Goal: Task Accomplishment & Management: Complete application form

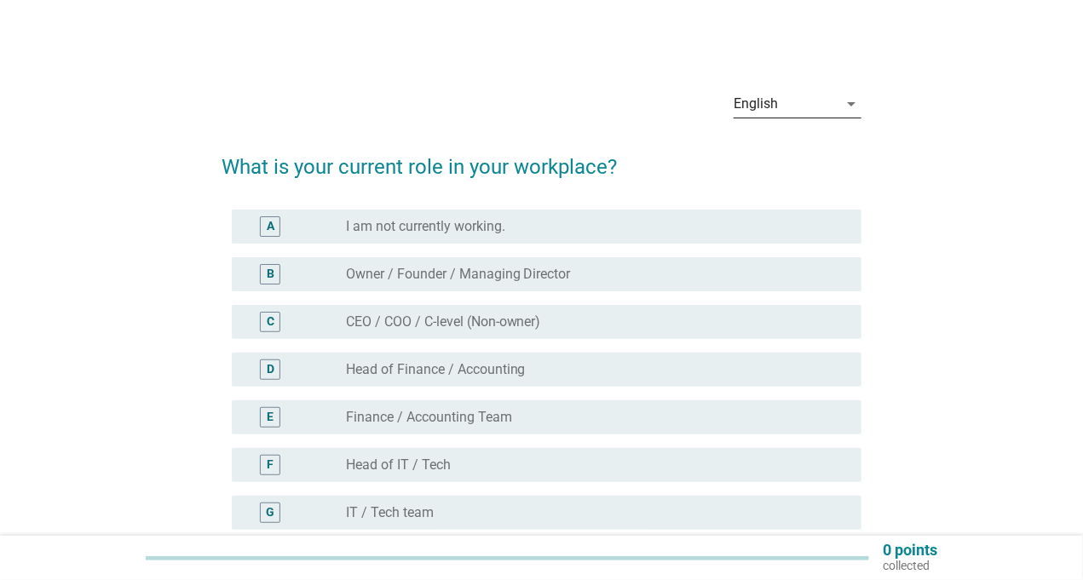
click at [786, 95] on div "English" at bounding box center [786, 103] width 104 height 27
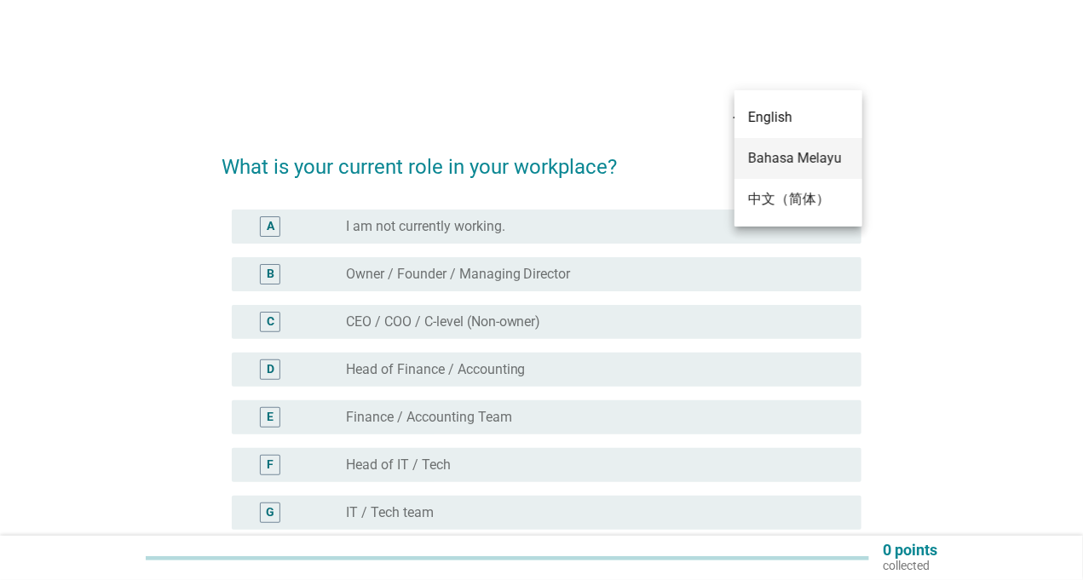
click at [774, 161] on div "Bahasa Melayu" at bounding box center [798, 158] width 101 height 20
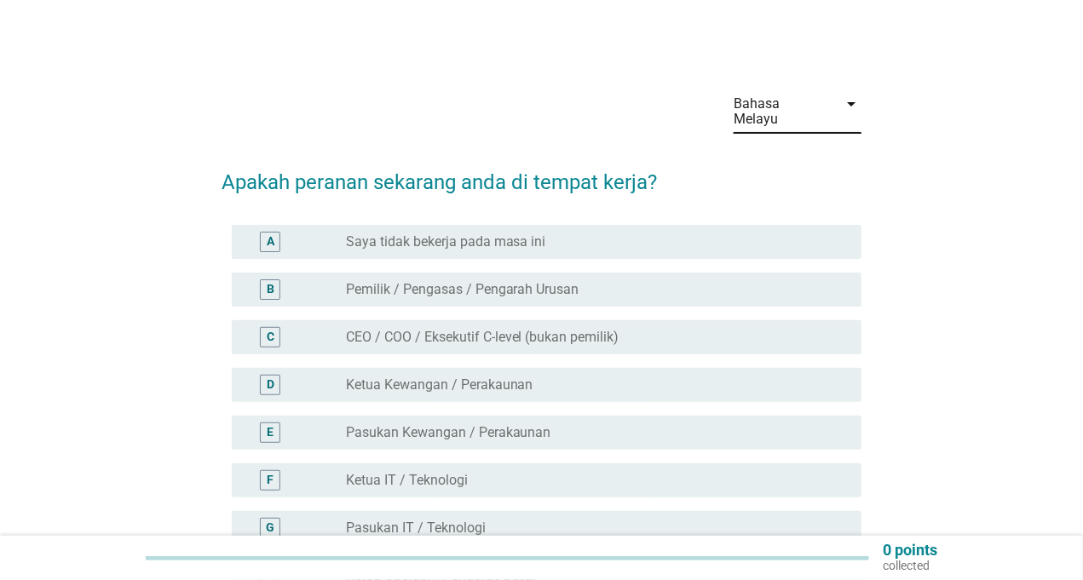
click at [823, 110] on div "Bahasa Melayu" at bounding box center [781, 111] width 94 height 31
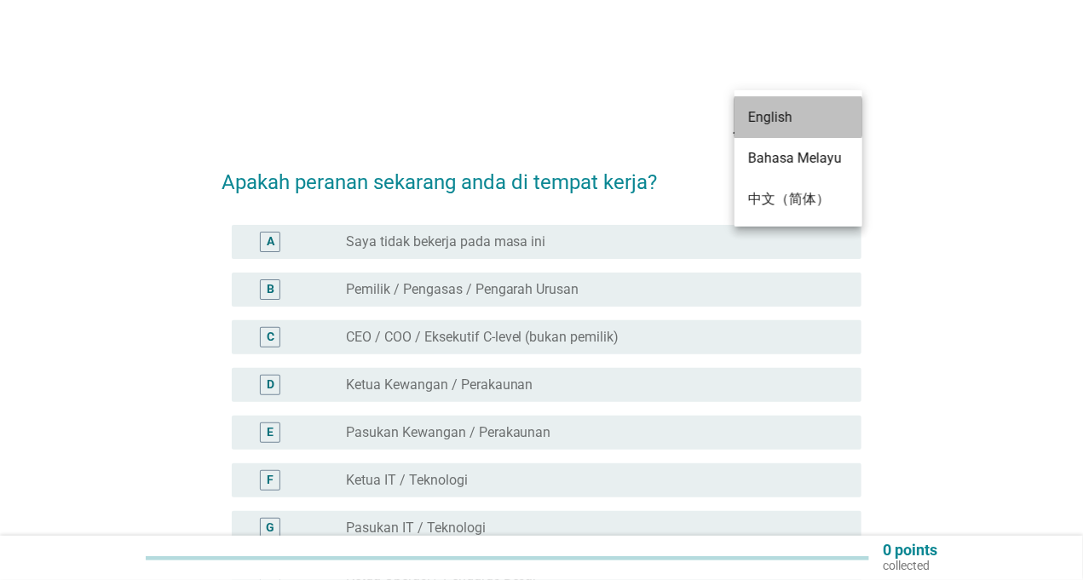
click at [813, 129] on div "English" at bounding box center [798, 117] width 101 height 41
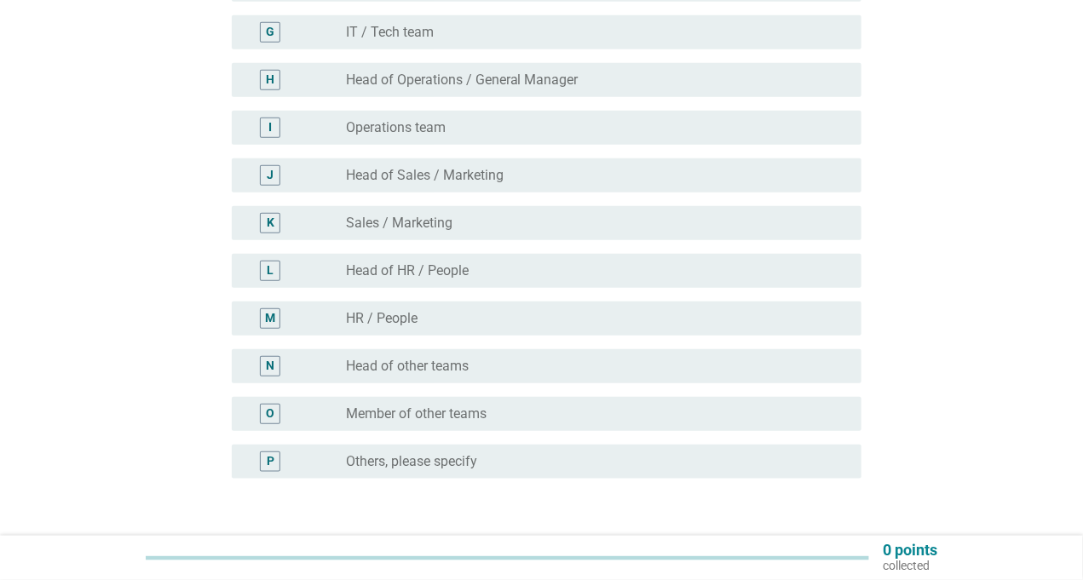
scroll to position [511, 0]
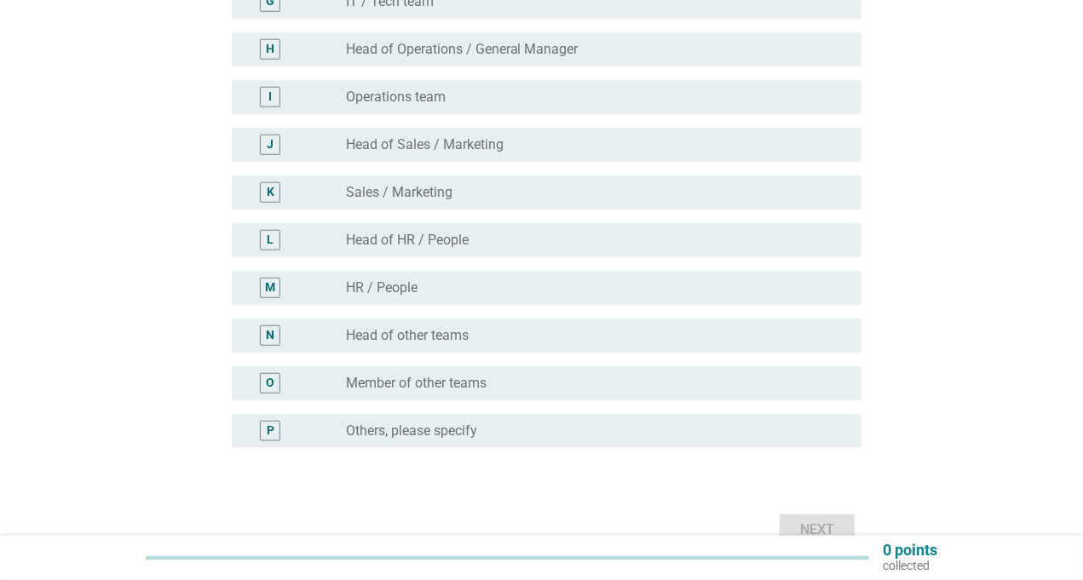
click at [412, 184] on label "Sales / Marketing" at bounding box center [399, 192] width 107 height 17
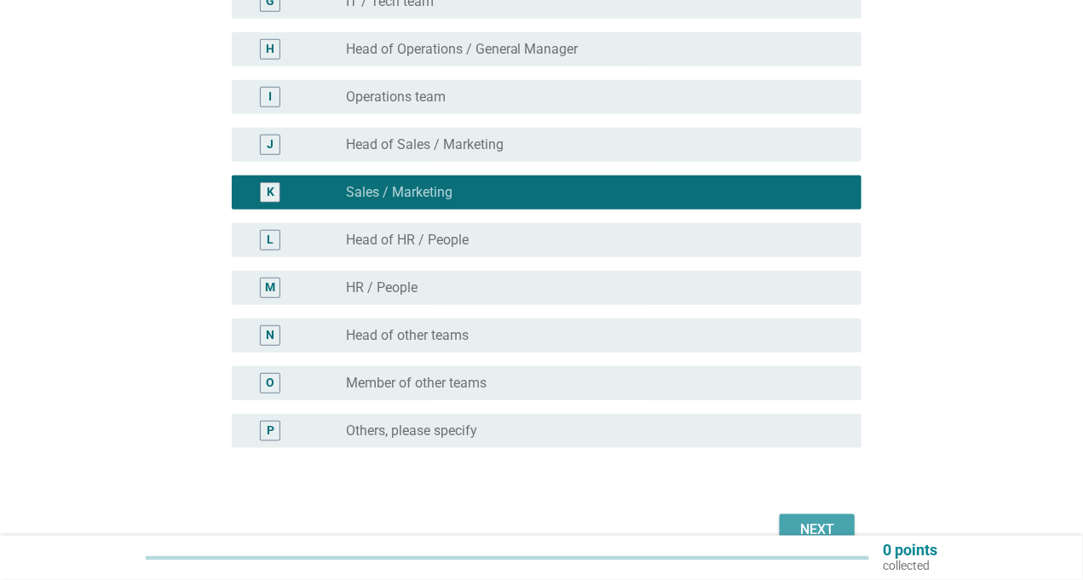
click at [827, 520] on div "Next" at bounding box center [817, 530] width 48 height 20
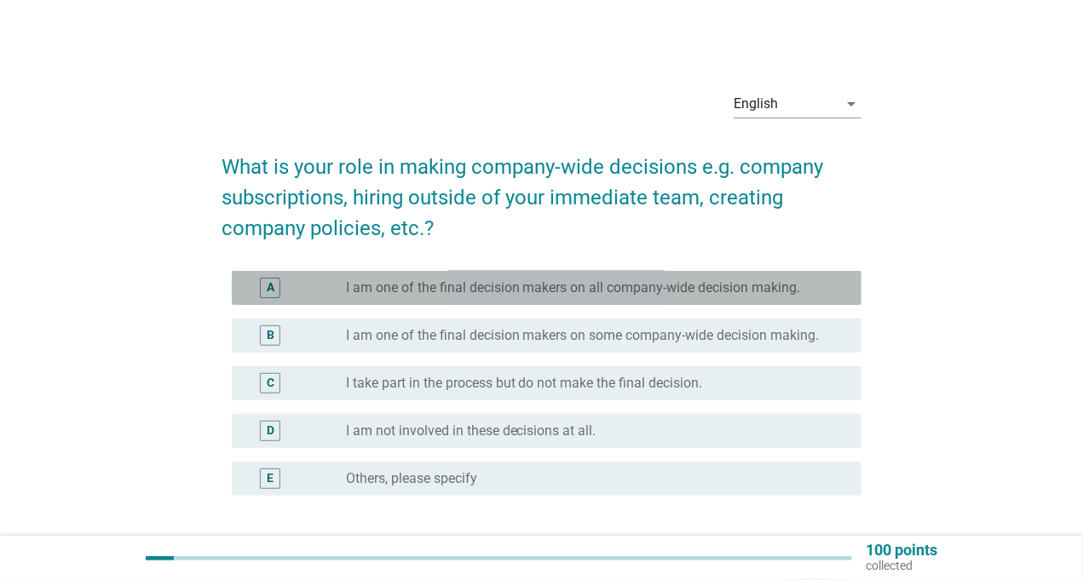
click at [459, 297] on div "radio_button_unchecked I am one of the final decision makers on all company-wid…" at bounding box center [597, 288] width 502 height 20
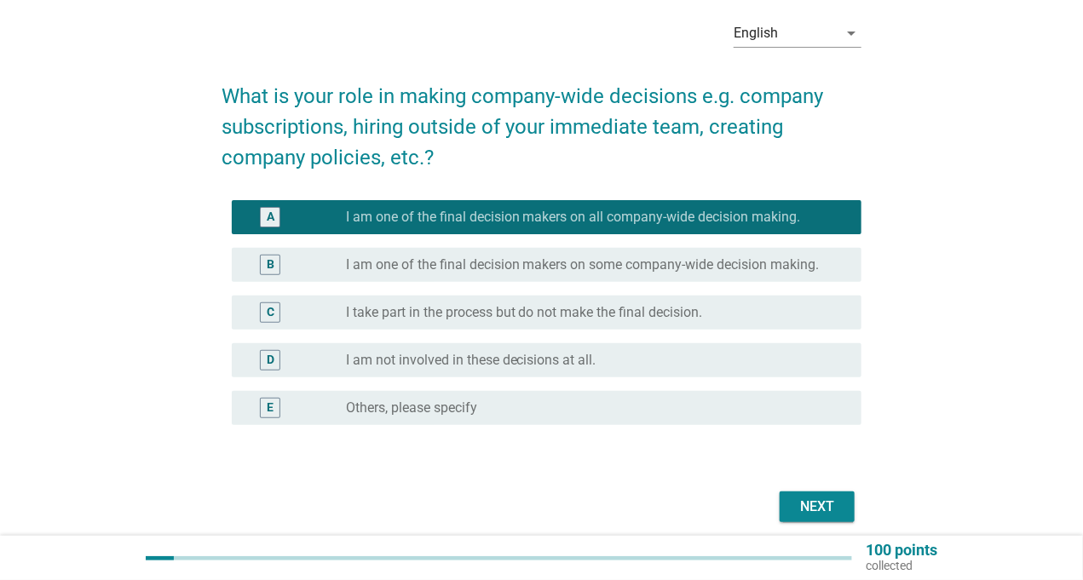
scroll to position [138, 0]
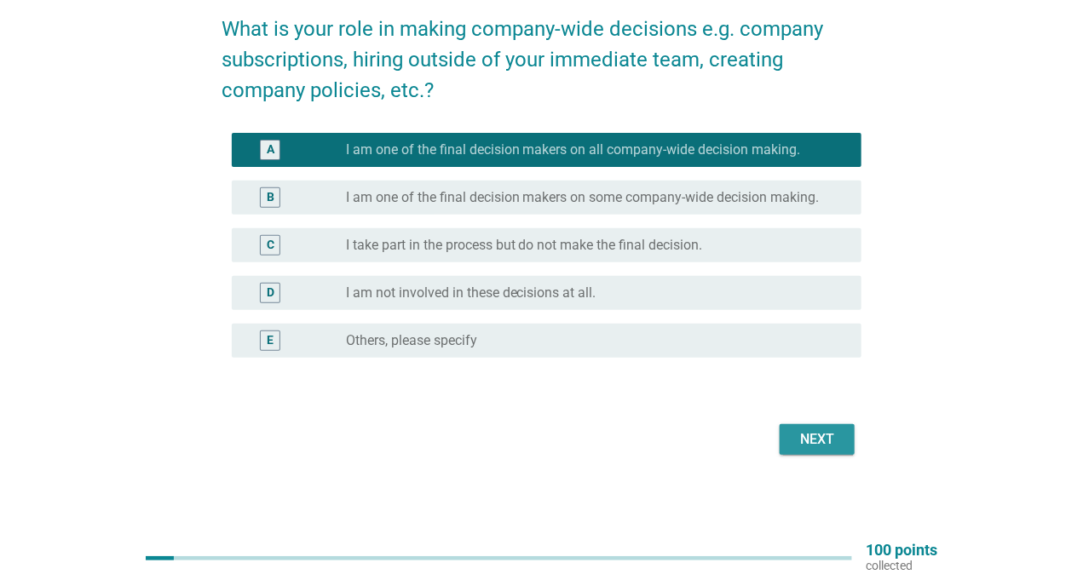
drag, startPoint x: 816, startPoint y: 435, endPoint x: 841, endPoint y: 290, distance: 147.1
click at [841, 290] on form "What is your role in making company-wide decisions e.g. company subscriptions, …" at bounding box center [542, 229] width 640 height 464
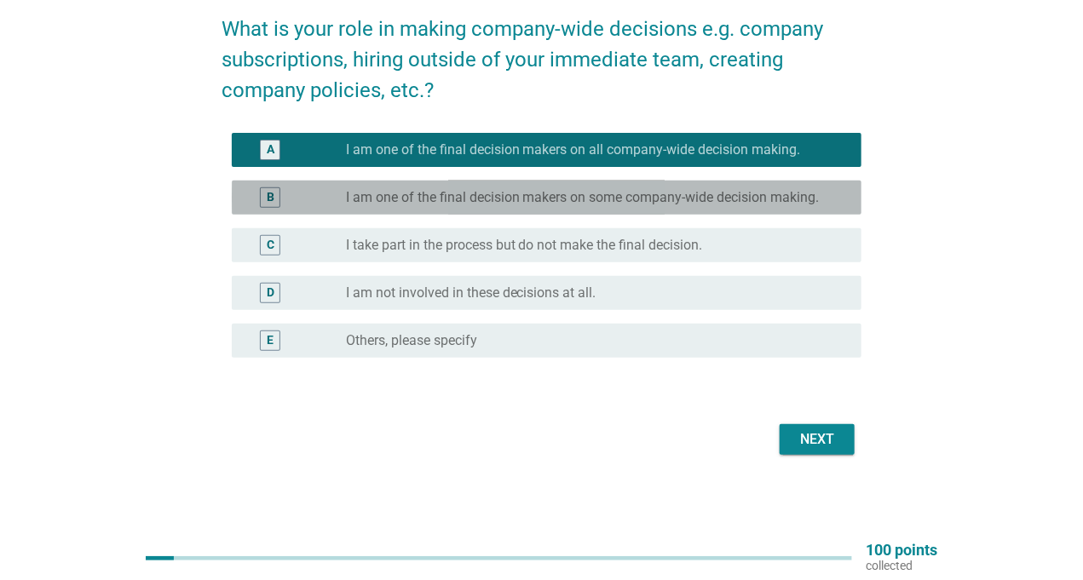
click at [816, 200] on label "I am one of the final decision makers on some company-wide decision making." at bounding box center [583, 197] width 474 height 17
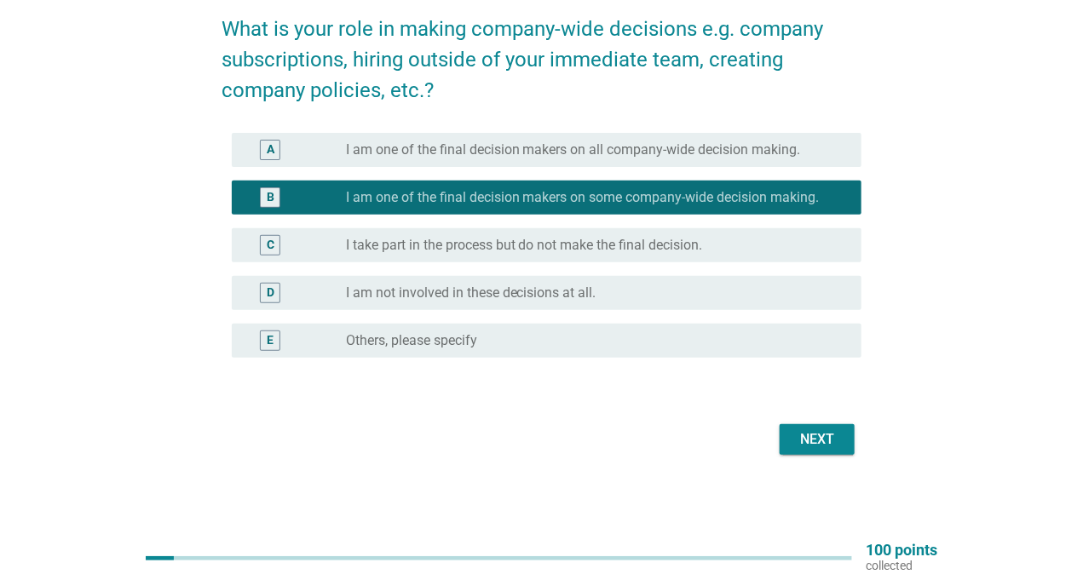
click at [799, 441] on div "Next" at bounding box center [817, 440] width 48 height 20
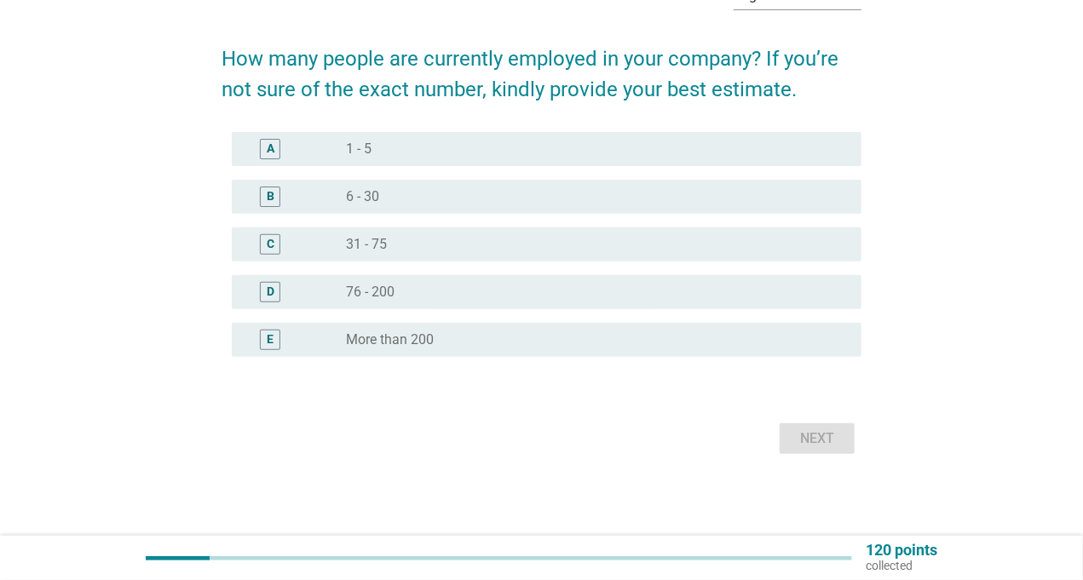
scroll to position [0, 0]
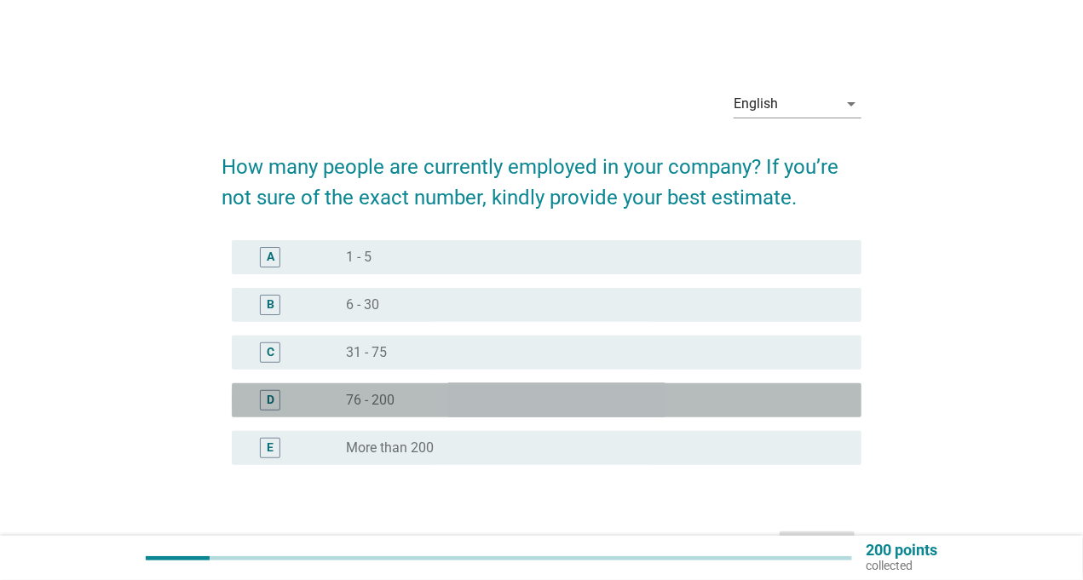
click at [343, 392] on div "D" at bounding box center [295, 400] width 101 height 20
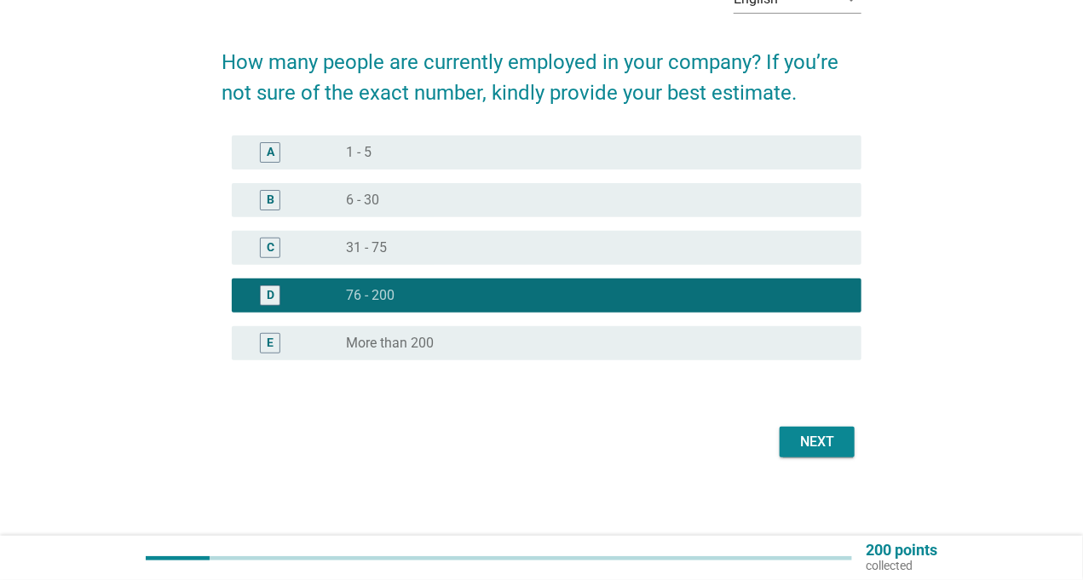
scroll to position [107, 0]
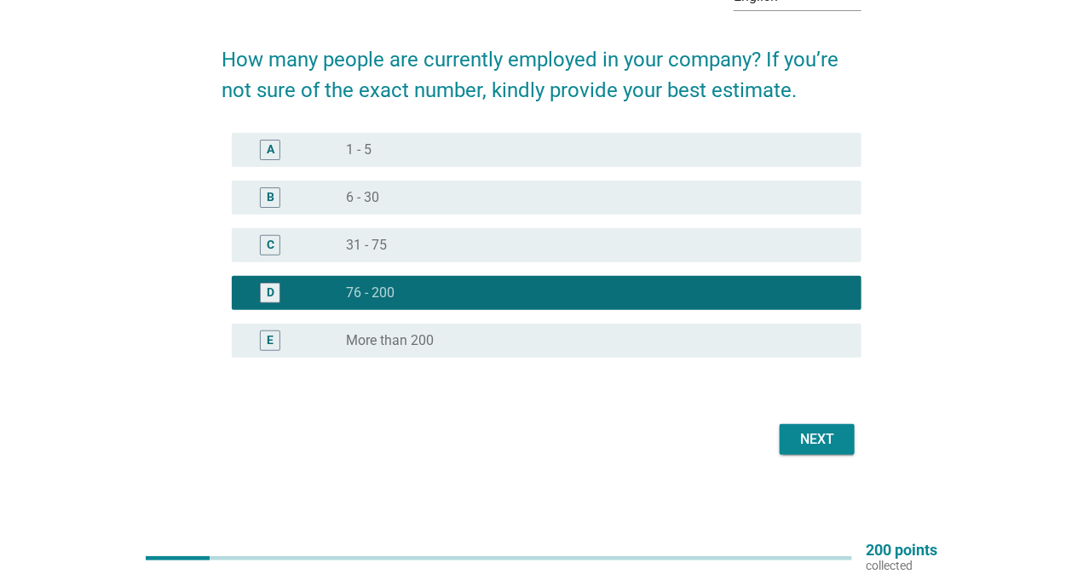
click at [827, 435] on div "Next" at bounding box center [817, 440] width 48 height 20
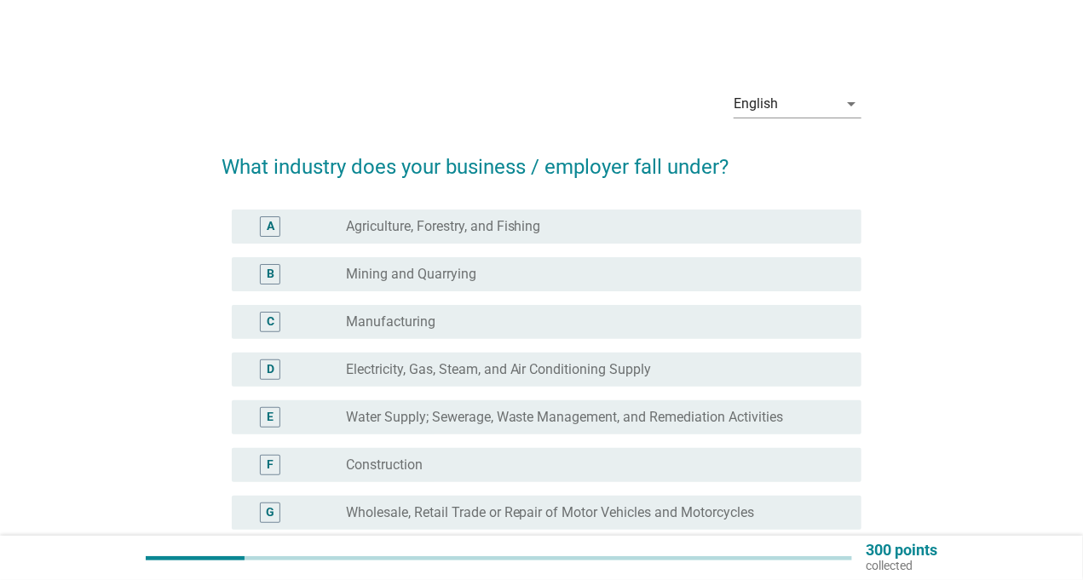
scroll to position [85, 0]
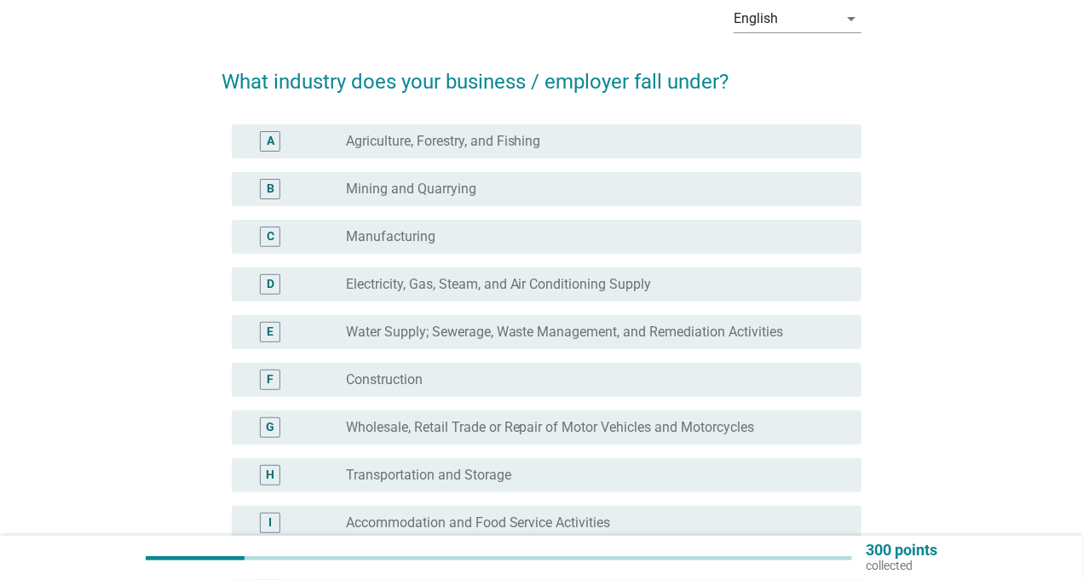
click at [416, 236] on label "Manufacturing" at bounding box center [390, 236] width 89 height 17
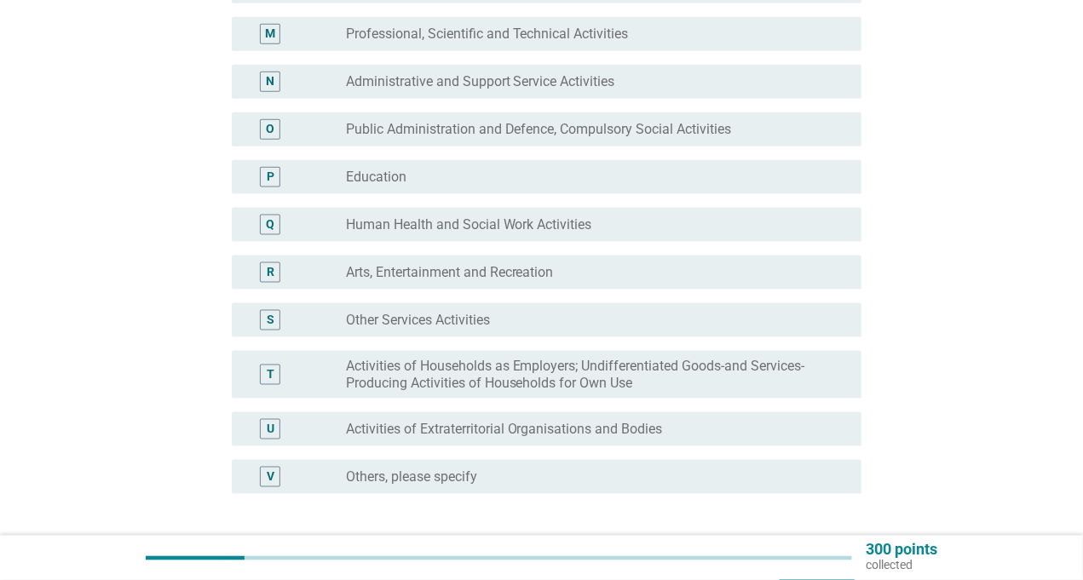
scroll to position [902, 0]
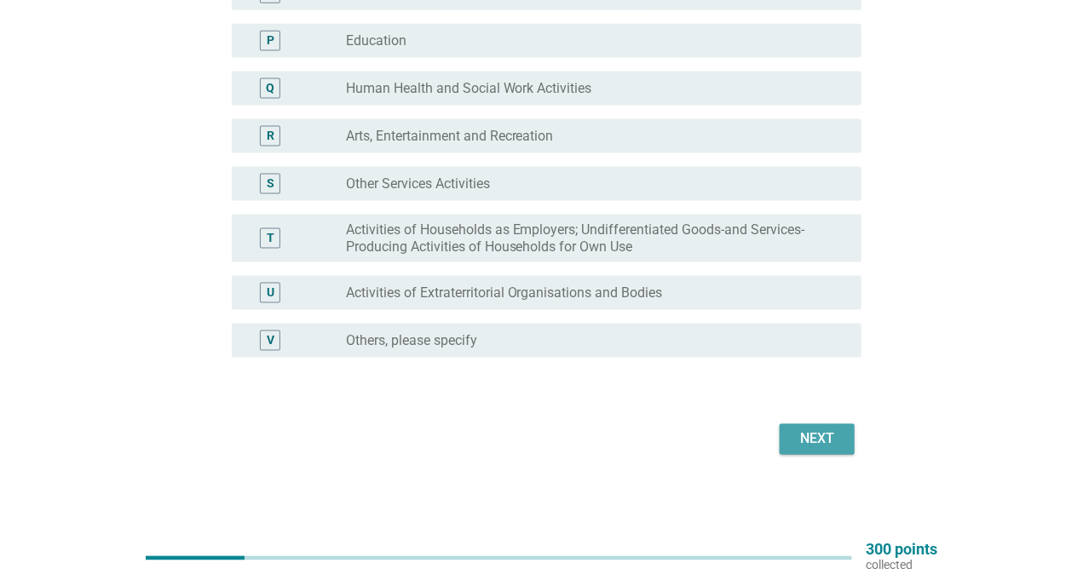
click at [831, 434] on div "Next" at bounding box center [817, 440] width 48 height 20
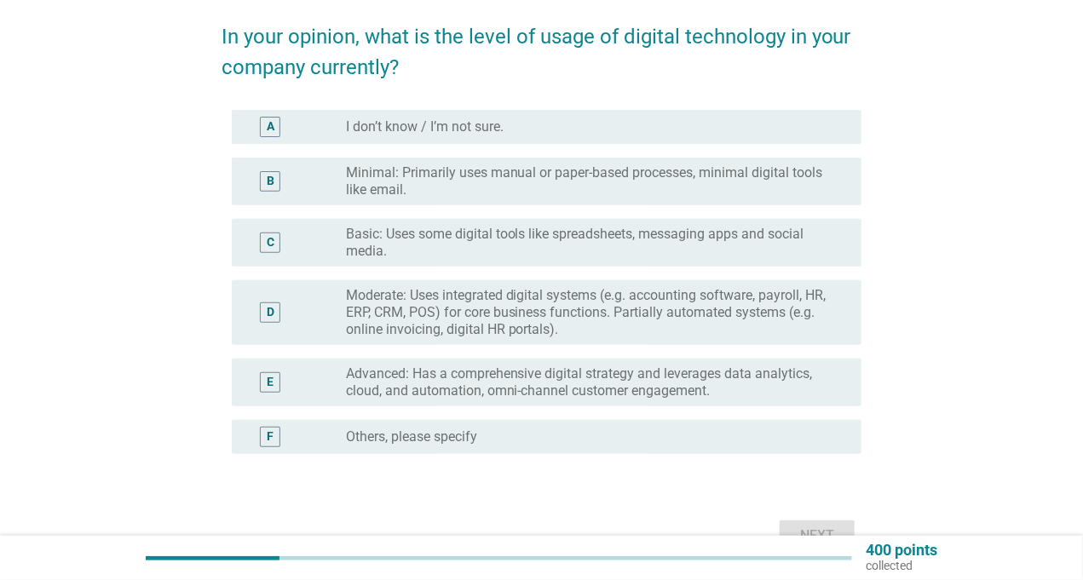
scroll to position [170, 0]
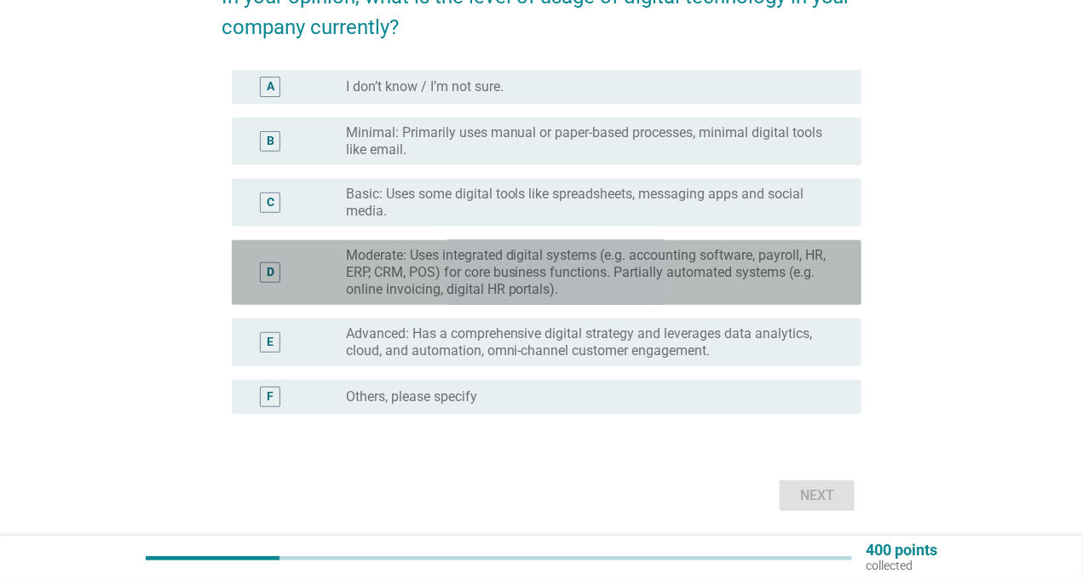
click at [481, 298] on div "D radio_button_unchecked Moderate: Uses integrated digital systems (e.g. accoun…" at bounding box center [547, 272] width 630 height 65
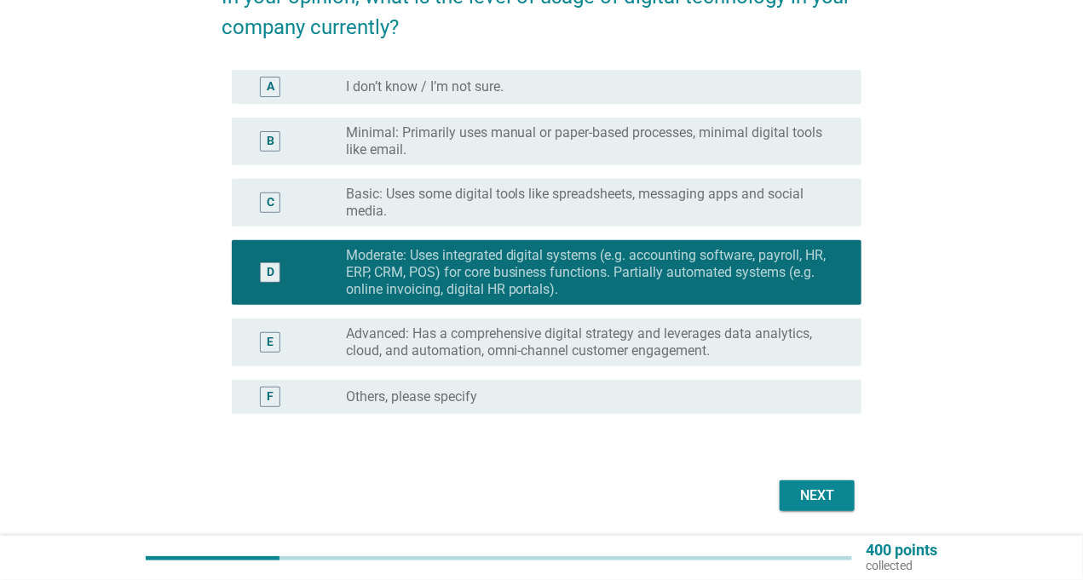
click at [820, 477] on div "Next" at bounding box center [542, 496] width 640 height 41
click at [813, 493] on div "Next" at bounding box center [817, 496] width 48 height 20
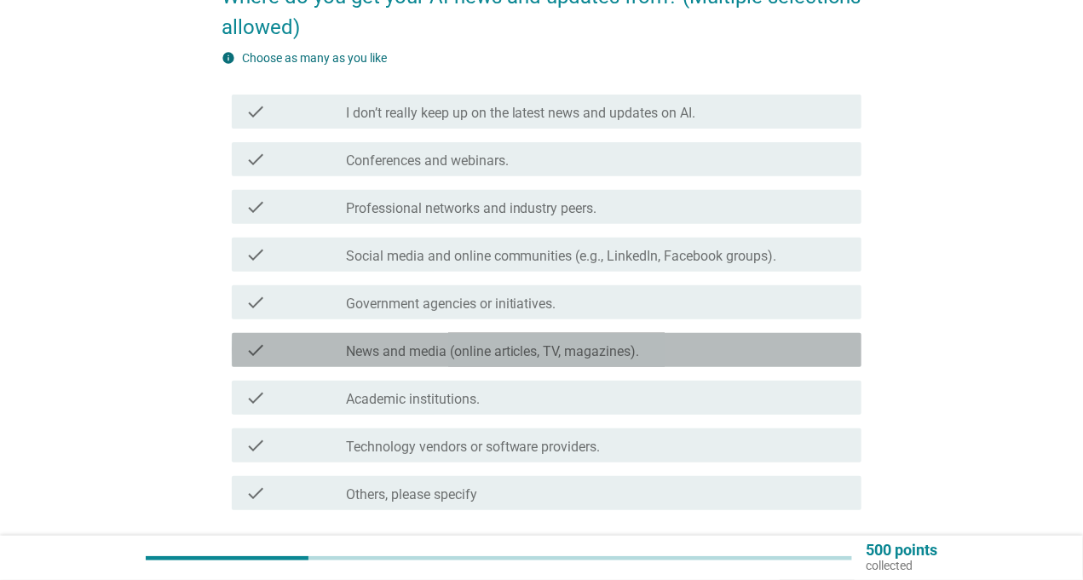
click at [346, 345] on label "News and media (online articles, TV, magazines)." at bounding box center [493, 351] width 294 height 17
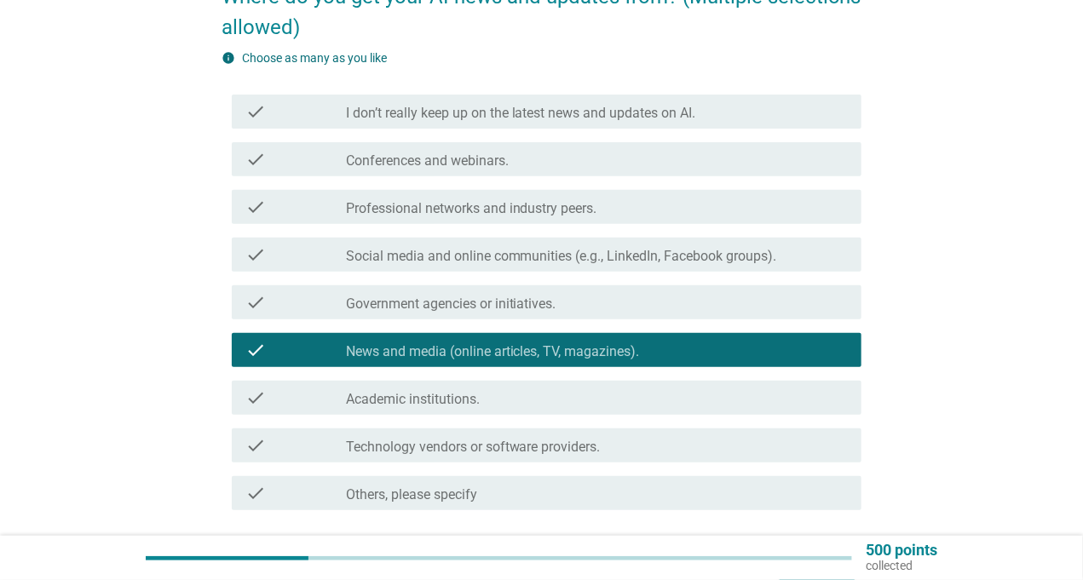
click at [349, 263] on label "Social media and online communities (e.g., LinkedIn, Facebook groups)." at bounding box center [561, 256] width 431 height 17
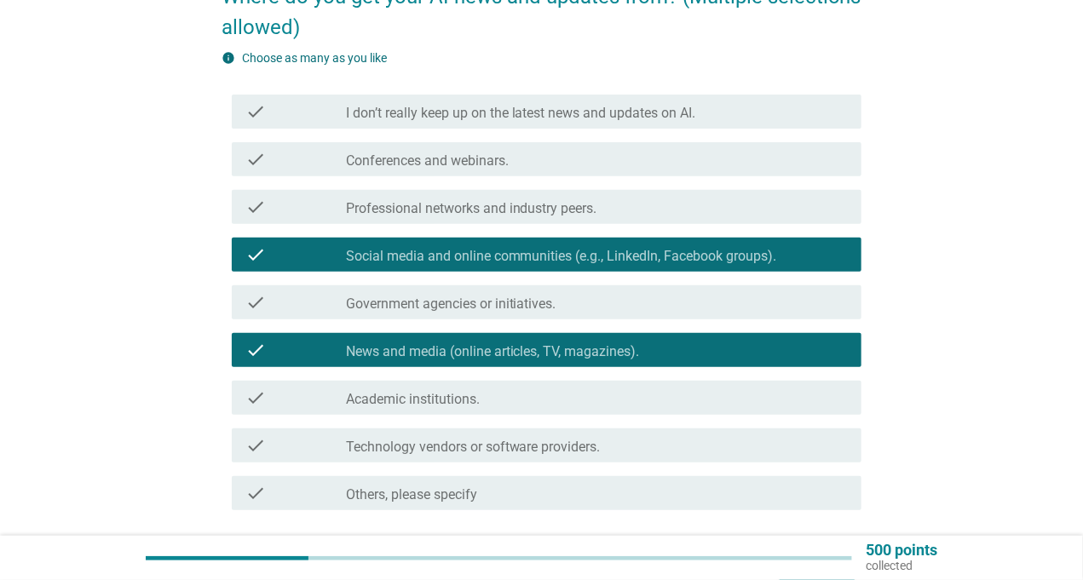
click at [372, 166] on label "Conferences and webinars." at bounding box center [427, 161] width 163 height 17
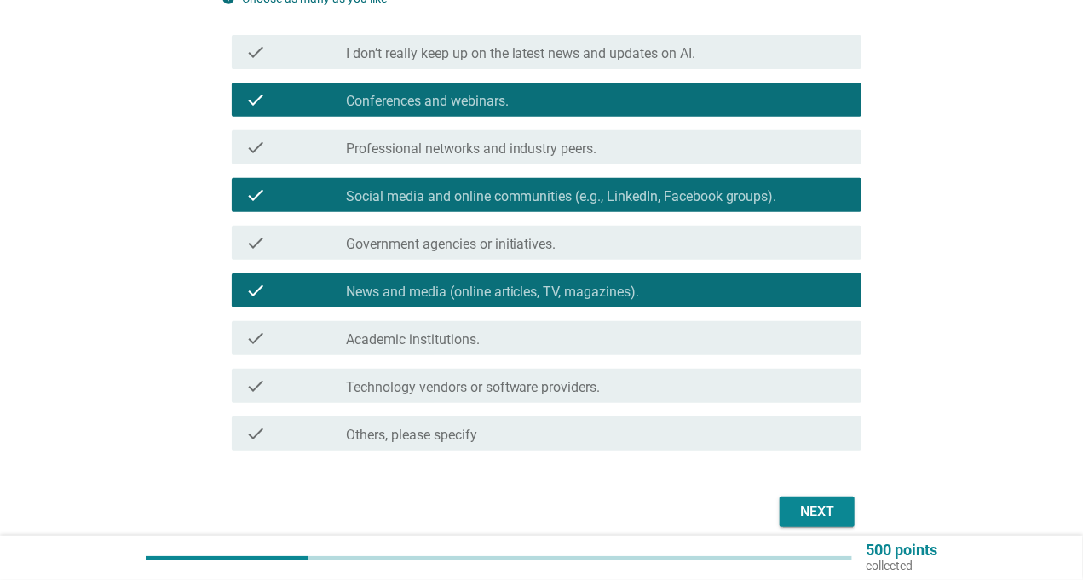
scroll to position [303, 0]
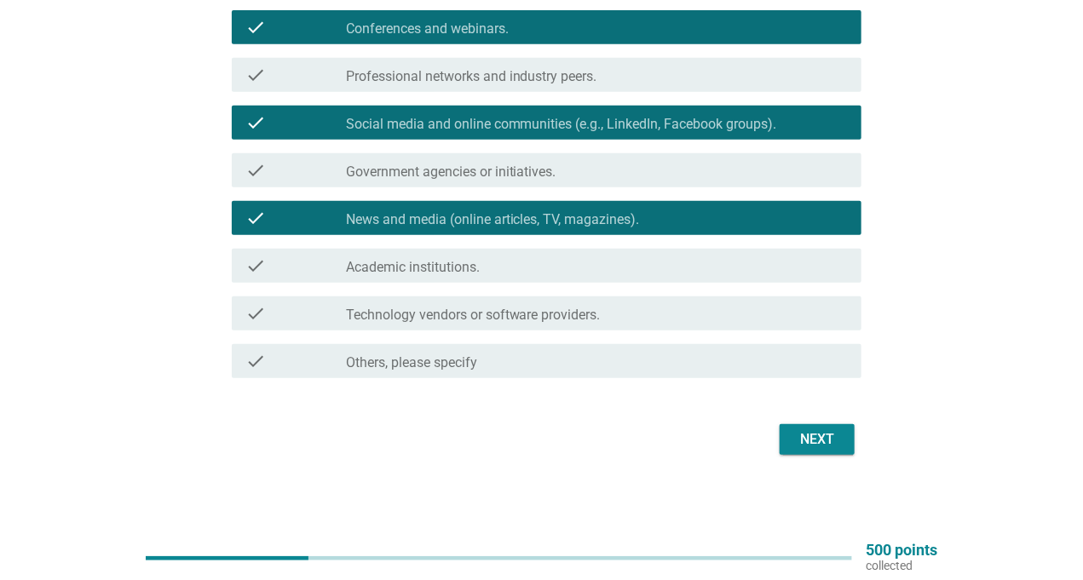
click at [829, 437] on div "Next" at bounding box center [817, 440] width 48 height 20
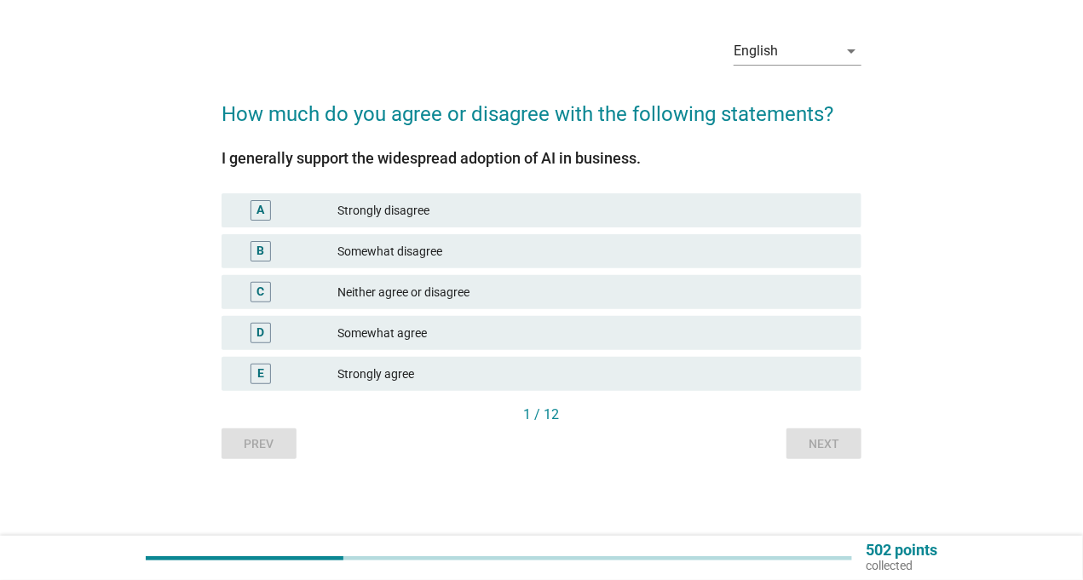
scroll to position [0, 0]
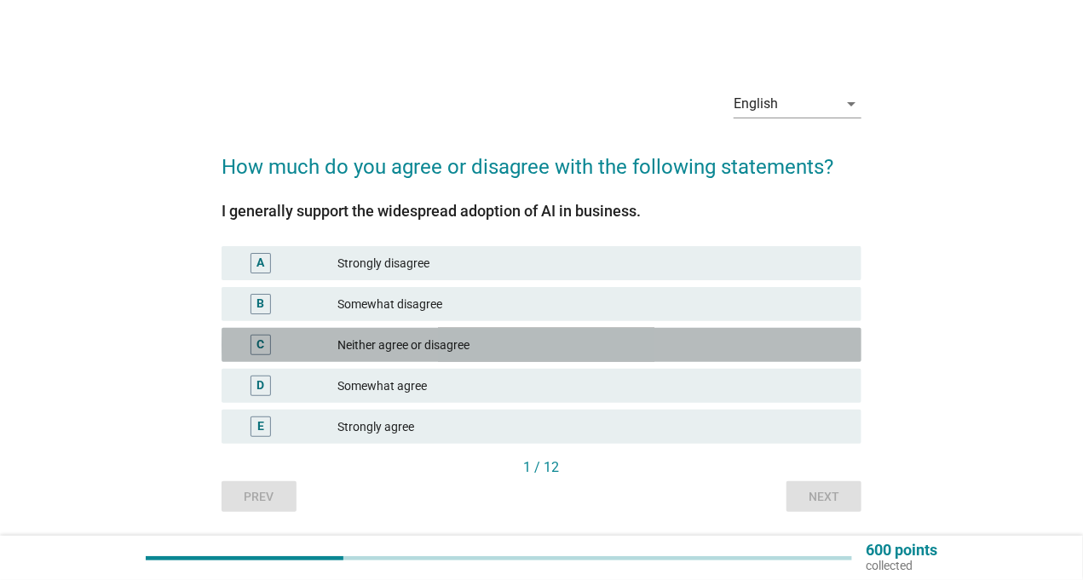
click at [437, 347] on div "Neither agree or disagree" at bounding box center [592, 345] width 511 height 20
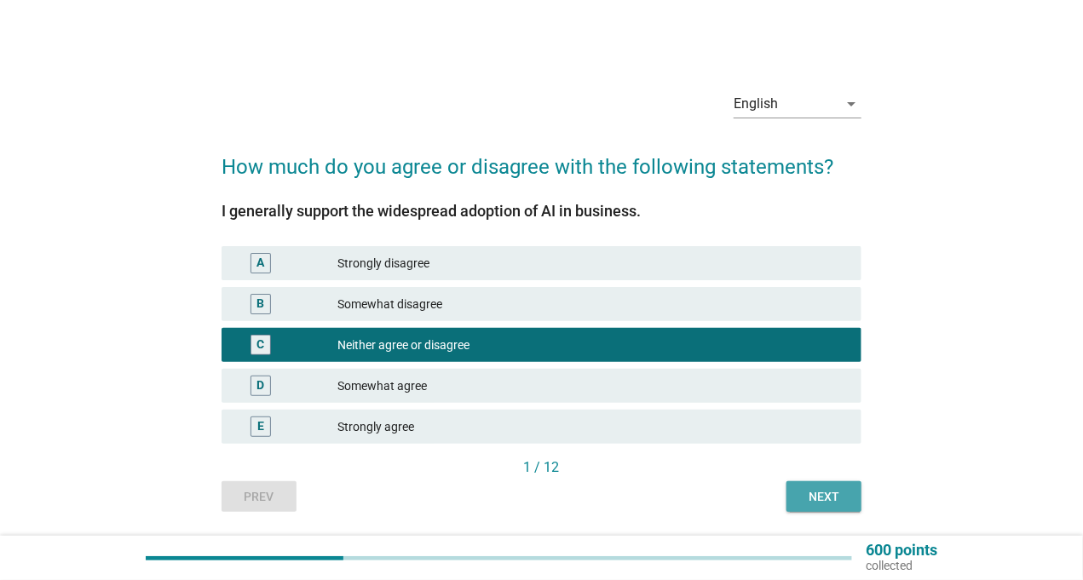
click at [842, 499] on div "Next" at bounding box center [824, 497] width 48 height 18
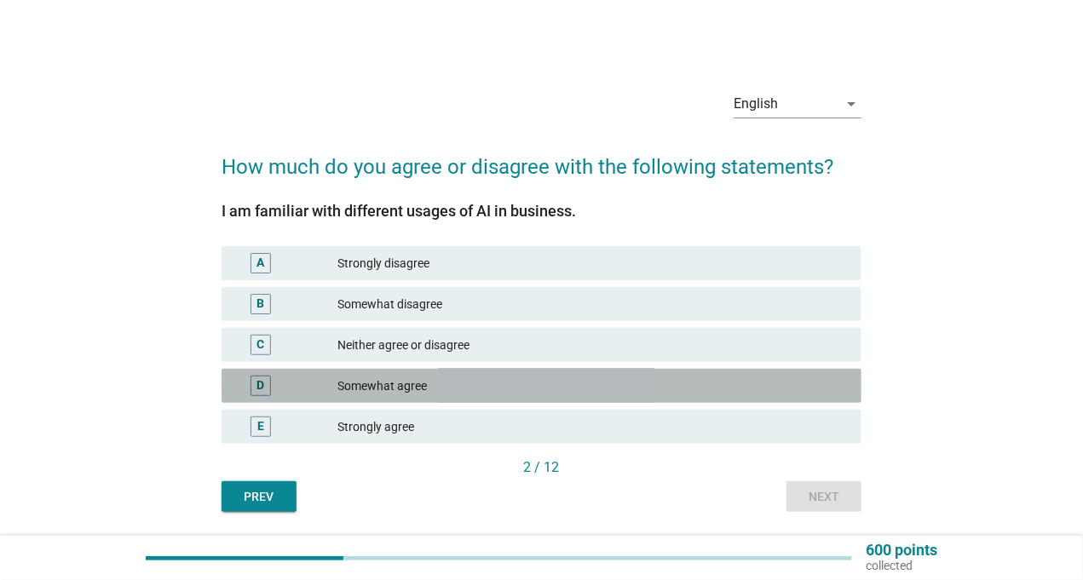
click at [414, 391] on div "Somewhat agree" at bounding box center [592, 386] width 511 height 20
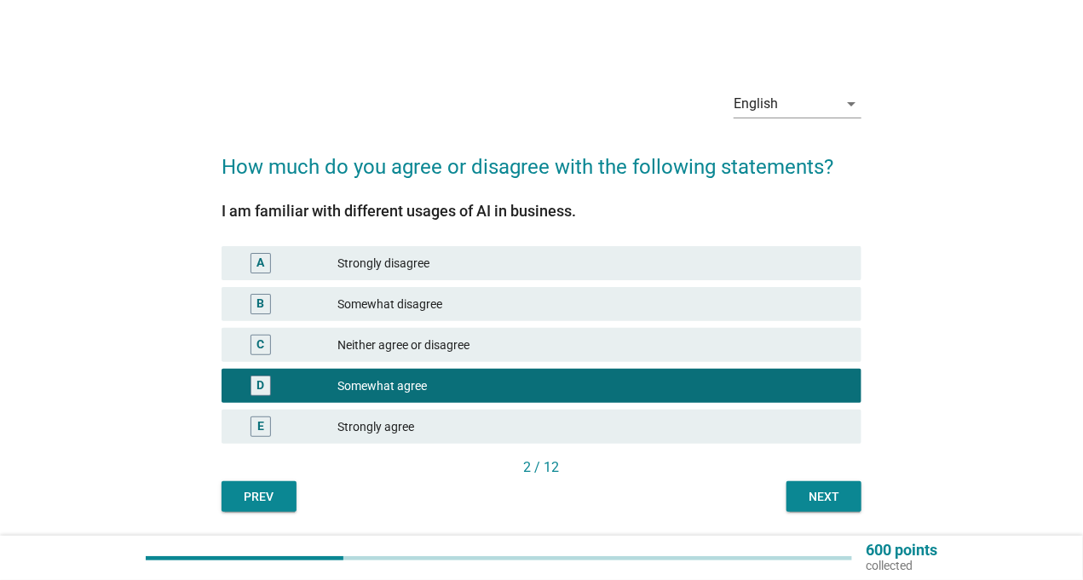
click at [834, 505] on div "Next" at bounding box center [824, 497] width 48 height 18
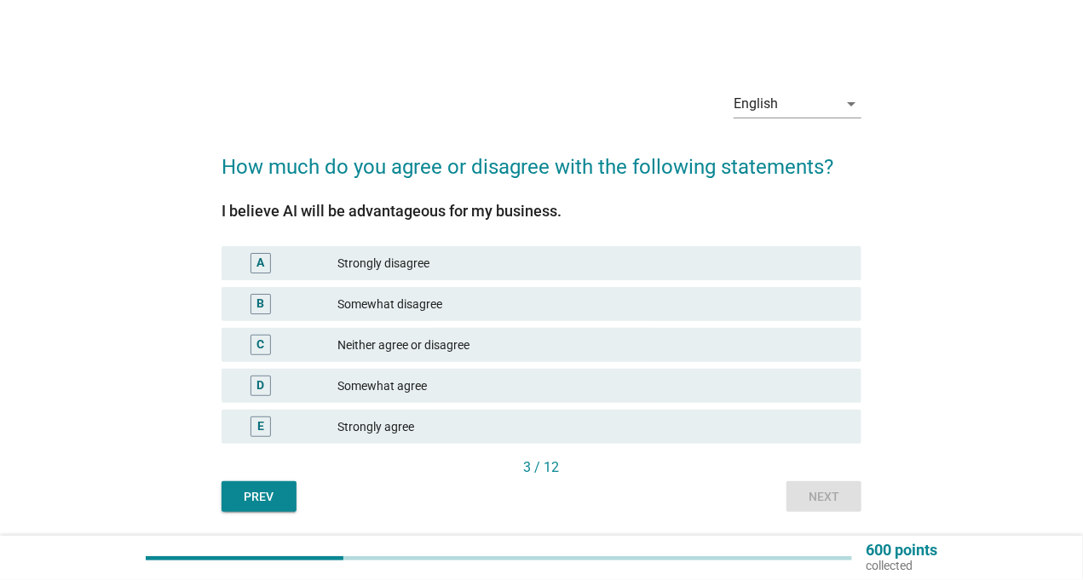
click at [468, 386] on div "Somewhat agree" at bounding box center [592, 386] width 511 height 20
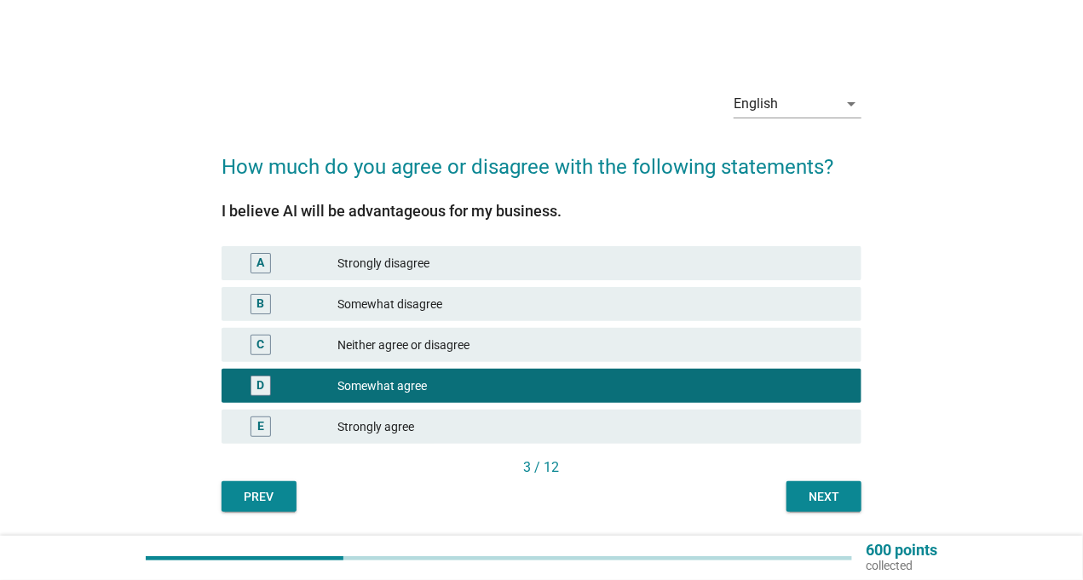
click at [824, 500] on div "Next" at bounding box center [824, 497] width 48 height 18
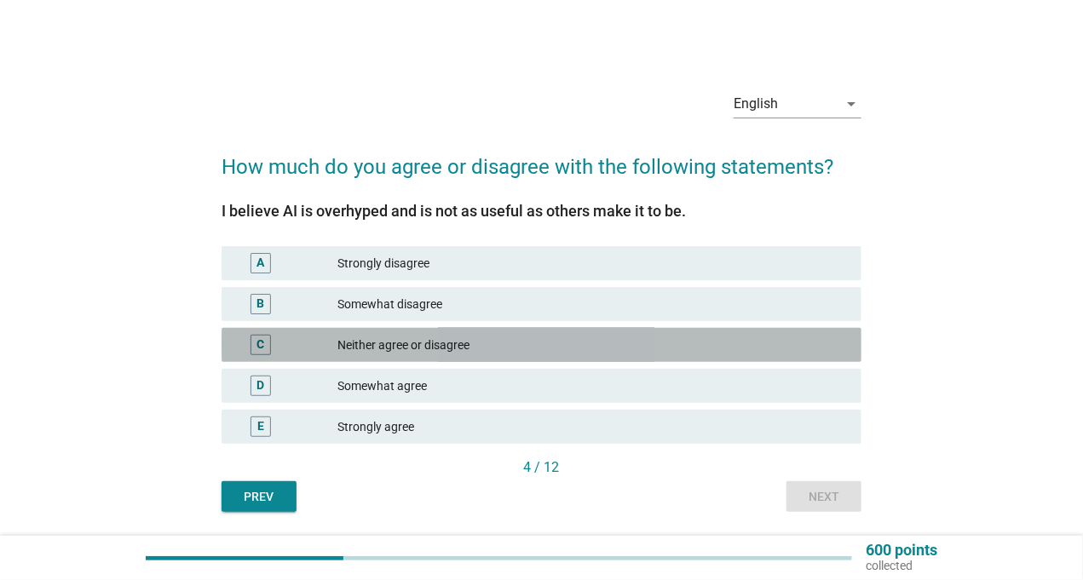
click at [447, 351] on div "Neither agree or disagree" at bounding box center [592, 345] width 511 height 20
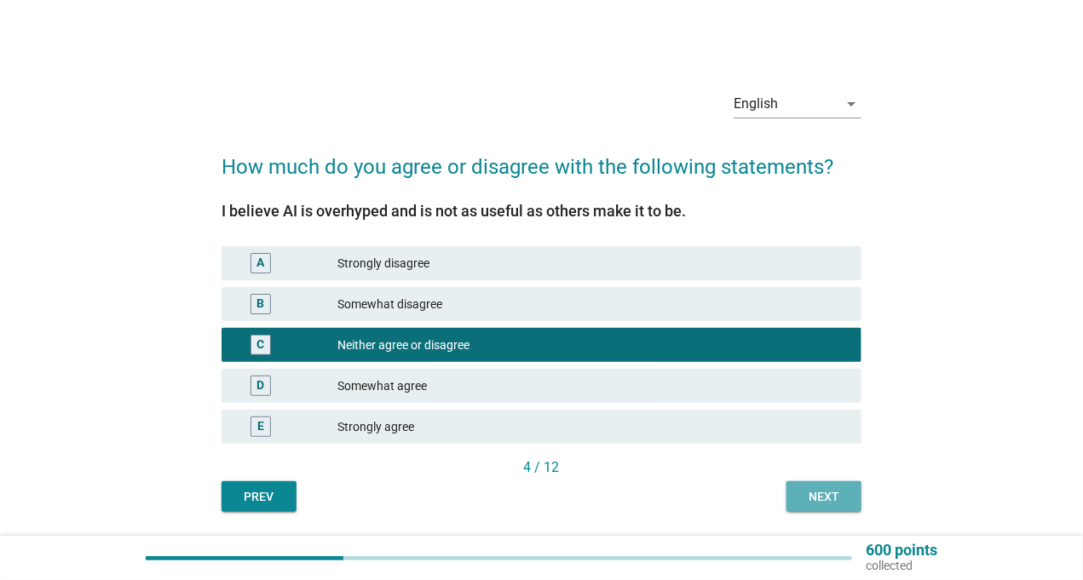
click at [811, 493] on div "Next" at bounding box center [824, 497] width 48 height 18
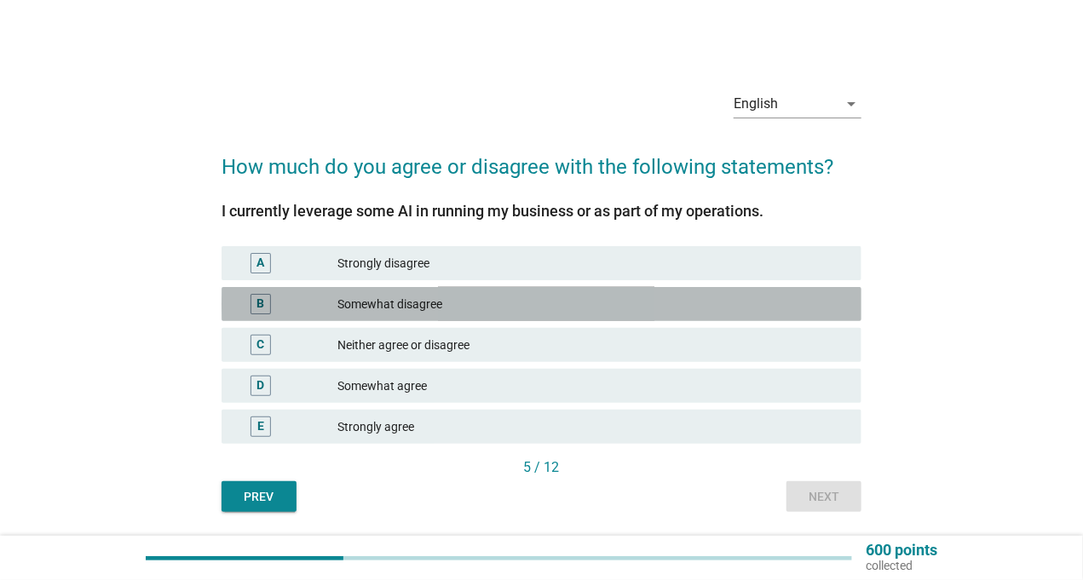
click at [412, 309] on div "Somewhat disagree" at bounding box center [592, 304] width 511 height 20
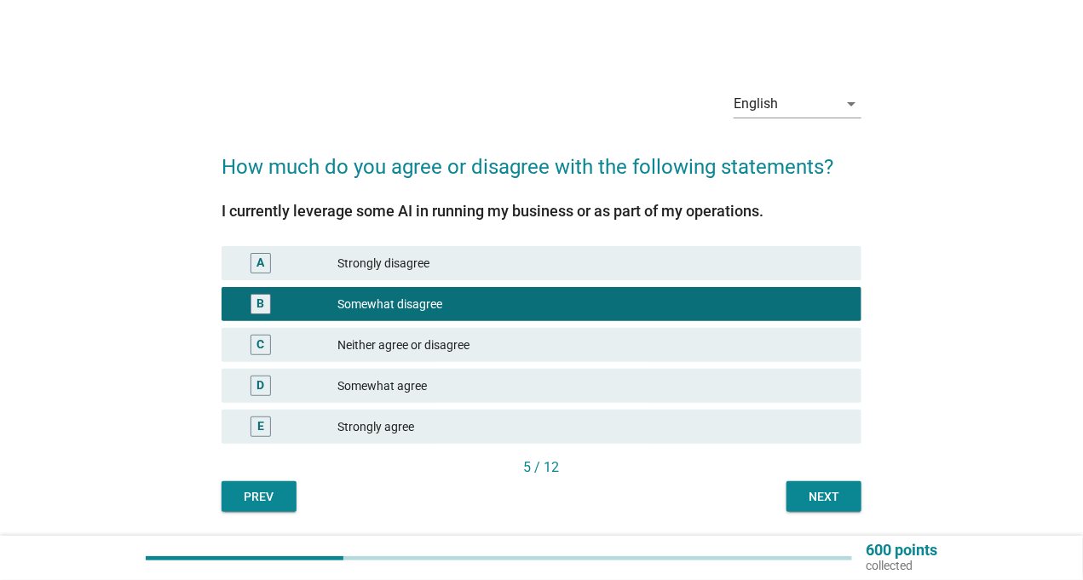
click at [815, 496] on div "Next" at bounding box center [824, 497] width 48 height 18
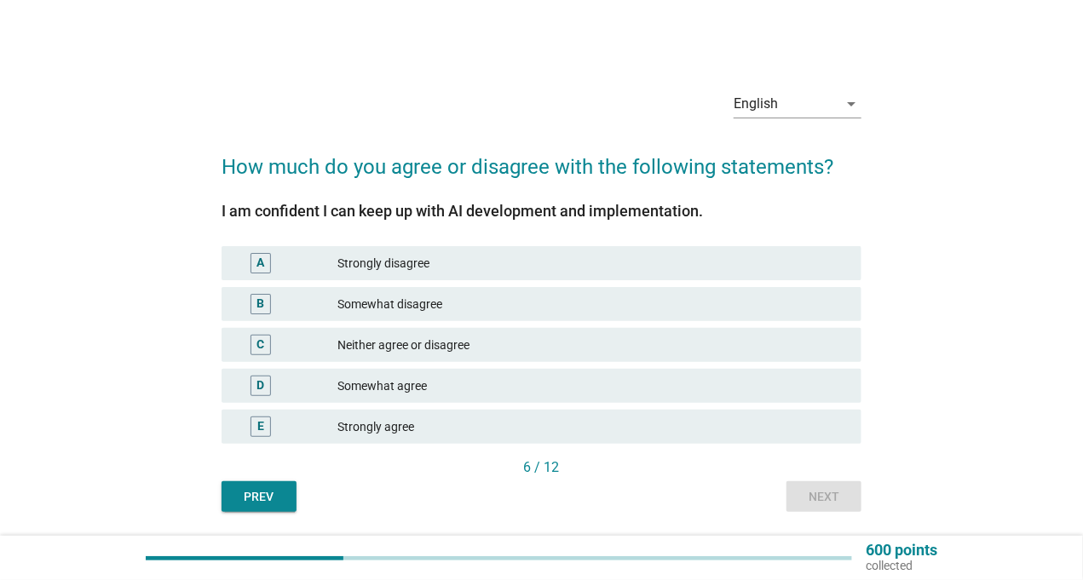
click at [433, 343] on div "Neither agree or disagree" at bounding box center [592, 345] width 511 height 20
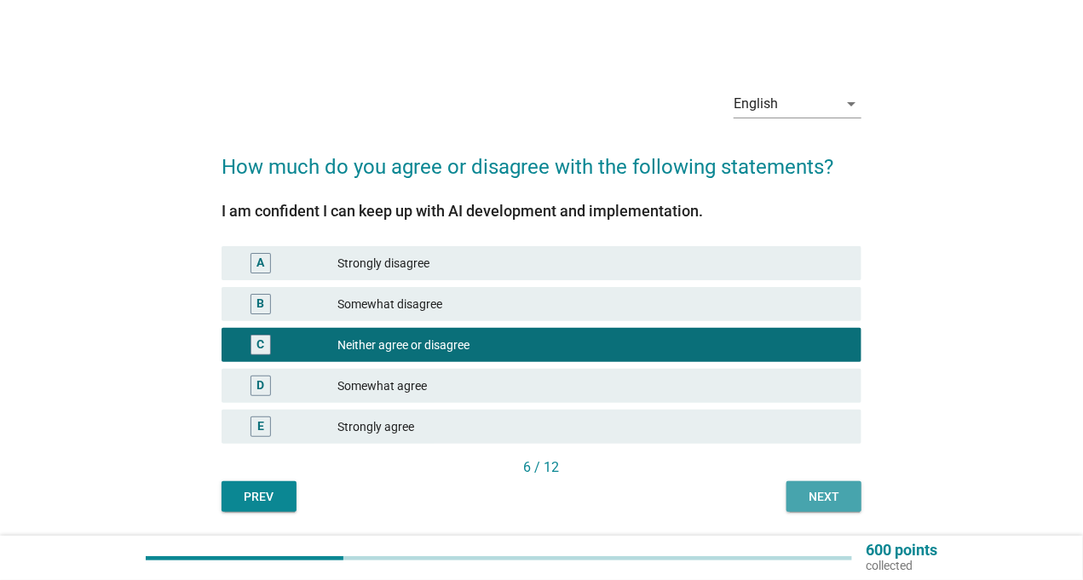
click at [838, 500] on div "Next" at bounding box center [824, 497] width 48 height 18
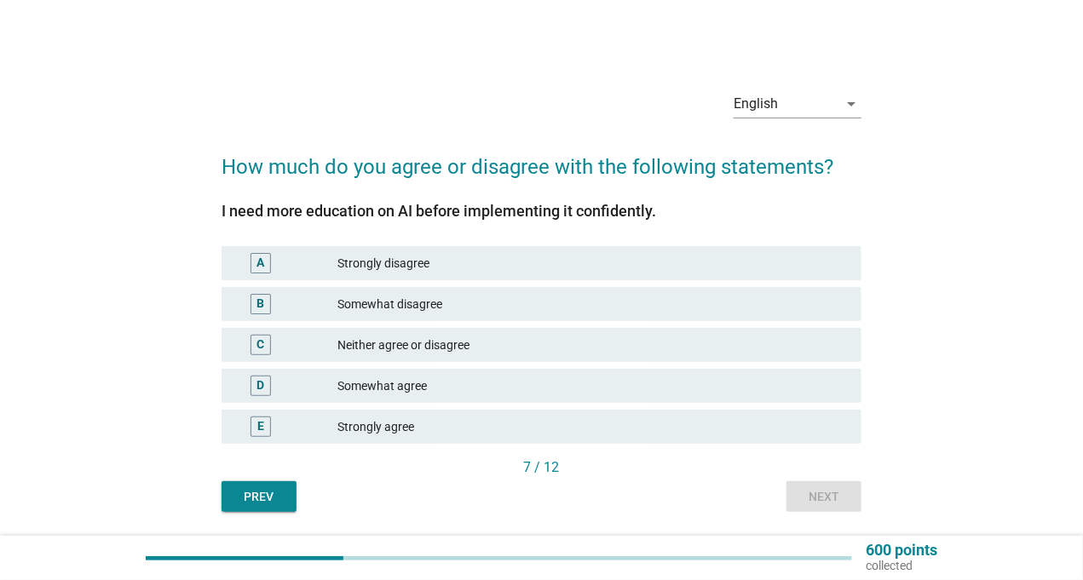
click at [441, 353] on div "Neither agree or disagree" at bounding box center [592, 345] width 511 height 20
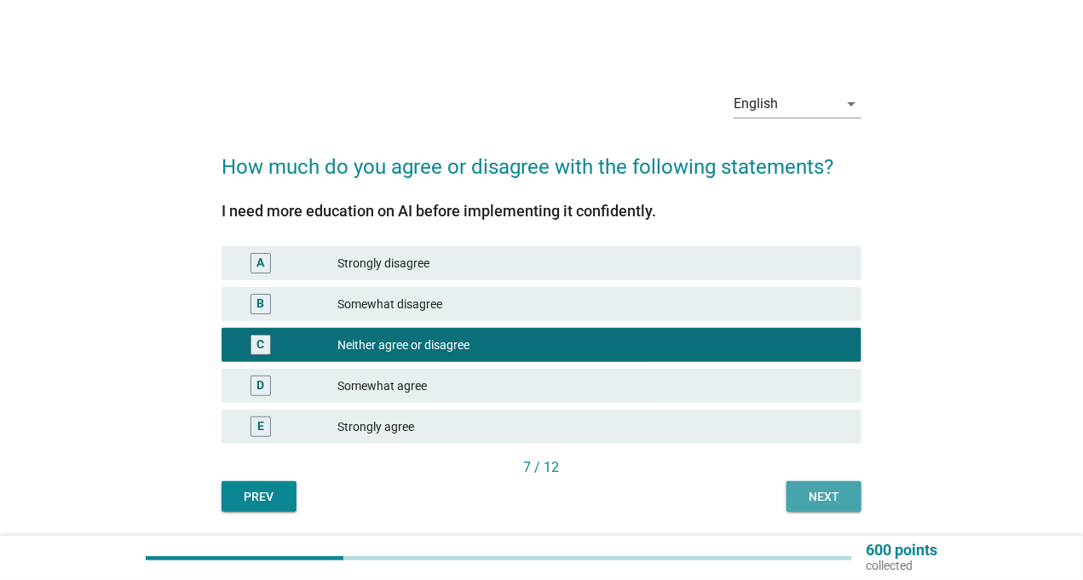
click at [831, 489] on div "Next" at bounding box center [824, 497] width 48 height 18
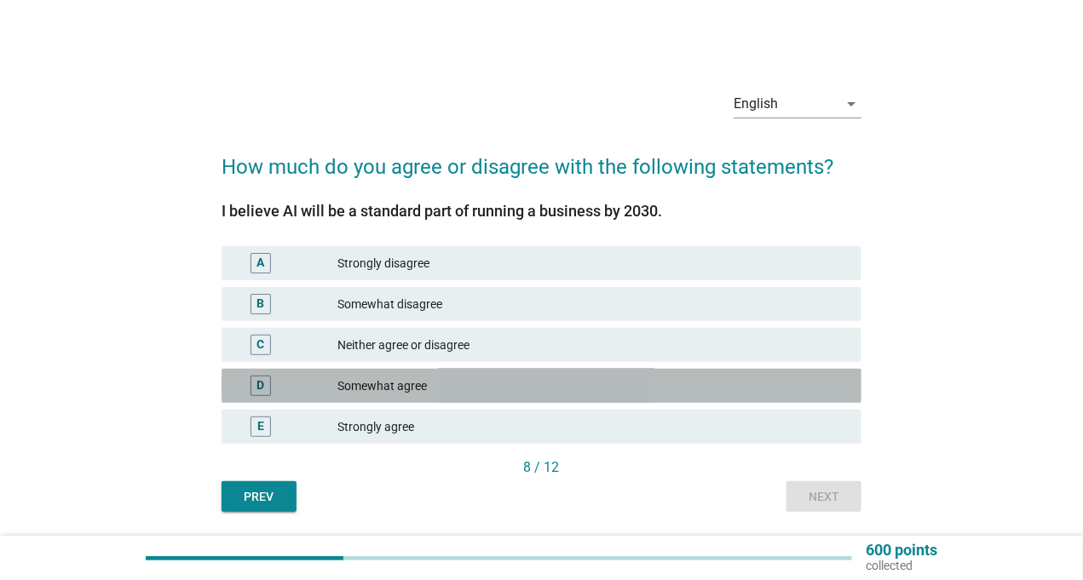
click at [509, 390] on div "Somewhat agree" at bounding box center [592, 386] width 511 height 20
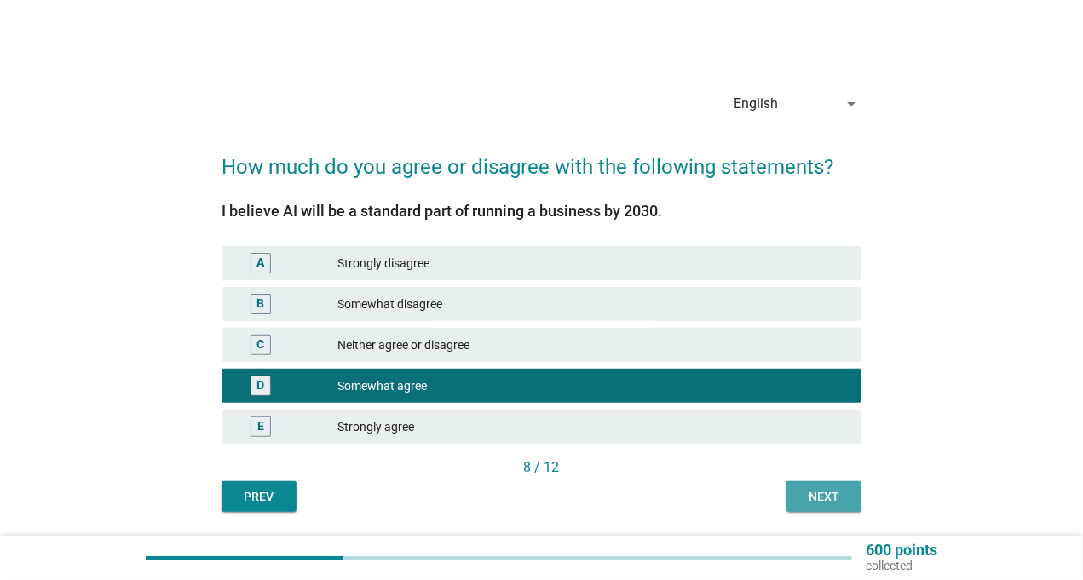
click at [839, 504] on div "Next" at bounding box center [824, 497] width 48 height 18
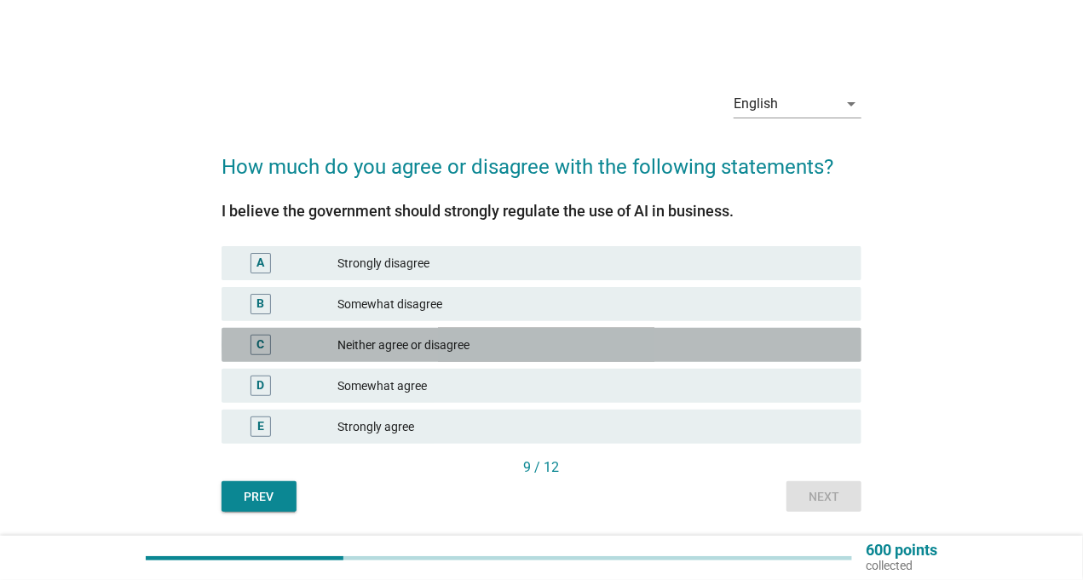
click at [467, 358] on div "C Neither agree or disagree" at bounding box center [542, 345] width 640 height 34
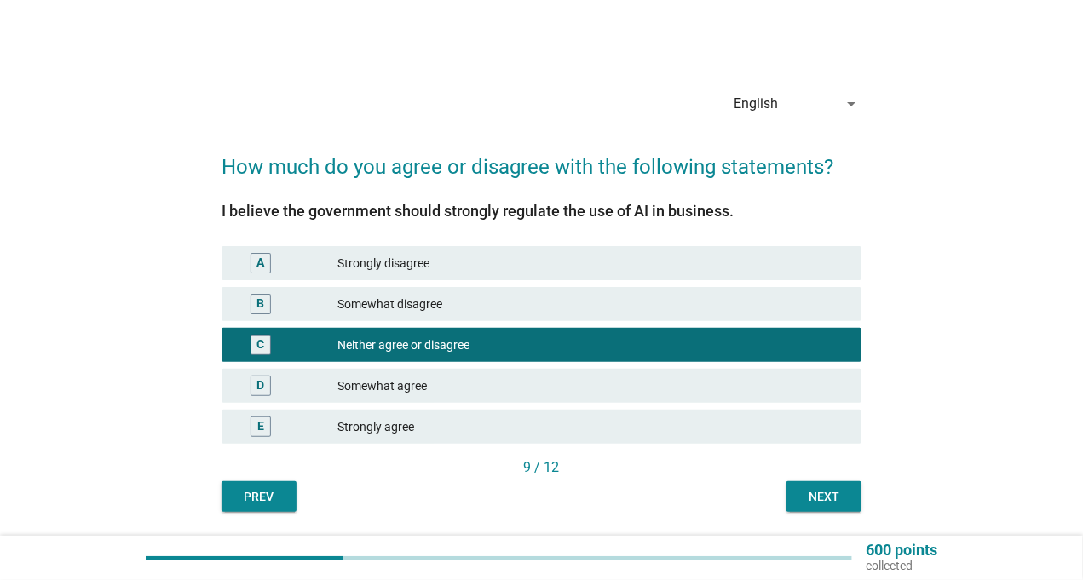
click at [805, 497] on div "Next" at bounding box center [824, 497] width 48 height 18
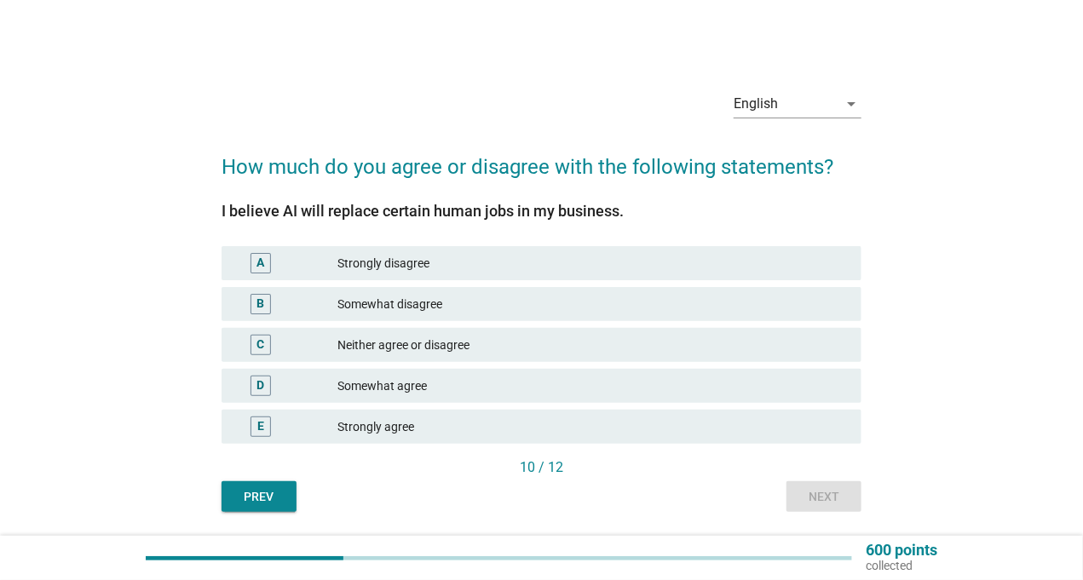
click at [382, 387] on div "Somewhat agree" at bounding box center [592, 386] width 511 height 20
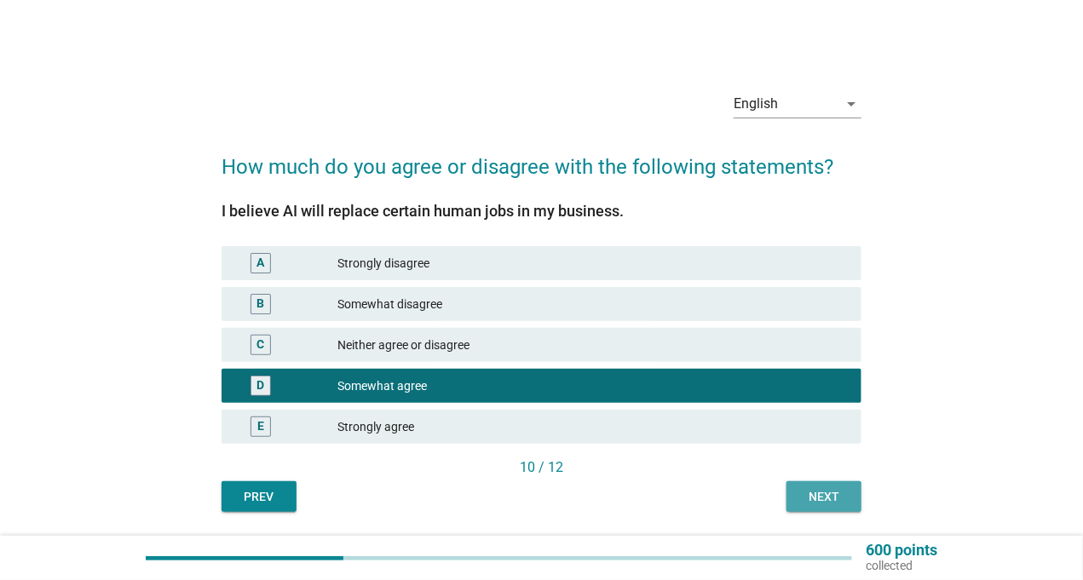
click at [813, 493] on div "Next" at bounding box center [824, 497] width 48 height 18
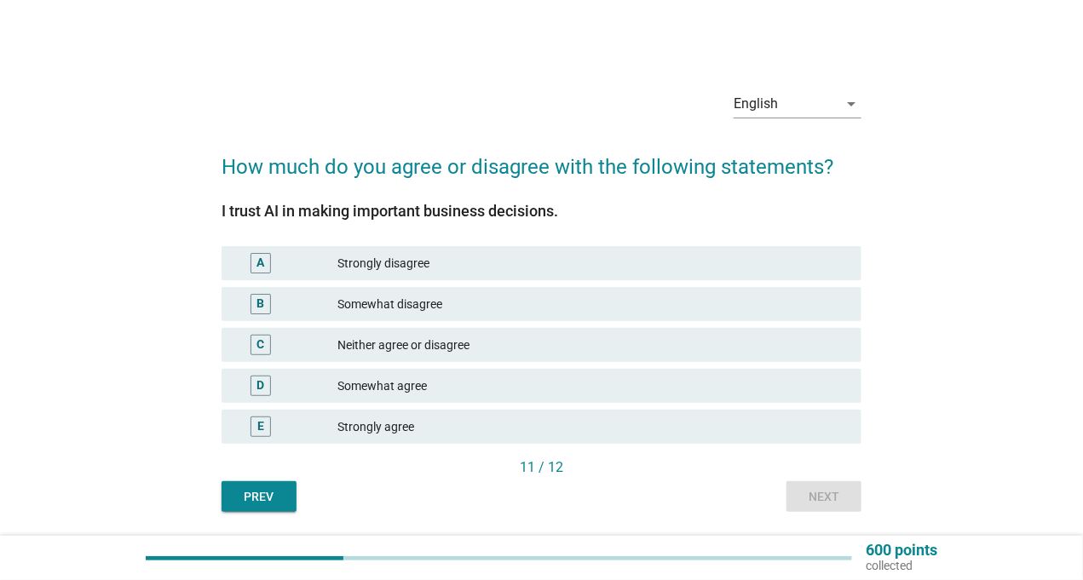
click at [360, 385] on div "Somewhat agree" at bounding box center [592, 386] width 511 height 20
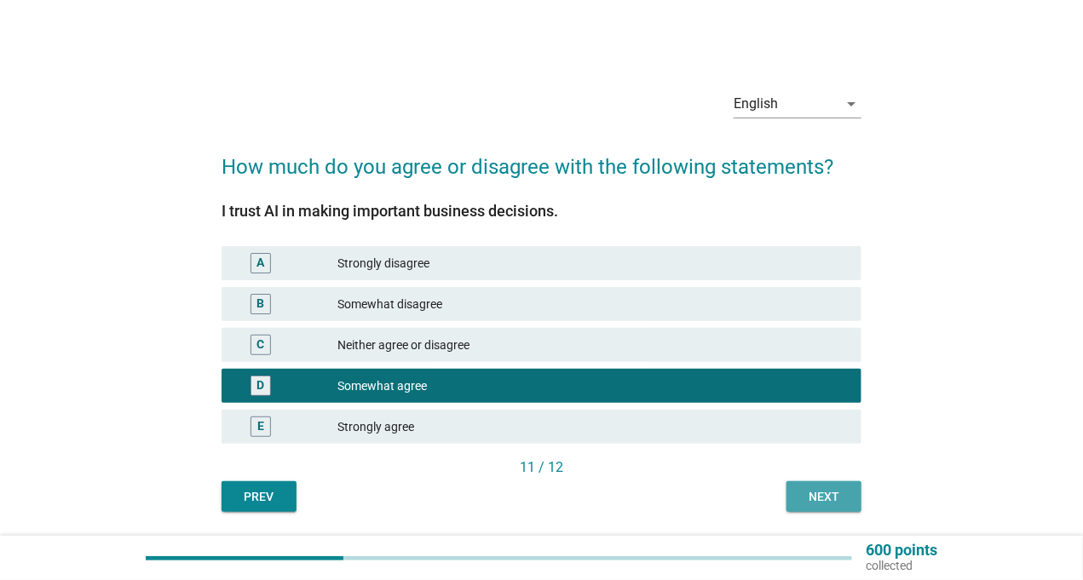
click at [799, 487] on button "Next" at bounding box center [824, 497] width 75 height 31
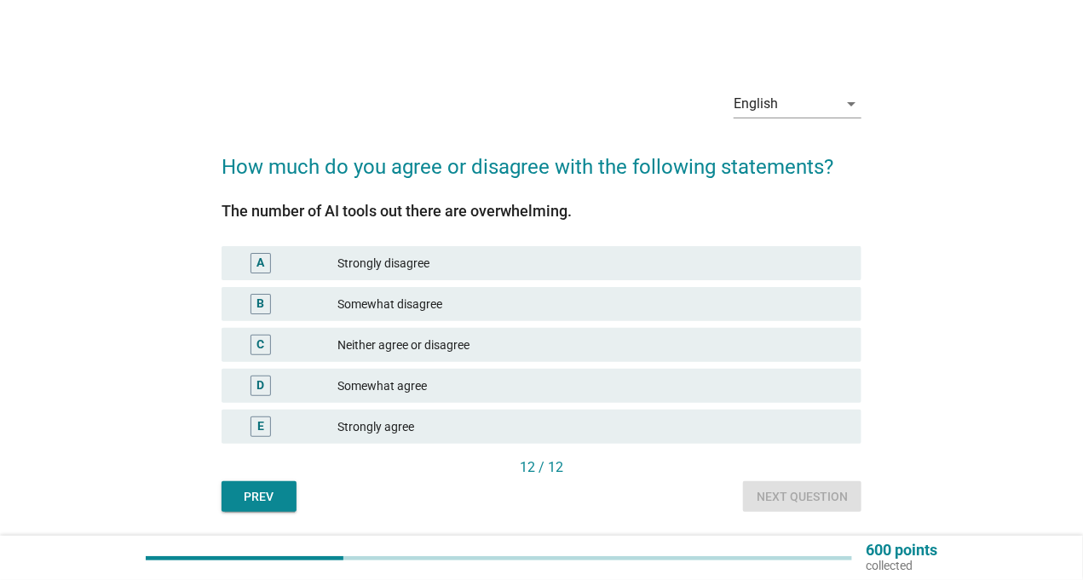
click at [459, 394] on div "Somewhat agree" at bounding box center [592, 386] width 511 height 20
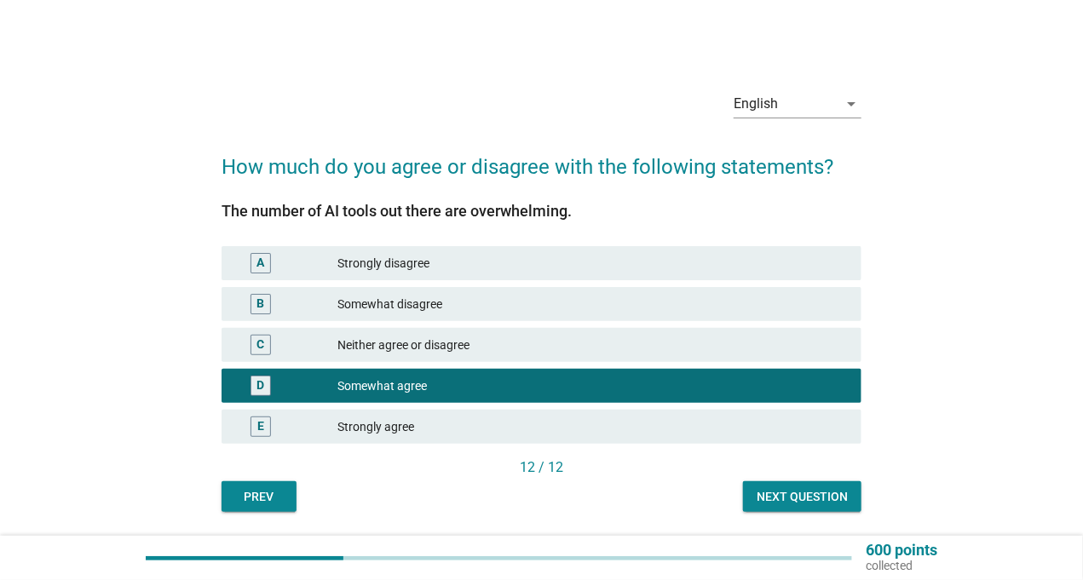
click at [822, 505] on button "Next question" at bounding box center [802, 497] width 118 height 31
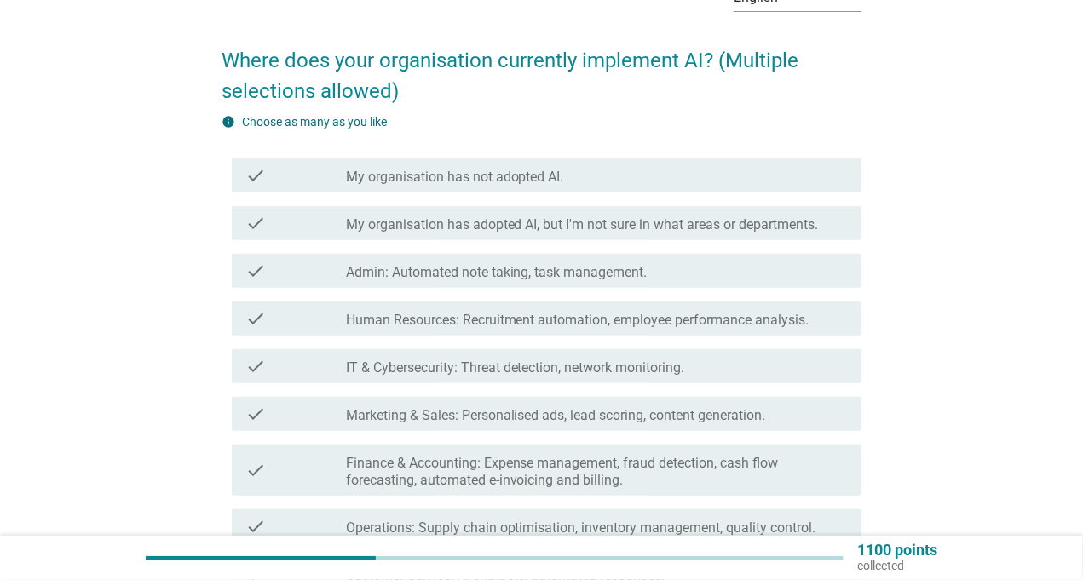
scroll to position [170, 0]
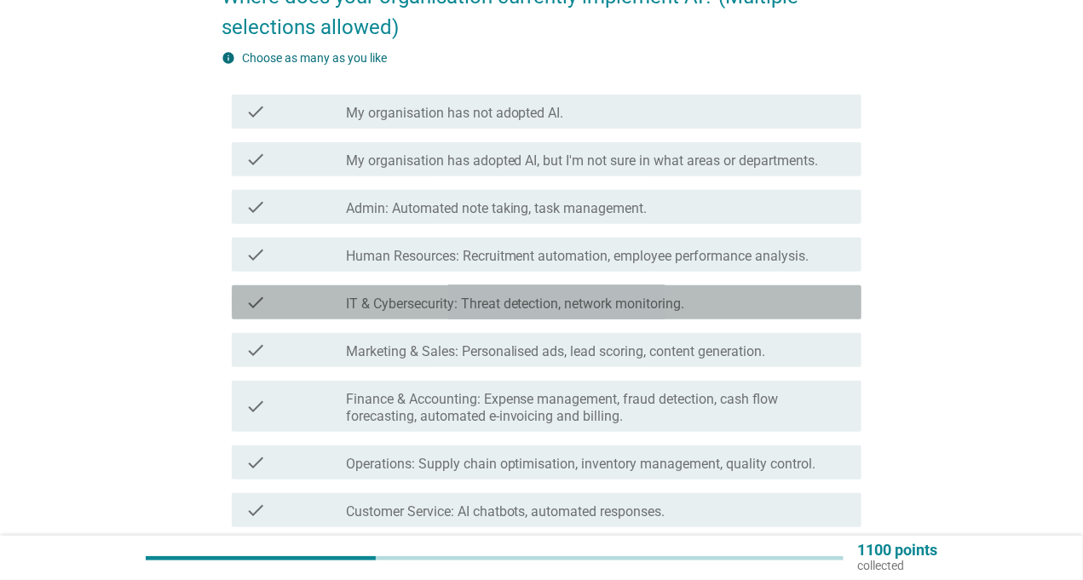
click at [499, 310] on label "IT & Cybersecurity: Threat detection, network monitoring." at bounding box center [515, 304] width 339 height 17
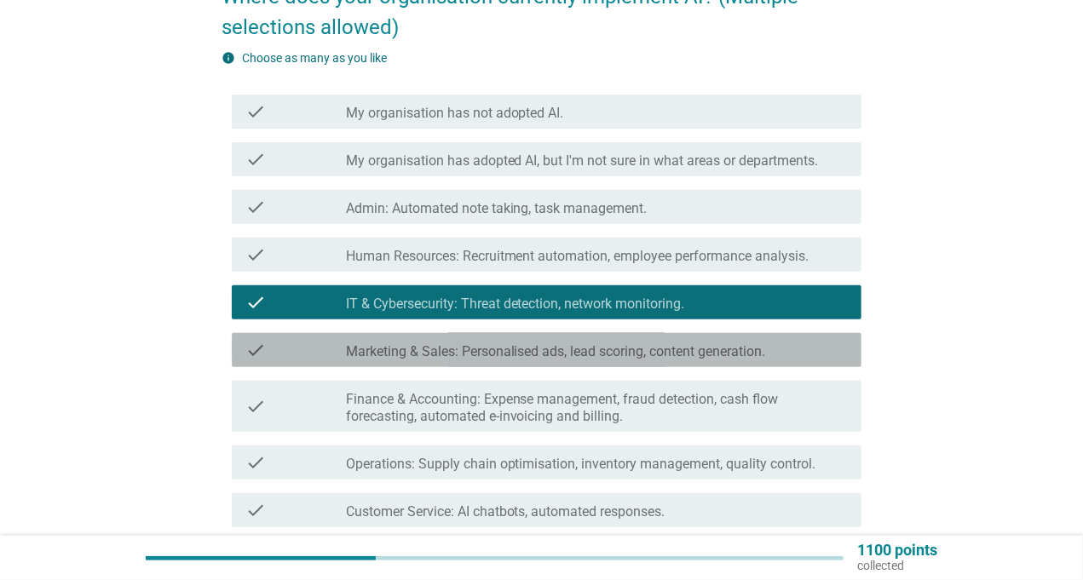
click at [482, 355] on label "Marketing & Sales: Personalised ads, lead scoring, content generation." at bounding box center [556, 351] width 420 height 17
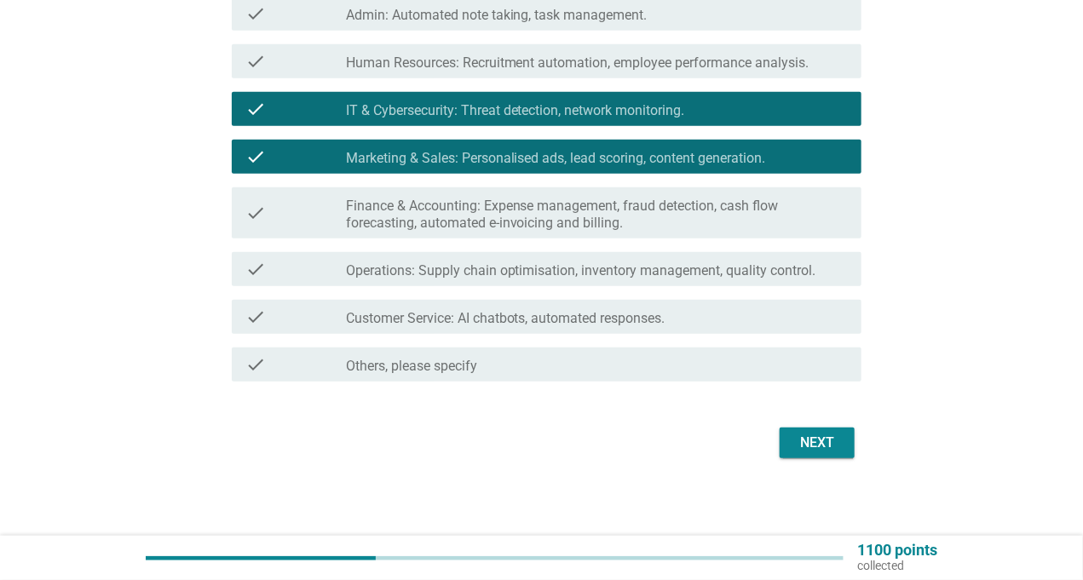
scroll to position [367, 0]
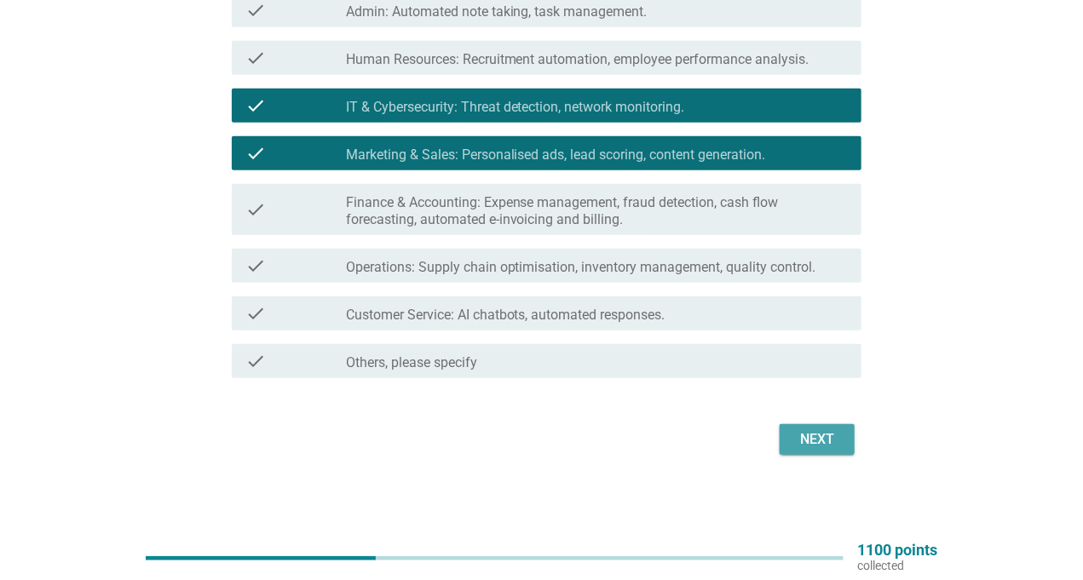
click at [810, 446] on div "Next" at bounding box center [817, 440] width 48 height 20
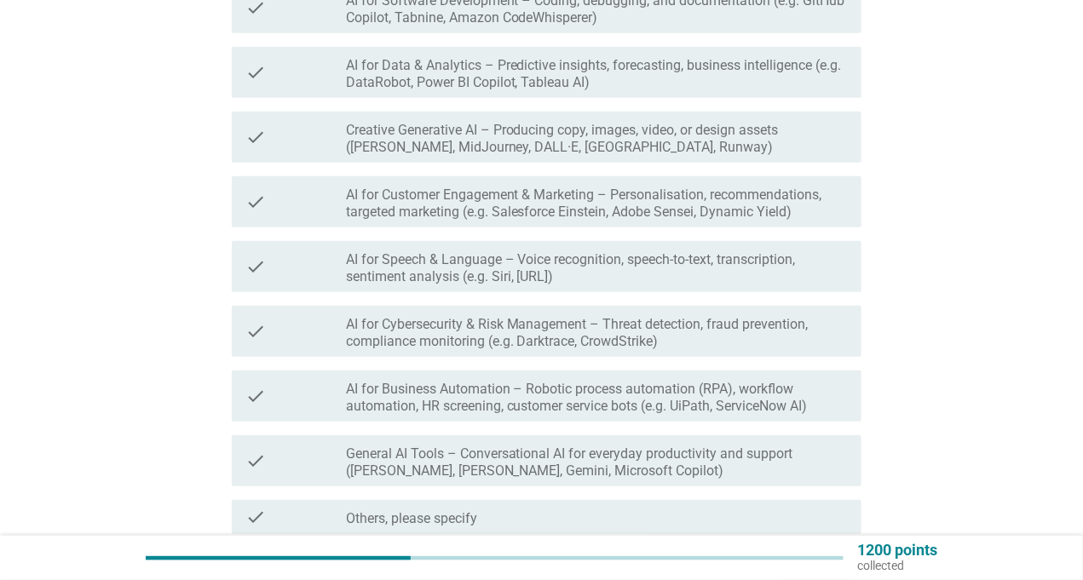
scroll to position [426, 0]
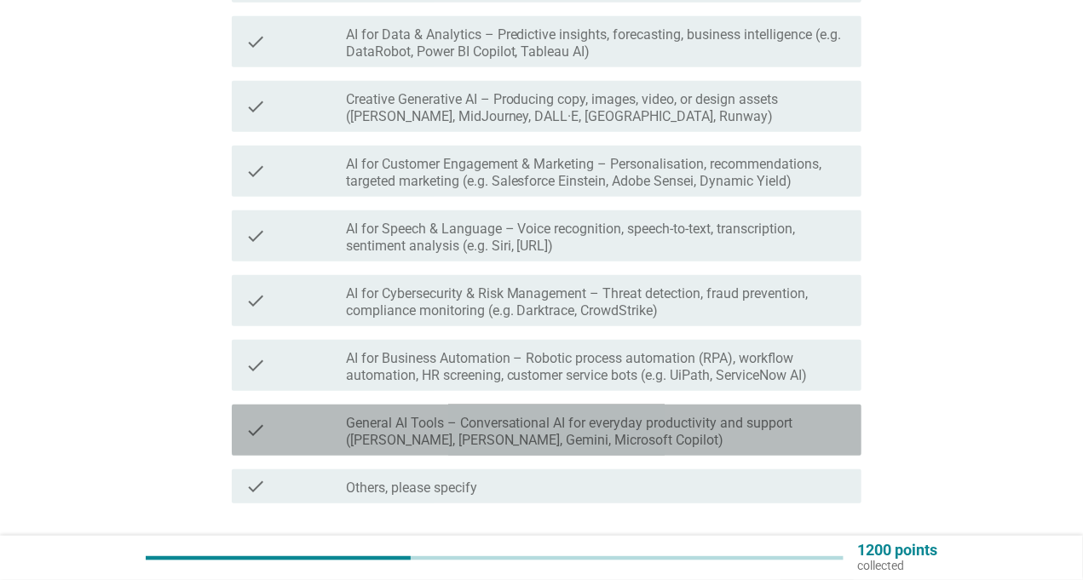
click at [405, 434] on label "General AI Tools – Conversational AI for everyday productivity and support ([PE…" at bounding box center [597, 432] width 502 height 34
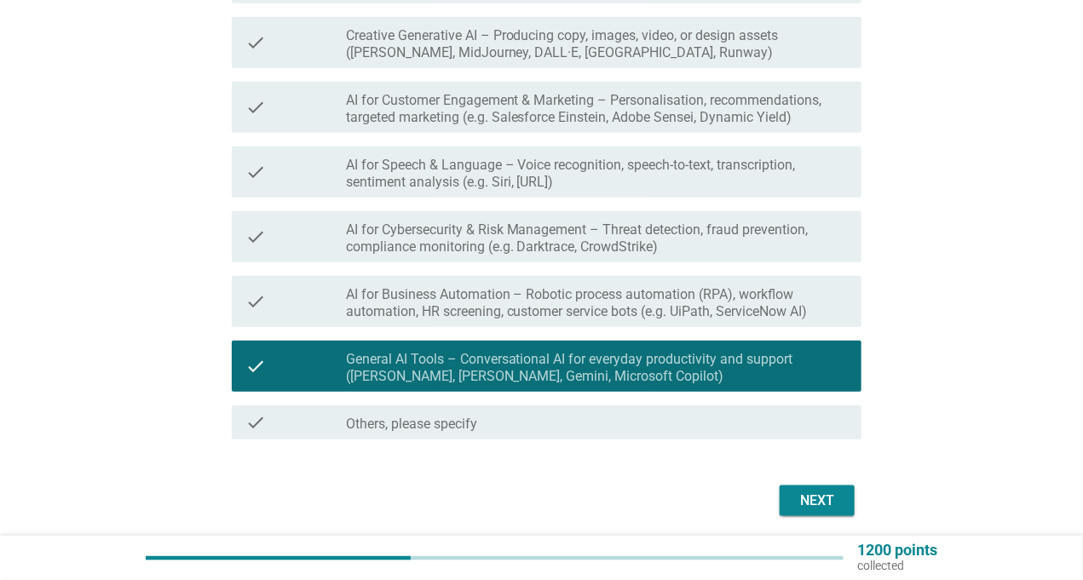
scroll to position [551, 0]
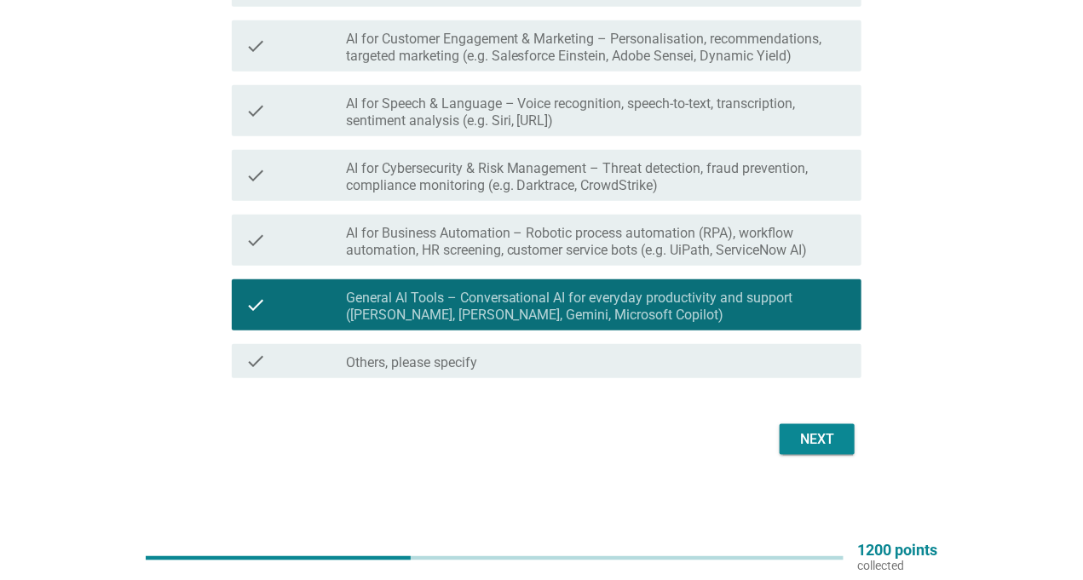
click at [777, 444] on div "Next" at bounding box center [542, 439] width 640 height 41
click at [788, 437] on button "Next" at bounding box center [817, 439] width 75 height 31
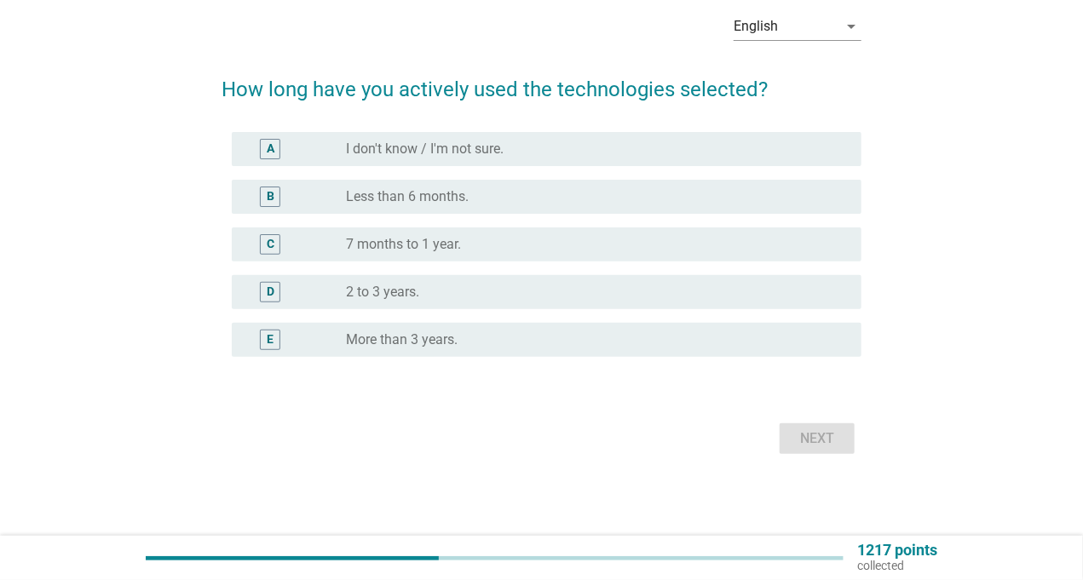
scroll to position [0, 0]
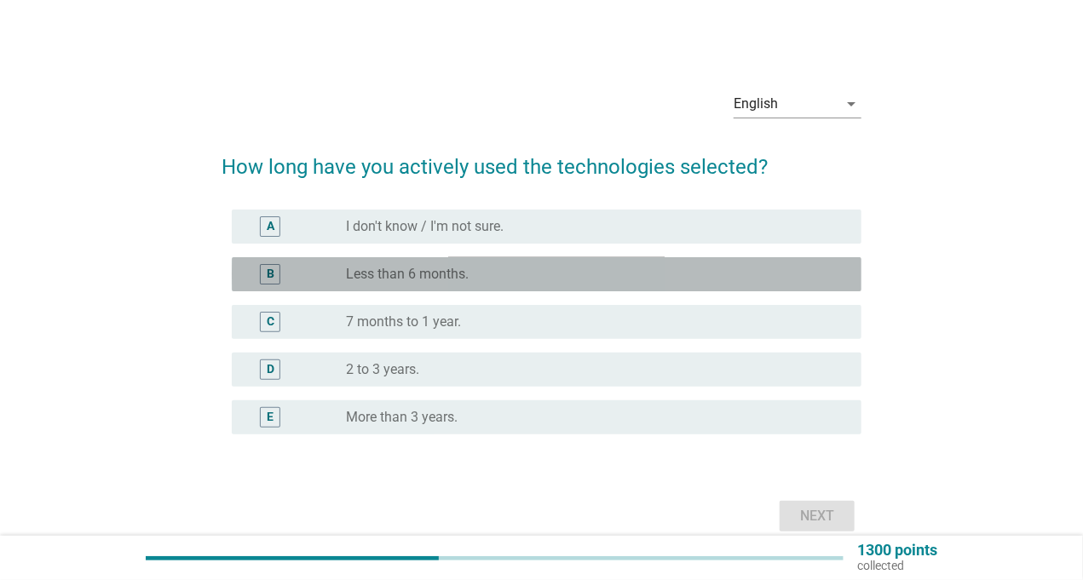
click at [494, 282] on div "radio_button_unchecked Less than 6 months." at bounding box center [590, 274] width 488 height 17
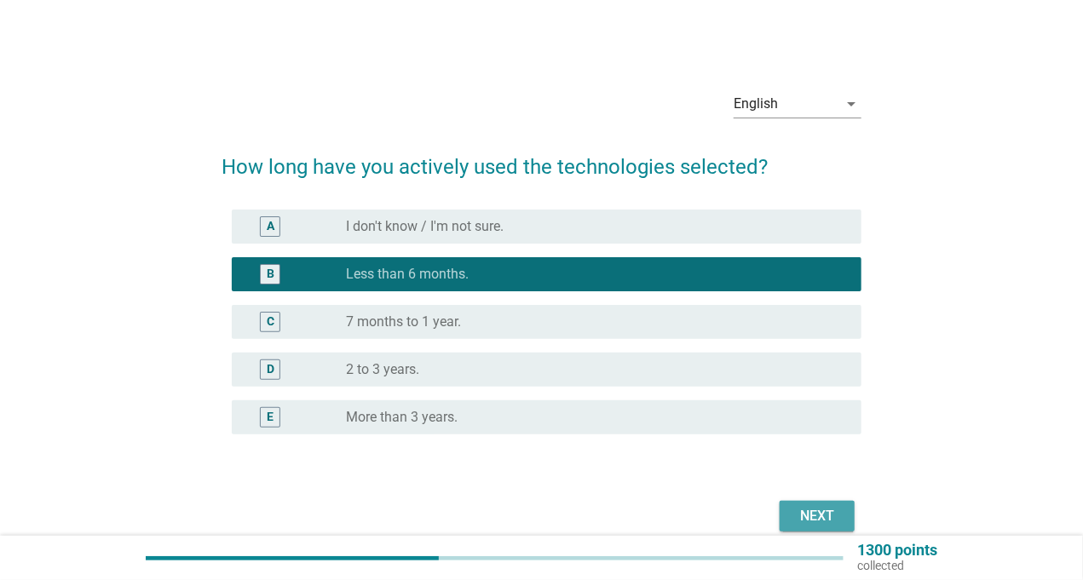
click at [792, 505] on button "Next" at bounding box center [817, 516] width 75 height 31
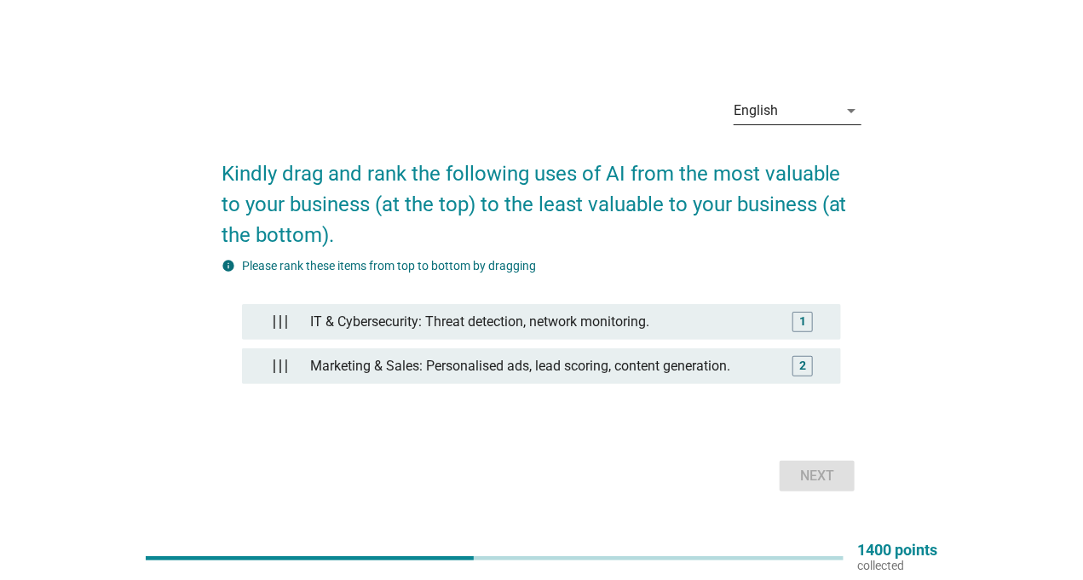
click at [759, 108] on div "English" at bounding box center [756, 110] width 44 height 15
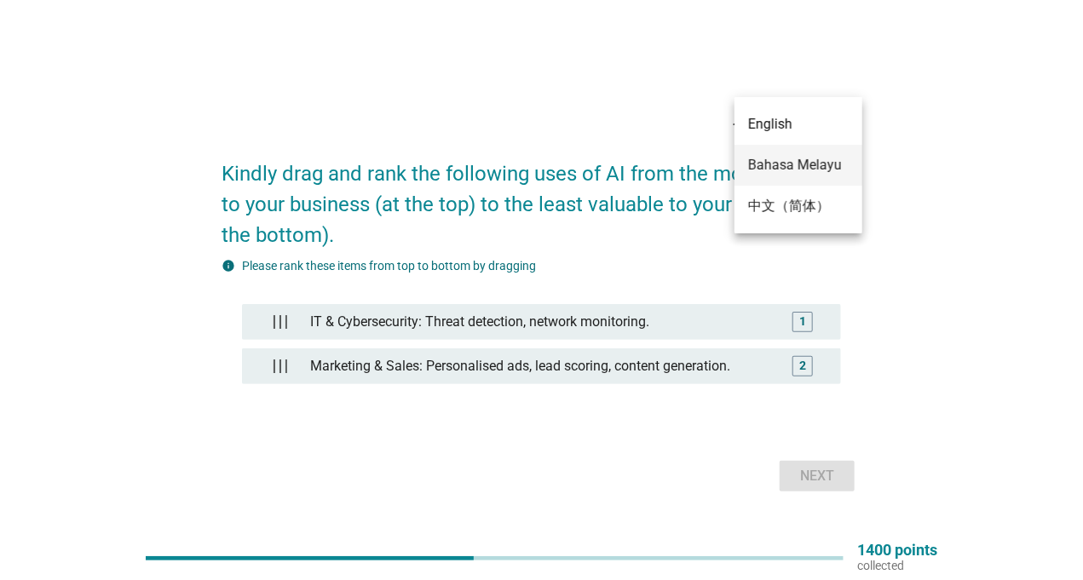
click at [773, 159] on div "Bahasa Melayu" at bounding box center [798, 165] width 101 height 20
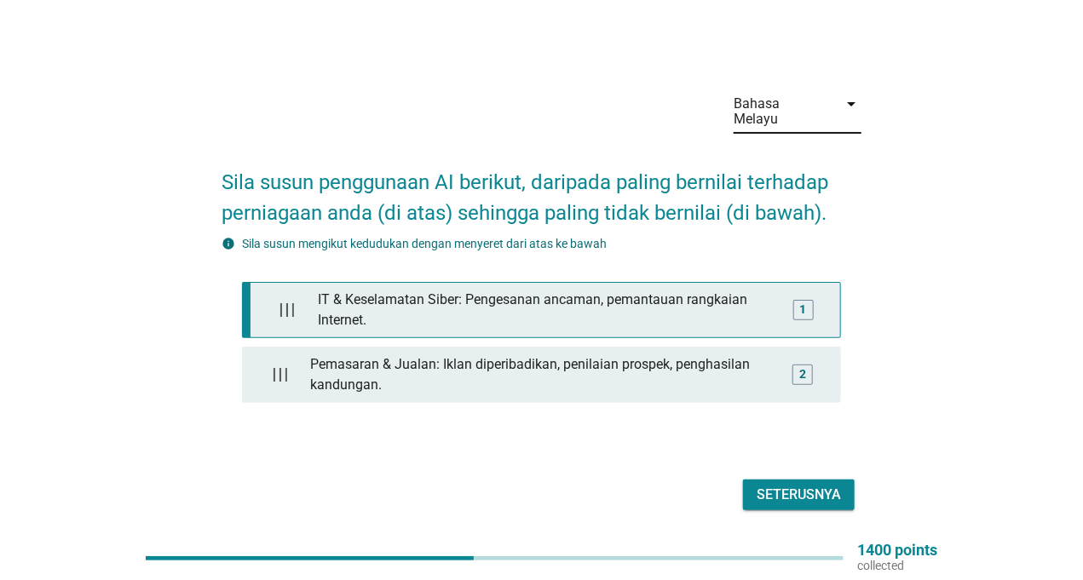
click at [806, 302] on div "1" at bounding box center [803, 311] width 7 height 18
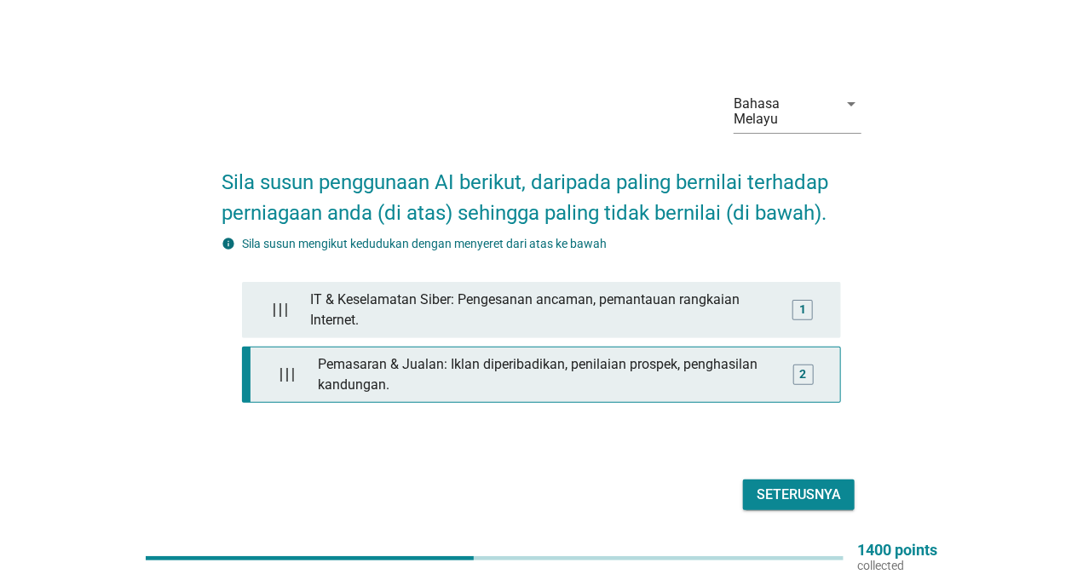
click at [798, 365] on div "2" at bounding box center [803, 375] width 20 height 20
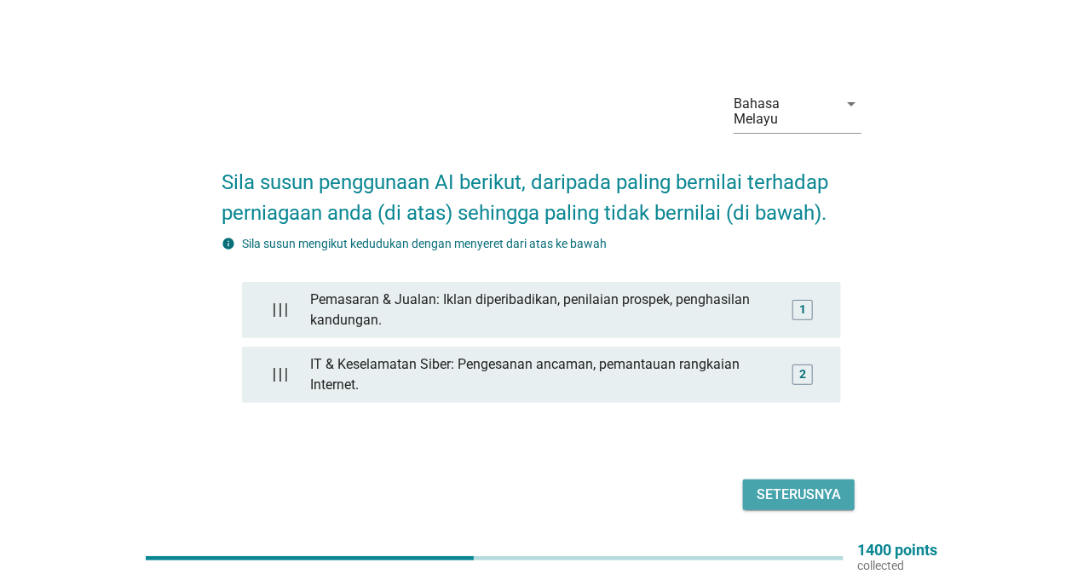
click at [799, 485] on div "Seterusnya" at bounding box center [799, 495] width 84 height 20
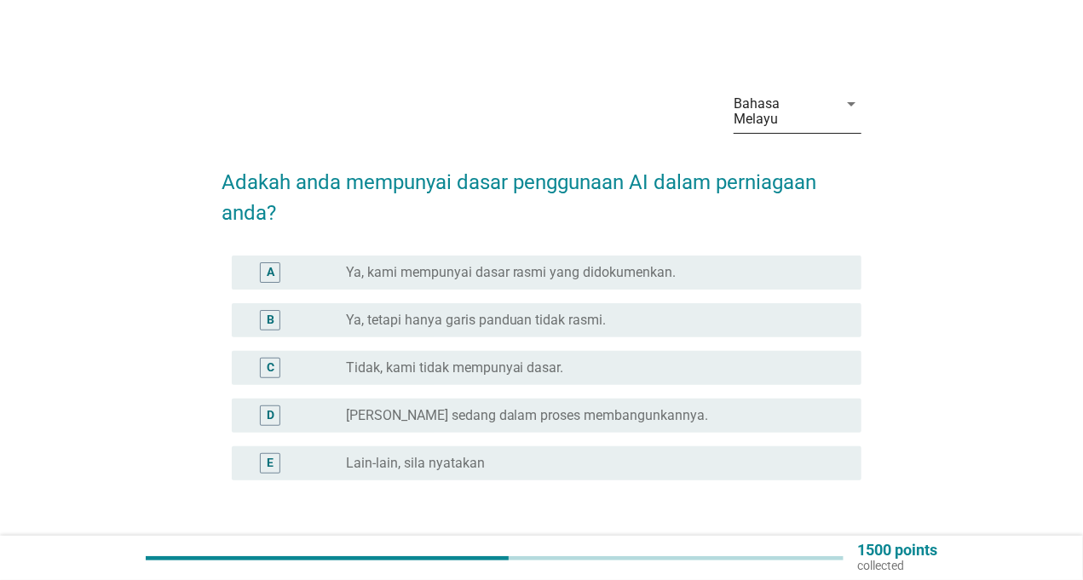
click at [830, 102] on div "Bahasa Melayu" at bounding box center [786, 111] width 104 height 43
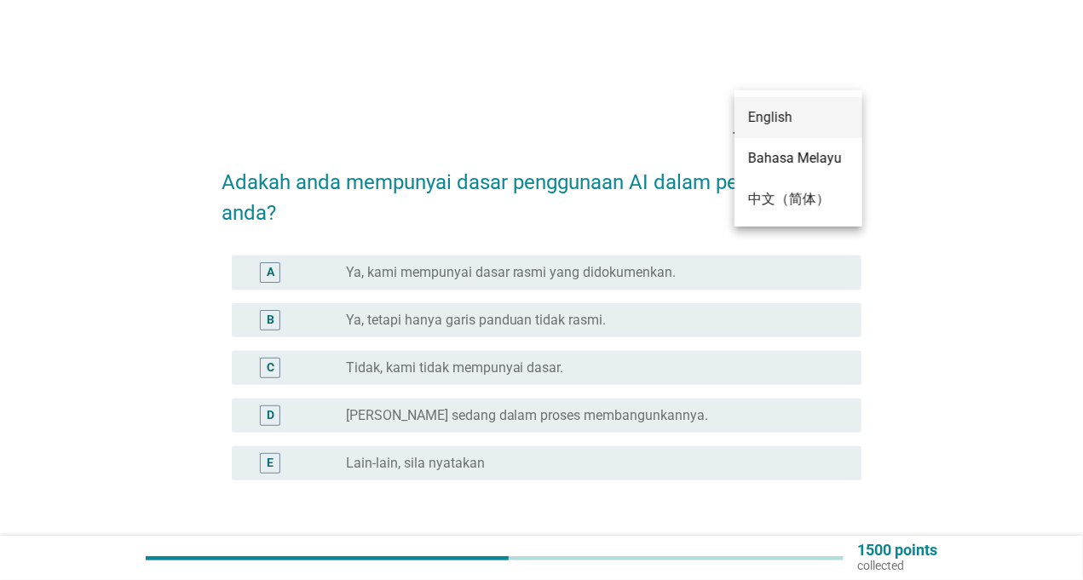
drag, startPoint x: 816, startPoint y: 155, endPoint x: 817, endPoint y: 107, distance: 48.6
click at [817, 107] on div "English Bahasa Melayu 中文（简体）" at bounding box center [799, 158] width 128 height 136
click at [817, 107] on div "English" at bounding box center [798, 117] width 101 height 20
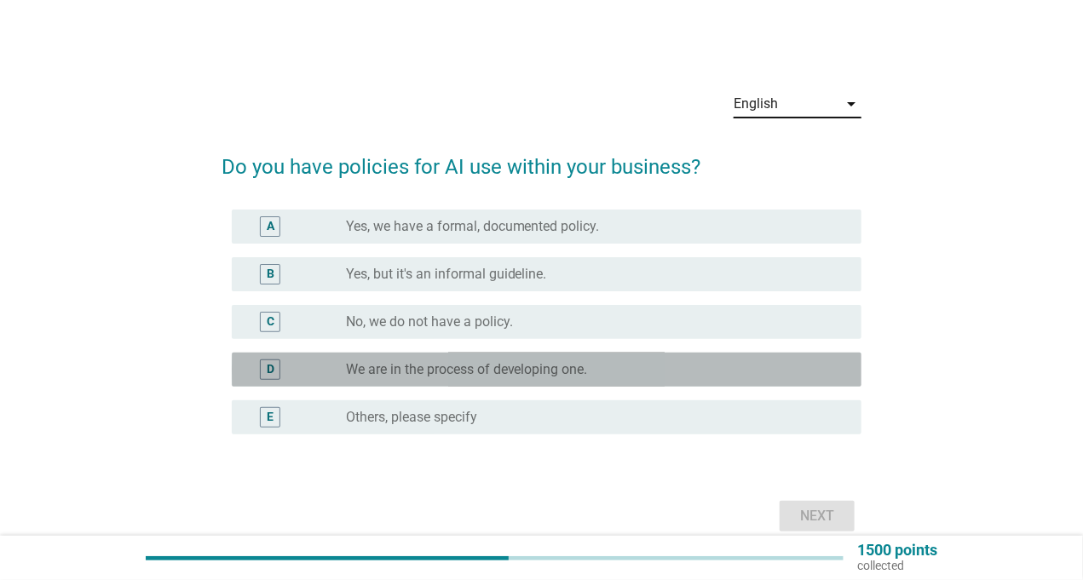
click at [341, 366] on div "D" at bounding box center [295, 370] width 101 height 20
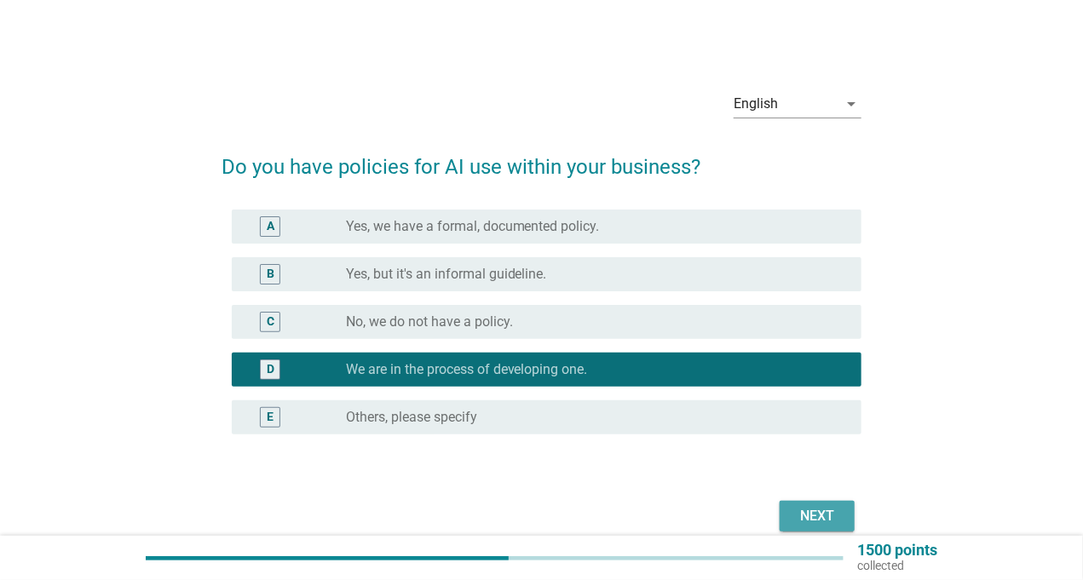
click at [810, 511] on div "Next" at bounding box center [817, 516] width 48 height 20
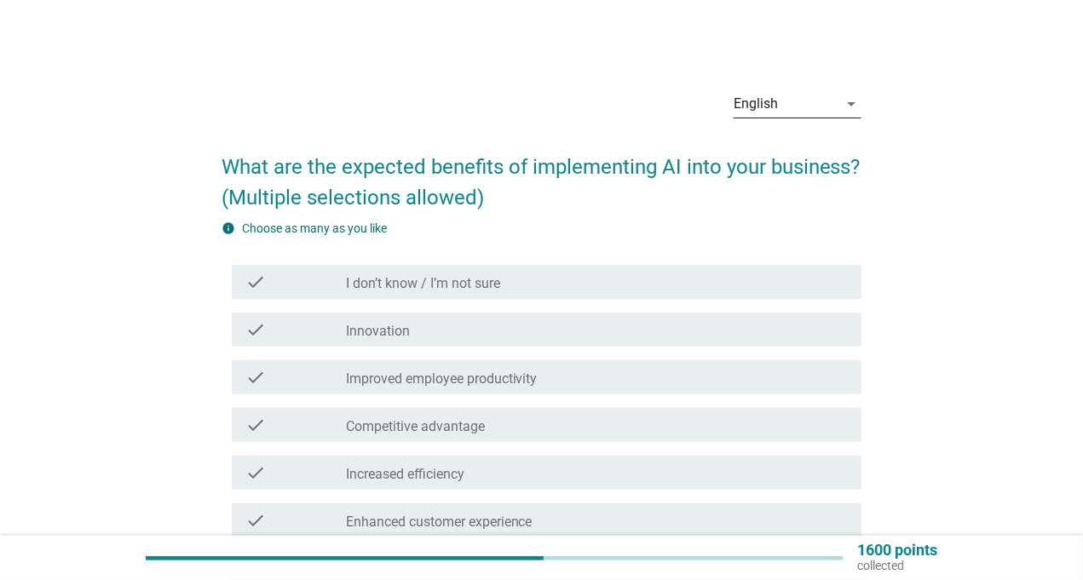
click at [811, 95] on div "English" at bounding box center [786, 103] width 104 height 27
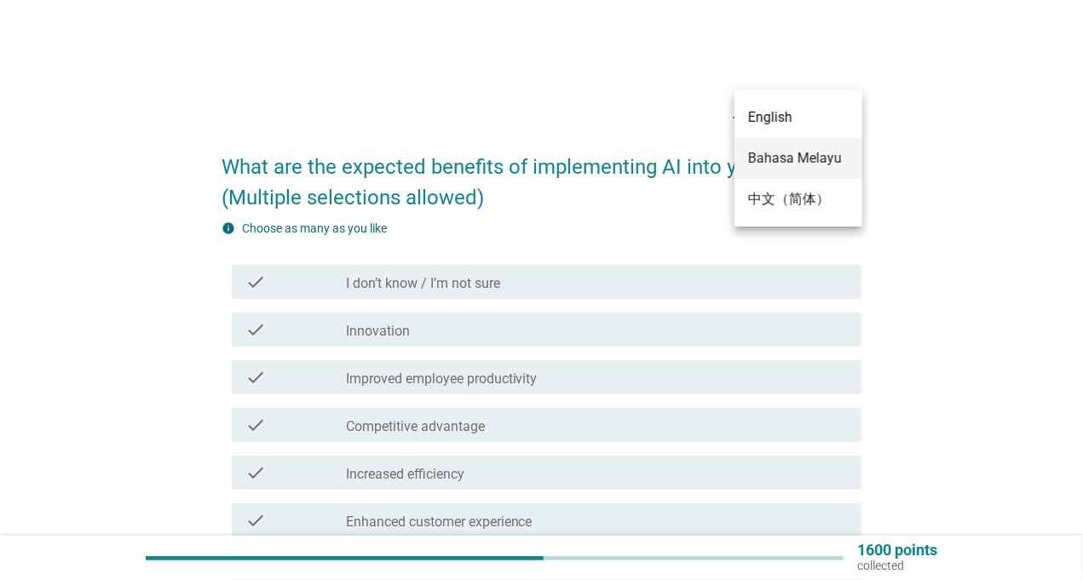
click at [795, 162] on div "Bahasa Melayu" at bounding box center [798, 158] width 101 height 20
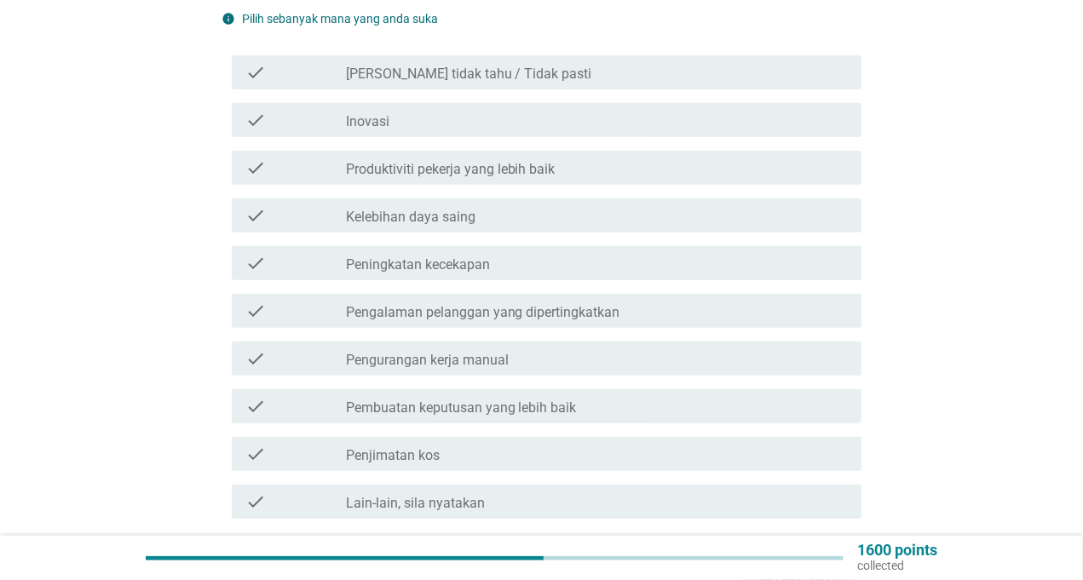
scroll to position [256, 0]
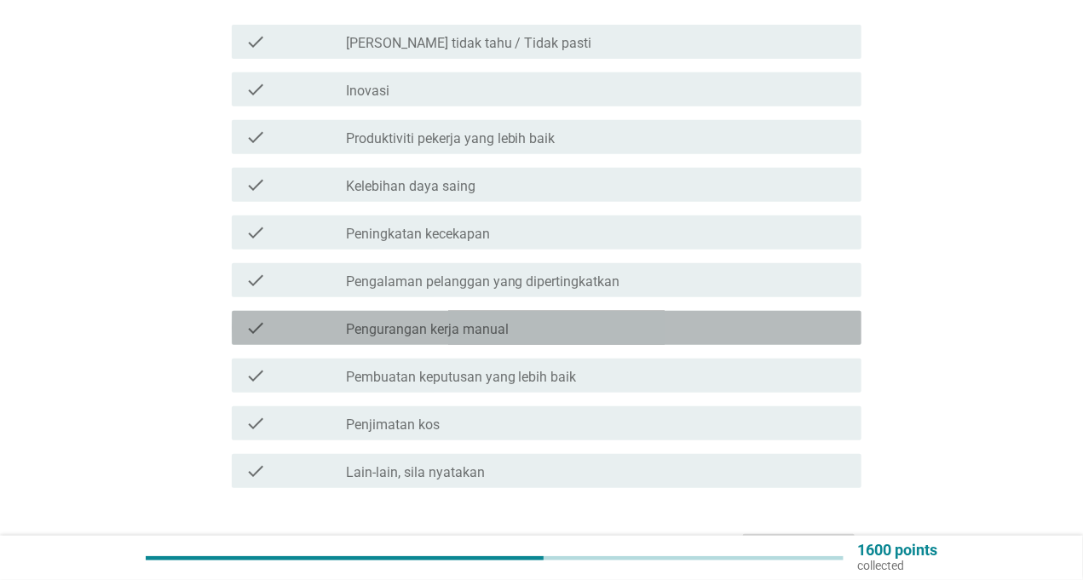
click at [254, 318] on icon "check" at bounding box center [255, 328] width 20 height 20
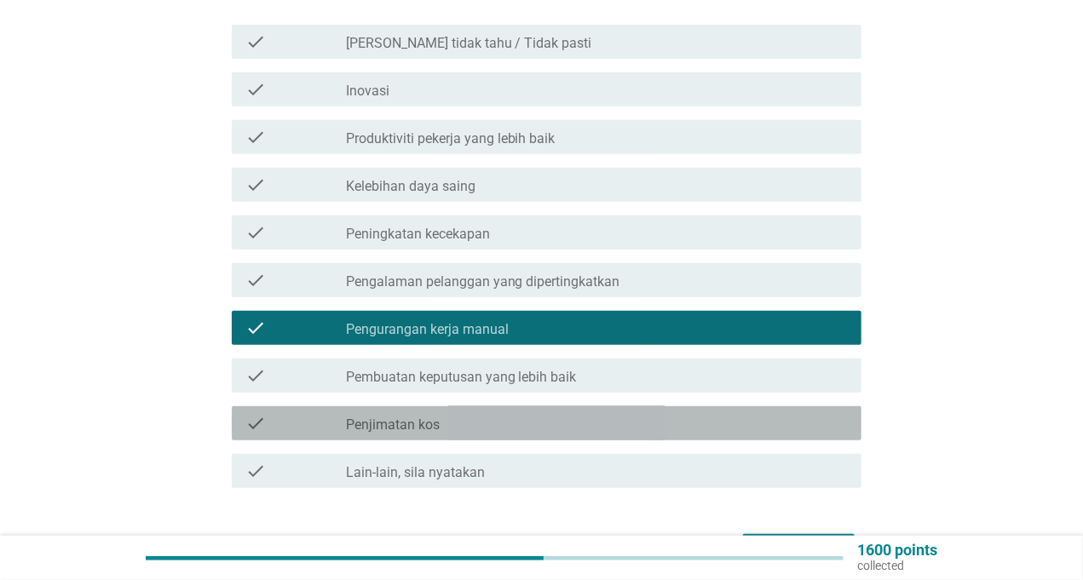
click at [249, 413] on icon "check" at bounding box center [255, 423] width 20 height 20
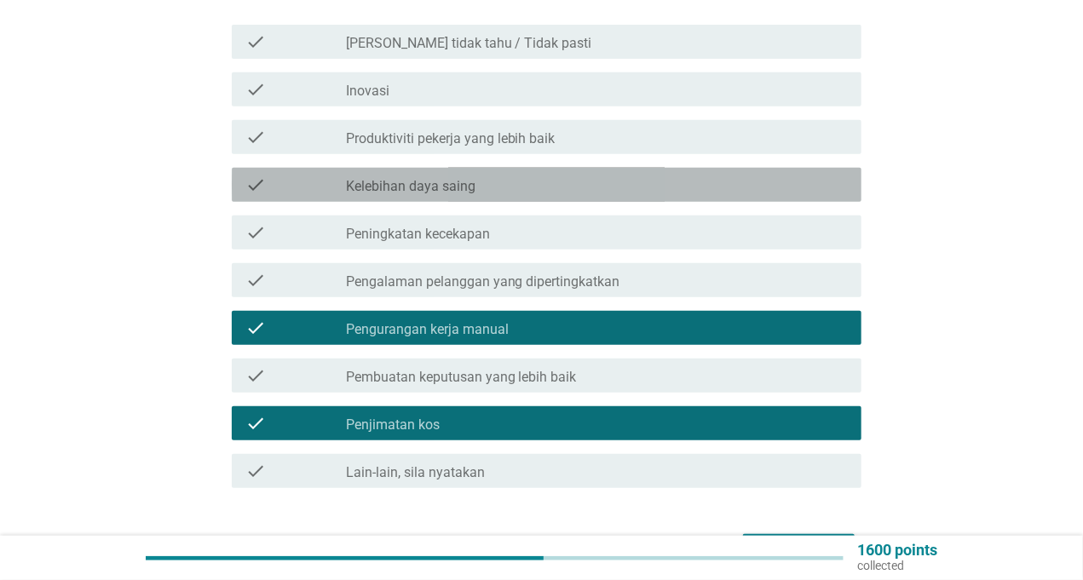
click at [272, 175] on div "check" at bounding box center [295, 185] width 101 height 20
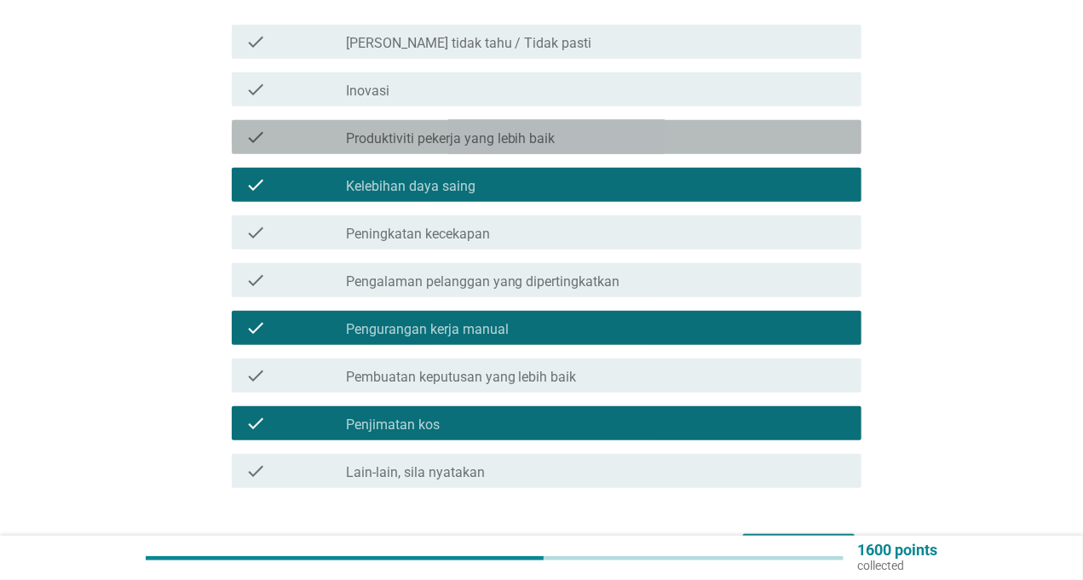
click at [279, 127] on div "check" at bounding box center [295, 137] width 101 height 20
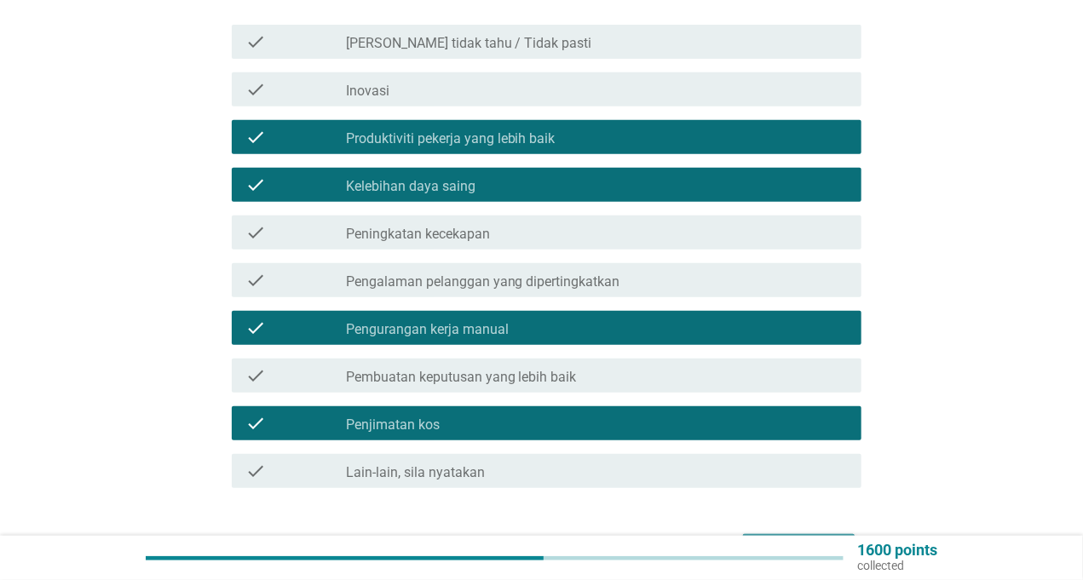
click at [774, 539] on div "Seterusnya" at bounding box center [799, 549] width 84 height 20
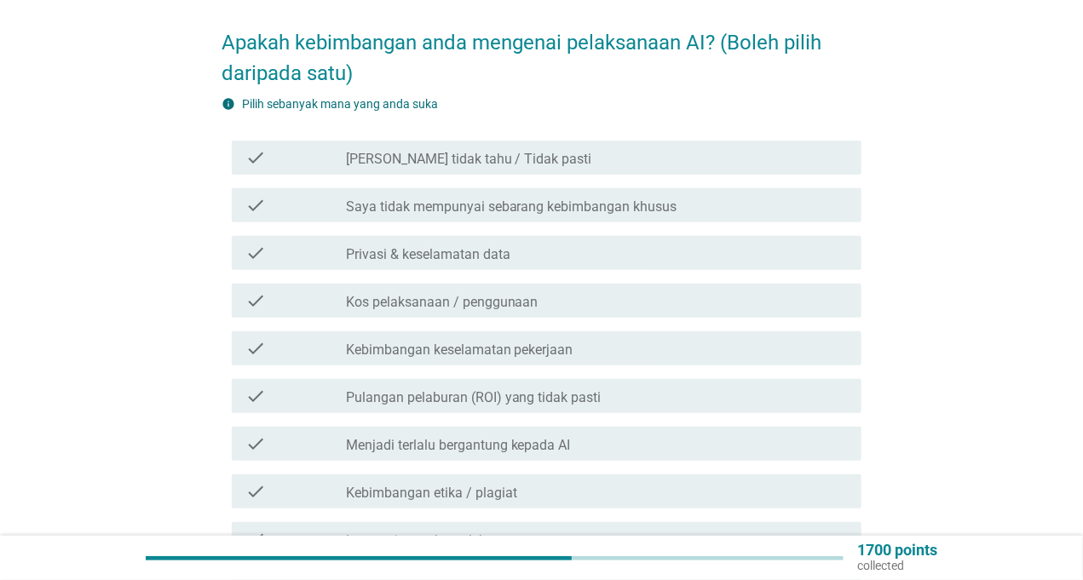
scroll to position [170, 0]
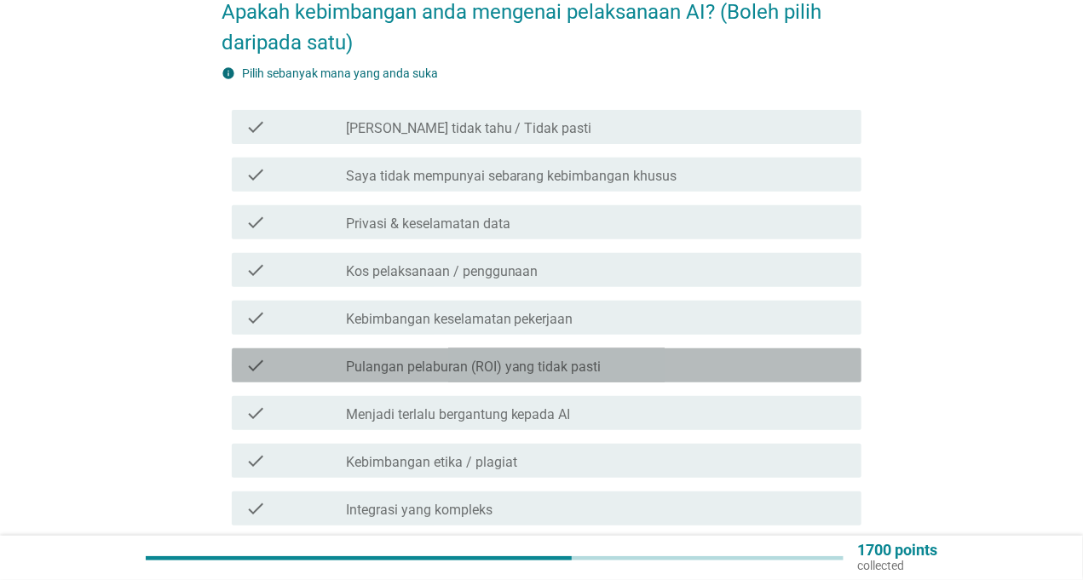
click at [254, 356] on icon "check" at bounding box center [255, 365] width 20 height 20
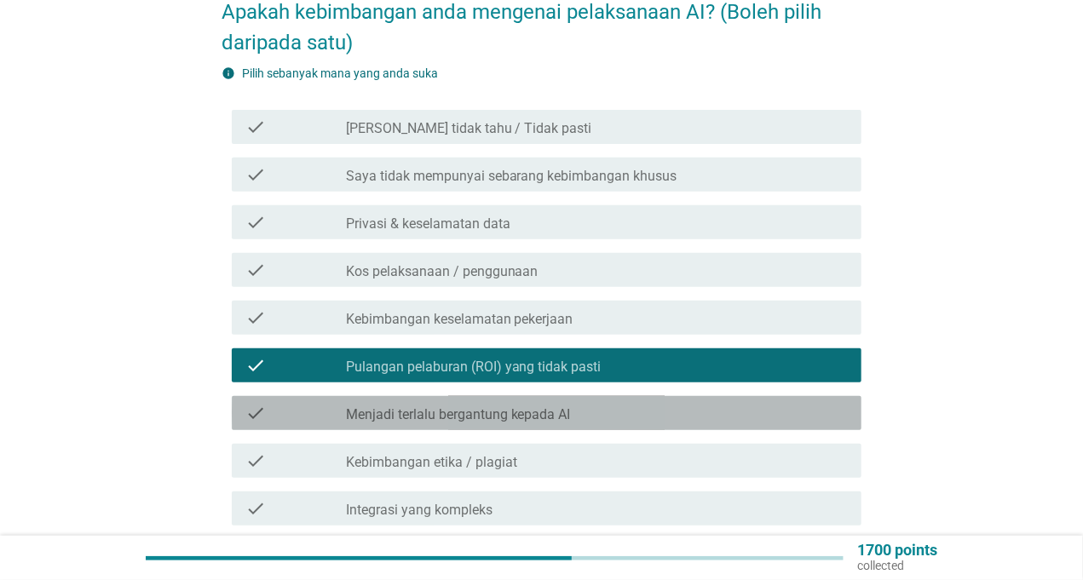
click at [257, 403] on icon "check" at bounding box center [255, 413] width 20 height 20
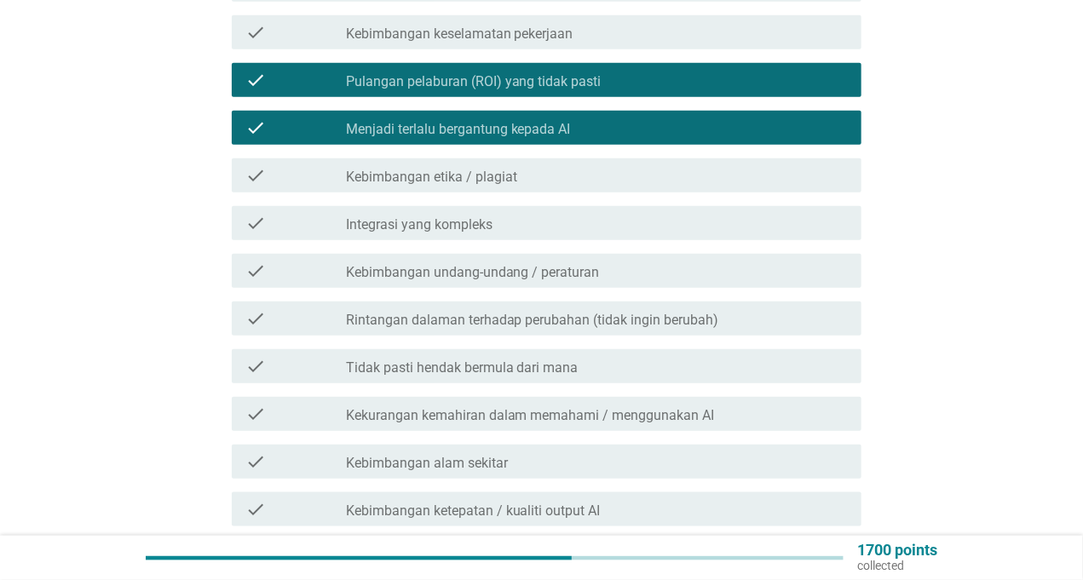
scroll to position [426, 0]
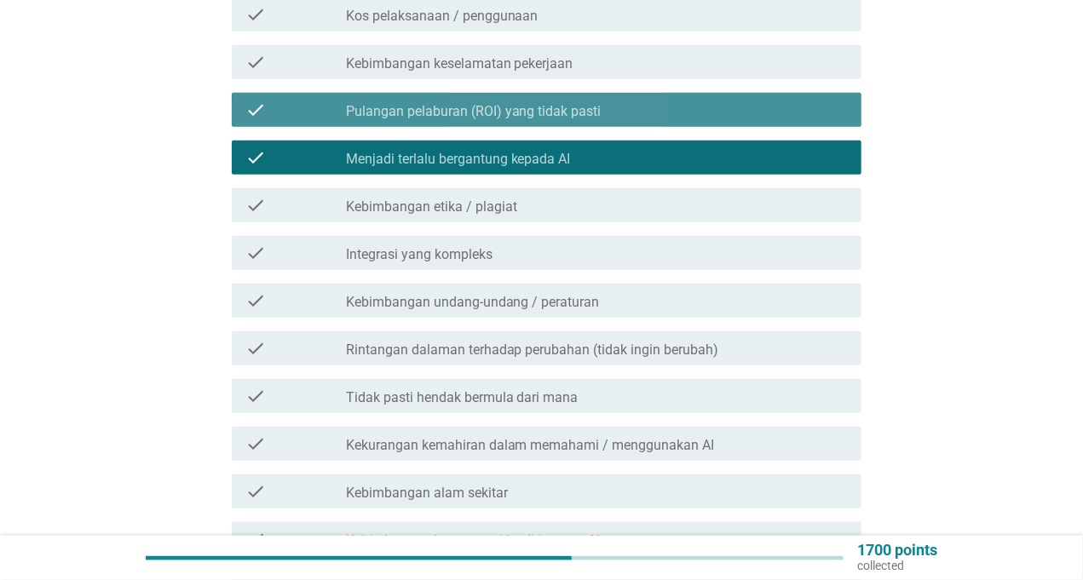
click at [255, 100] on icon "check" at bounding box center [255, 110] width 20 height 20
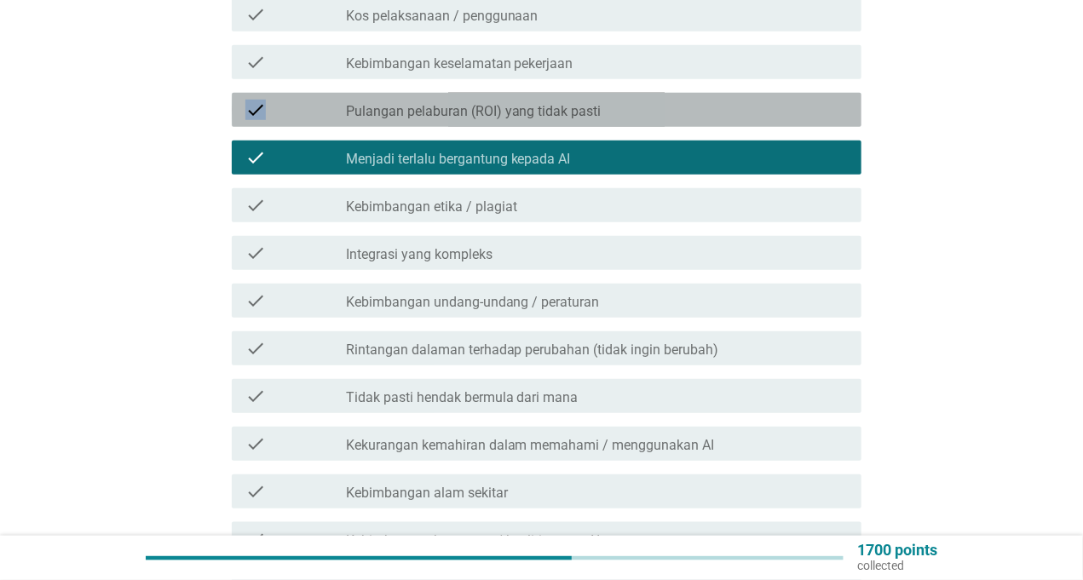
click at [255, 100] on icon "check" at bounding box center [255, 110] width 20 height 20
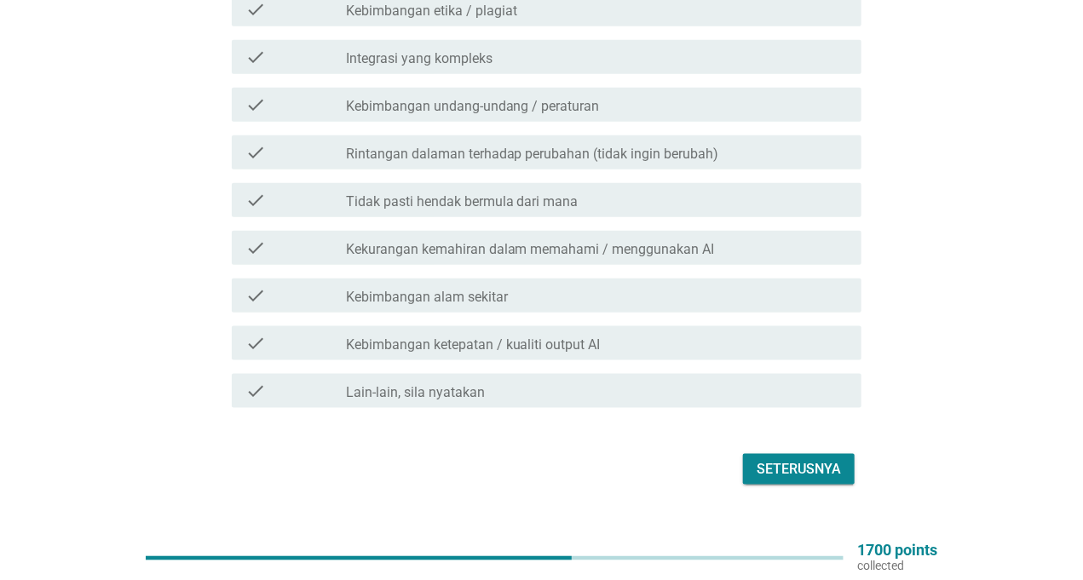
scroll to position [637, 0]
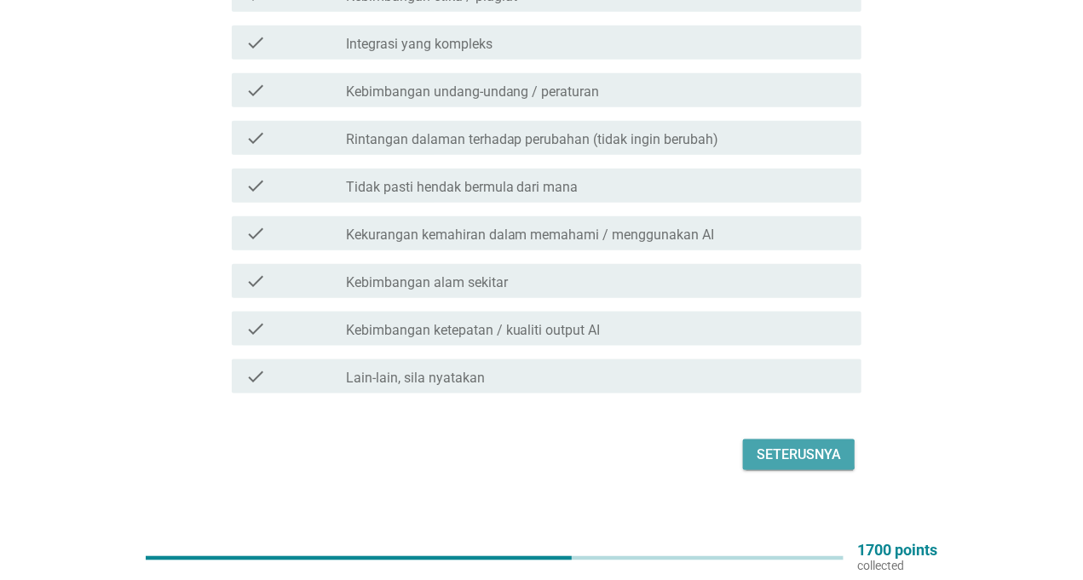
click at [782, 445] on div "Seterusnya" at bounding box center [799, 455] width 84 height 20
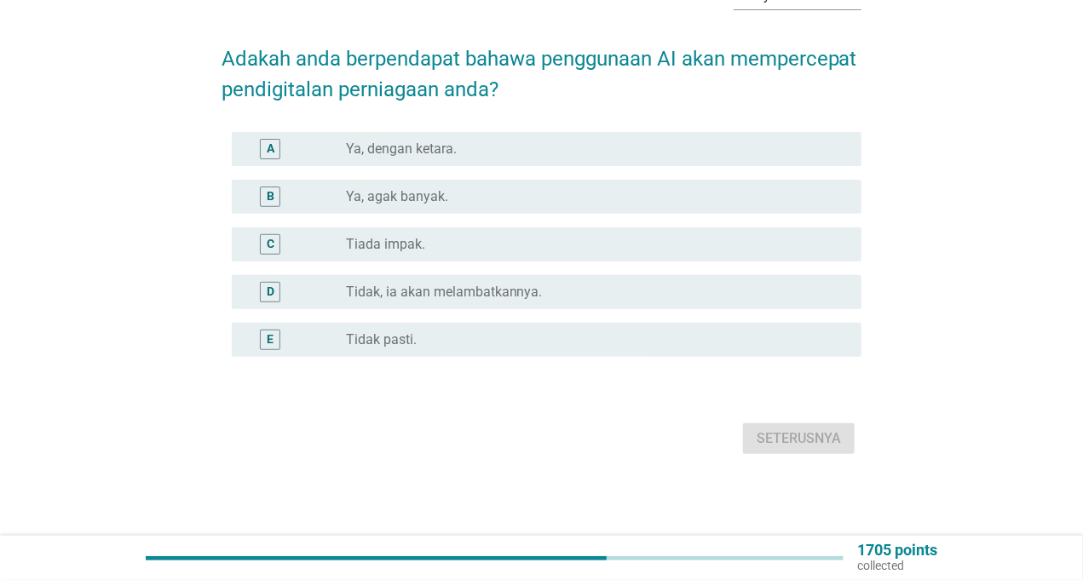
scroll to position [0, 0]
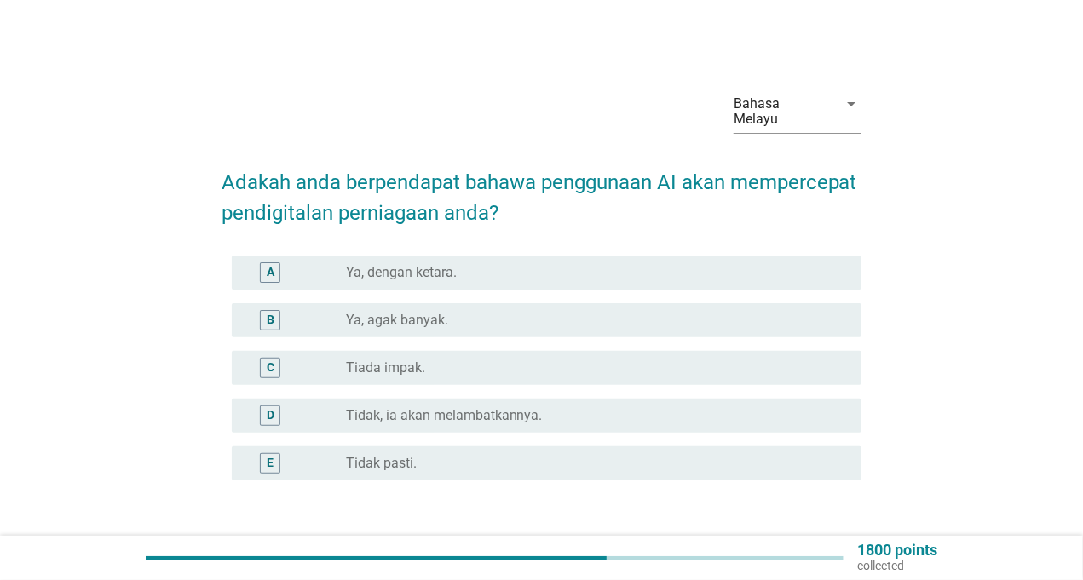
click at [321, 268] on div "A radio_button_unchecked Ya, dengan ketara." at bounding box center [547, 273] width 630 height 34
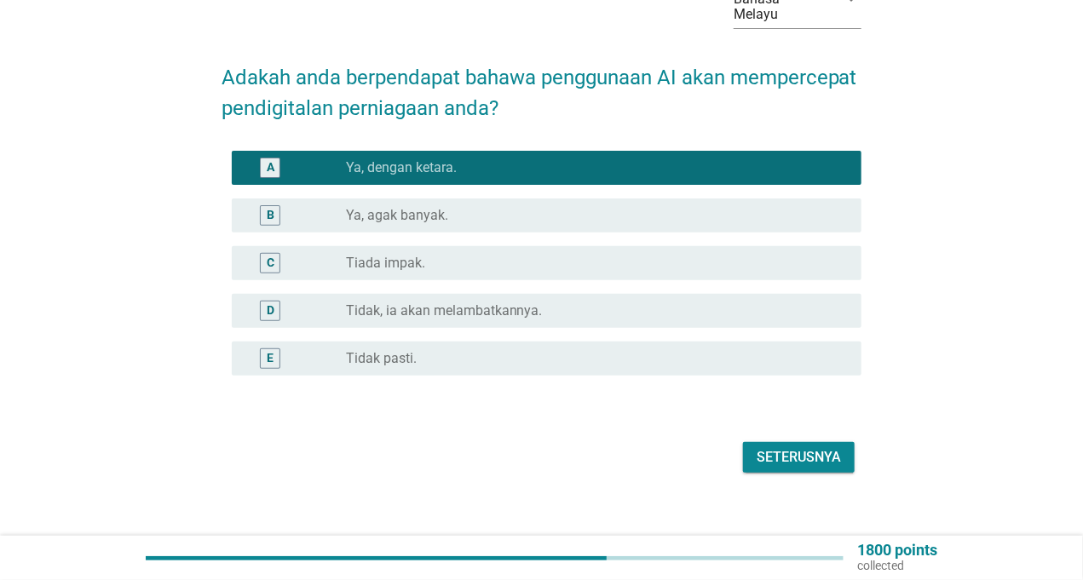
scroll to position [107, 0]
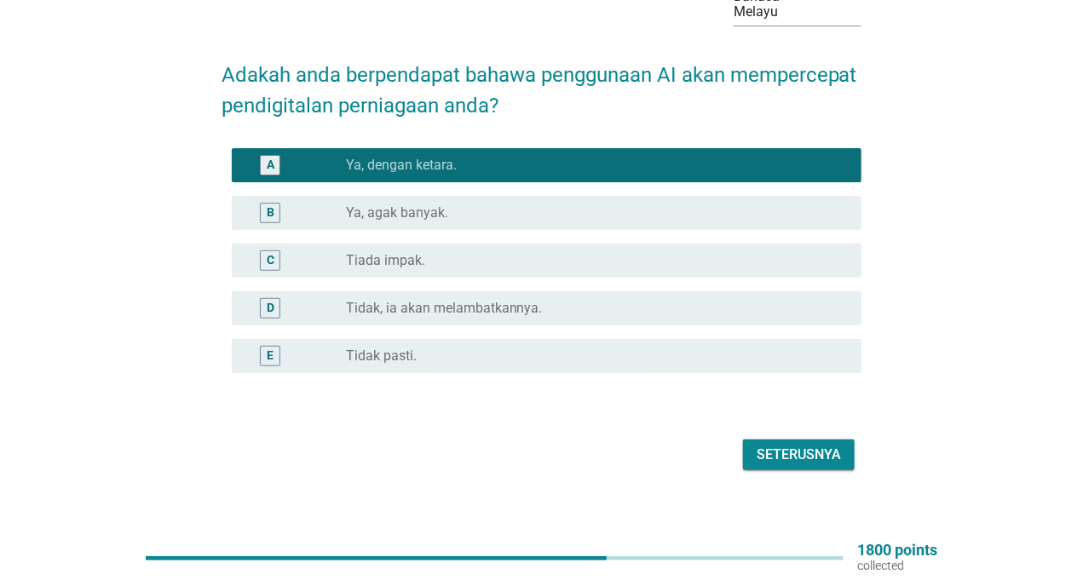
click at [823, 445] on div "Seterusnya" at bounding box center [799, 455] width 84 height 20
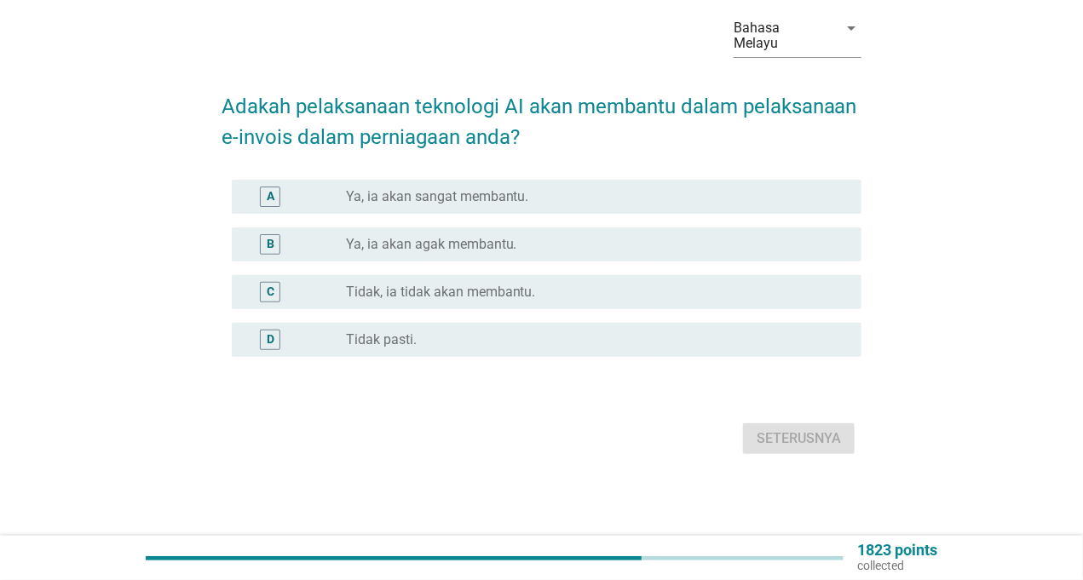
scroll to position [0, 0]
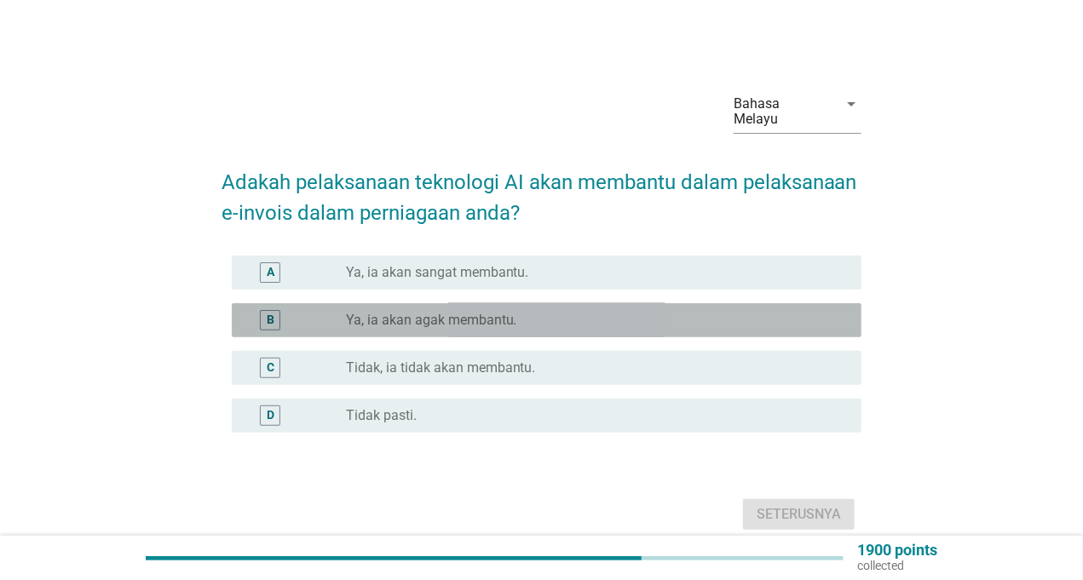
click at [369, 314] on div "radio_button_unchecked Ya, ia akan agak membantu." at bounding box center [597, 320] width 502 height 20
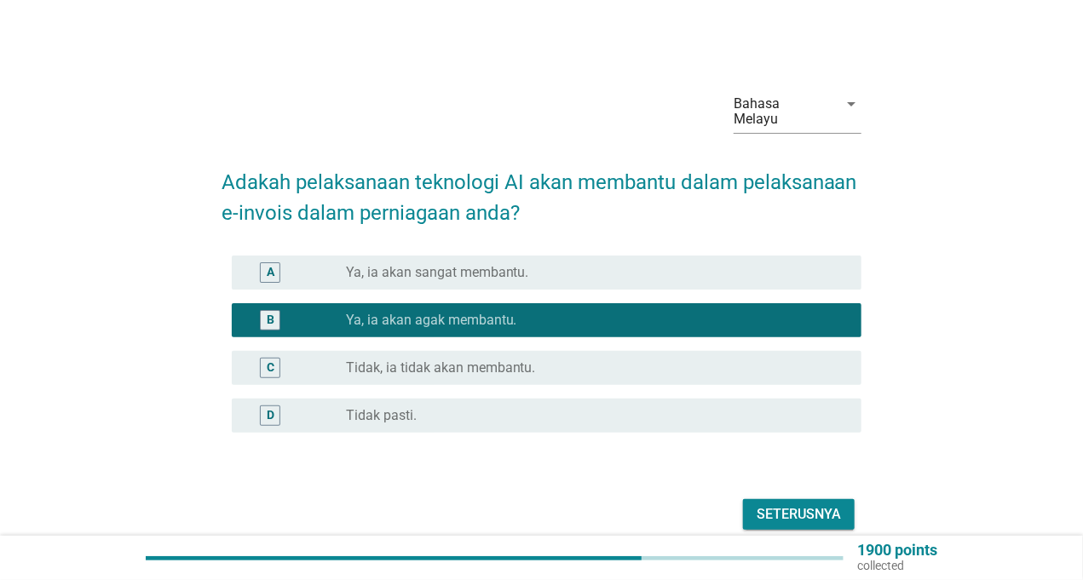
click at [810, 505] on div "Seterusnya" at bounding box center [799, 515] width 84 height 20
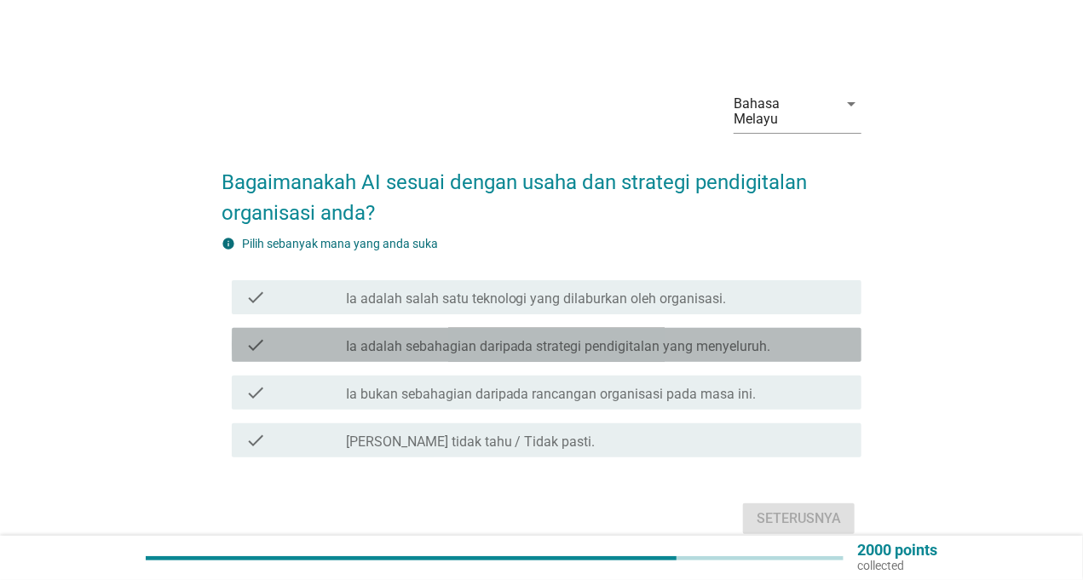
click at [493, 338] on label "Ia adalah sebahagian daripada strategi pendigitalan yang menyeluruh." at bounding box center [558, 346] width 425 height 17
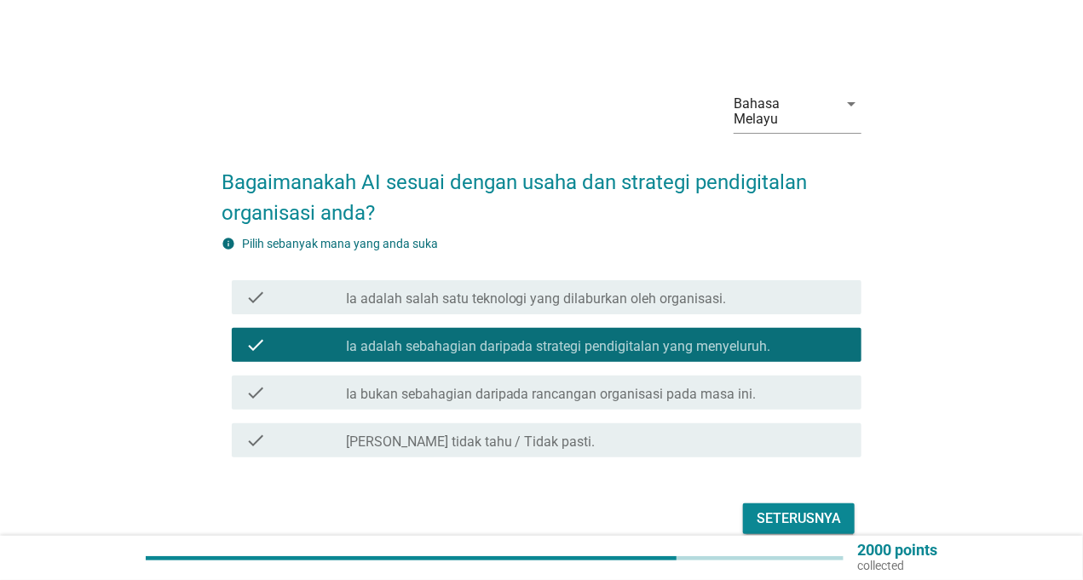
click at [803, 509] on div "Seterusnya" at bounding box center [799, 519] width 84 height 20
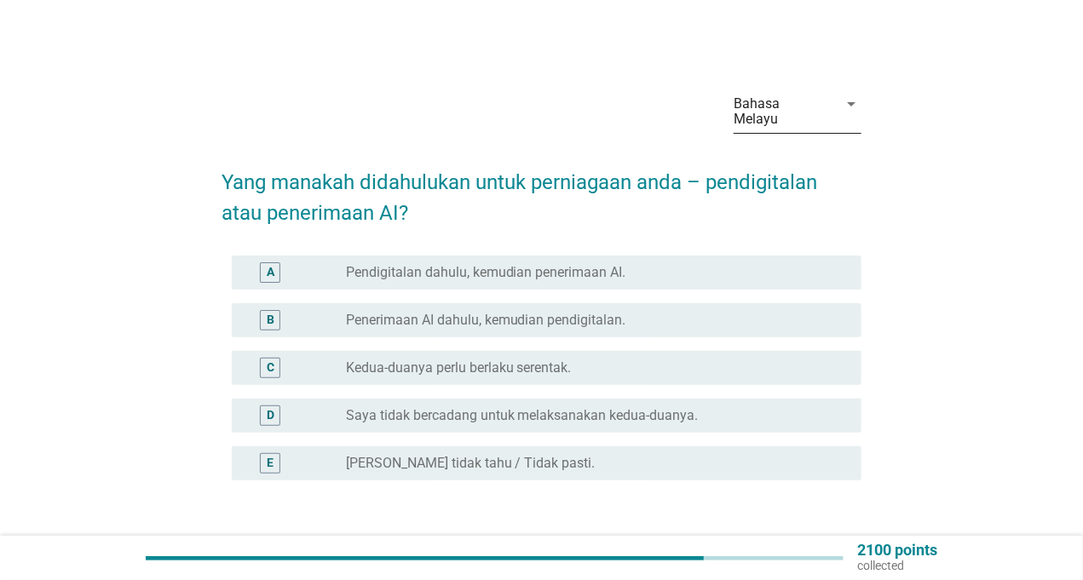
click at [743, 117] on div "Bahasa Melayu" at bounding box center [786, 111] width 104 height 43
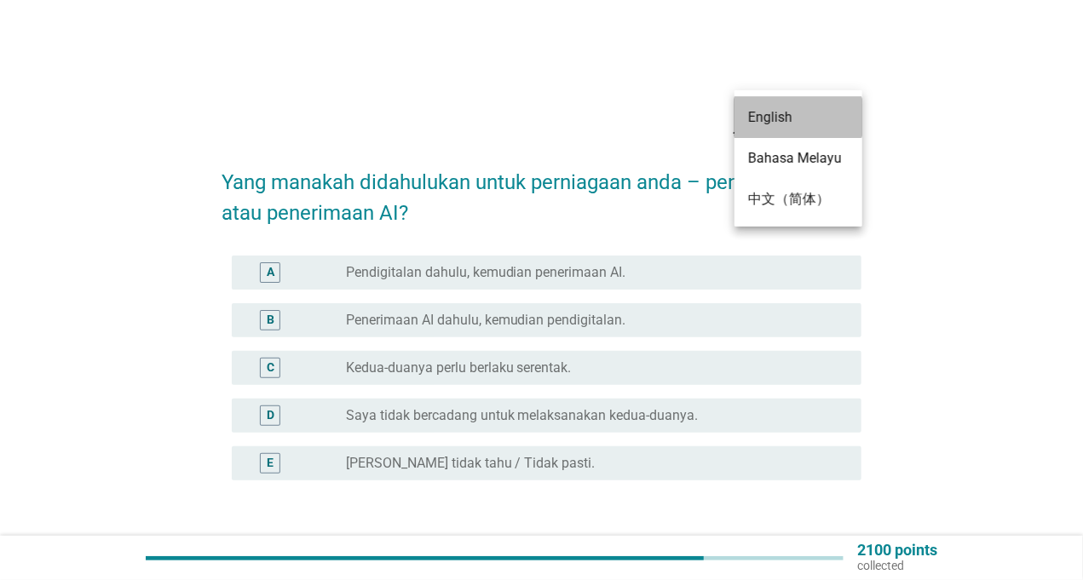
click at [767, 119] on div "English" at bounding box center [798, 117] width 101 height 20
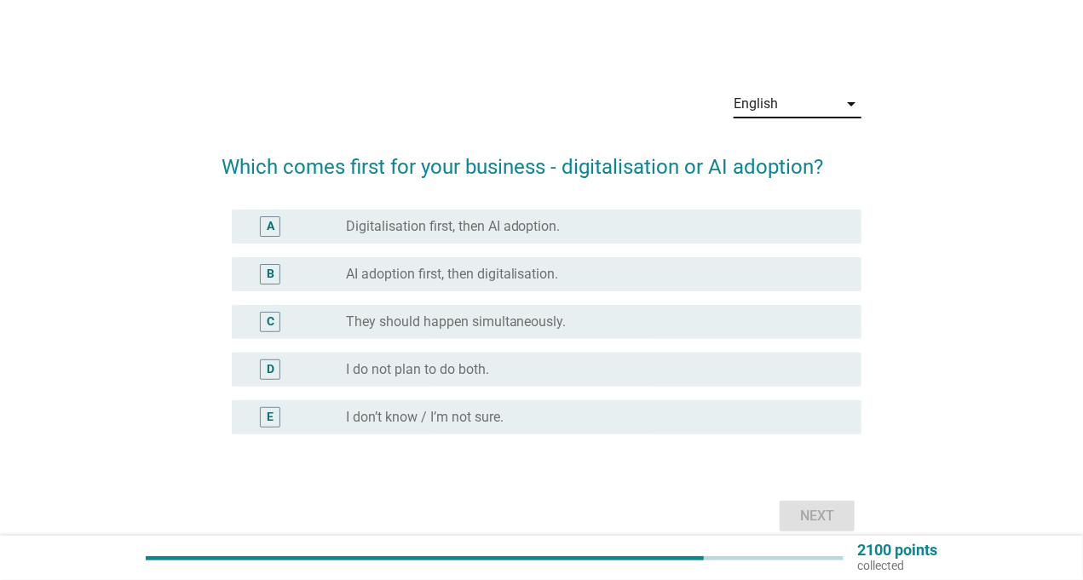
click at [391, 225] on label "Digitalisation first, then AI adoption." at bounding box center [453, 226] width 215 height 17
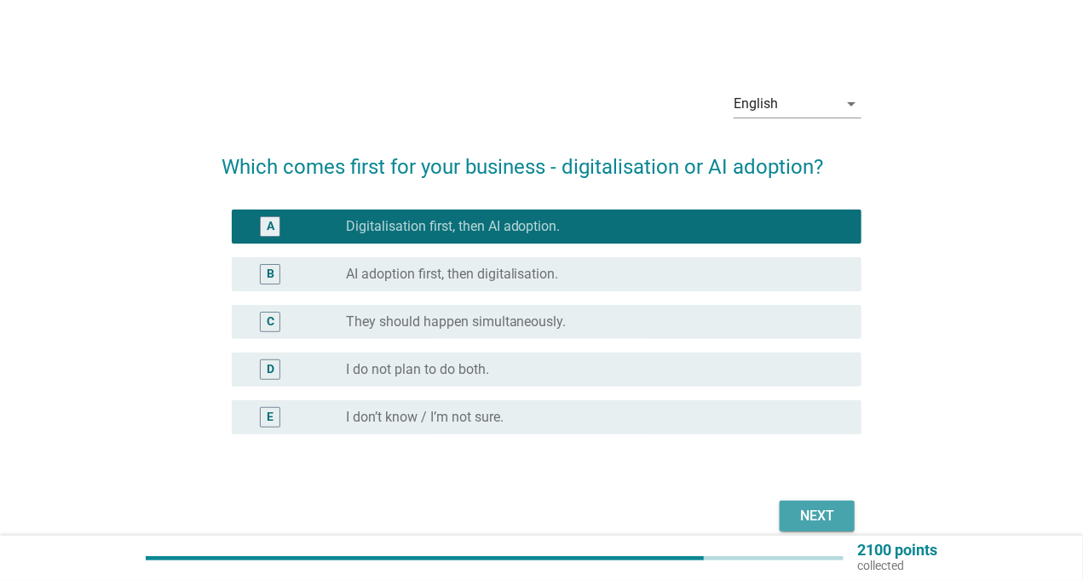
click at [821, 527] on button "Next" at bounding box center [817, 516] width 75 height 31
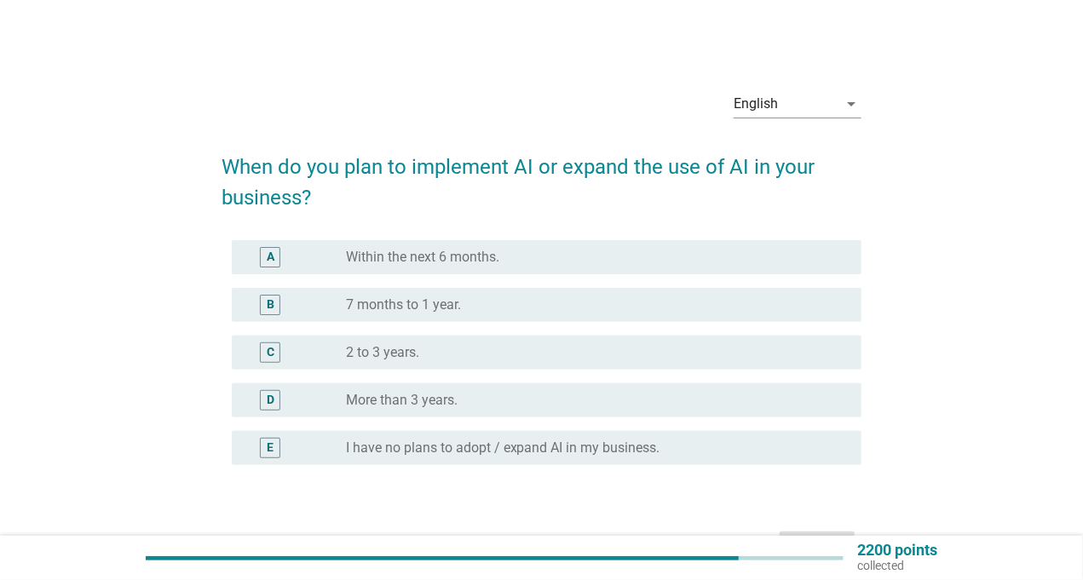
click at [513, 259] on div "radio_button_unchecked Within the next 6 months." at bounding box center [590, 257] width 488 height 17
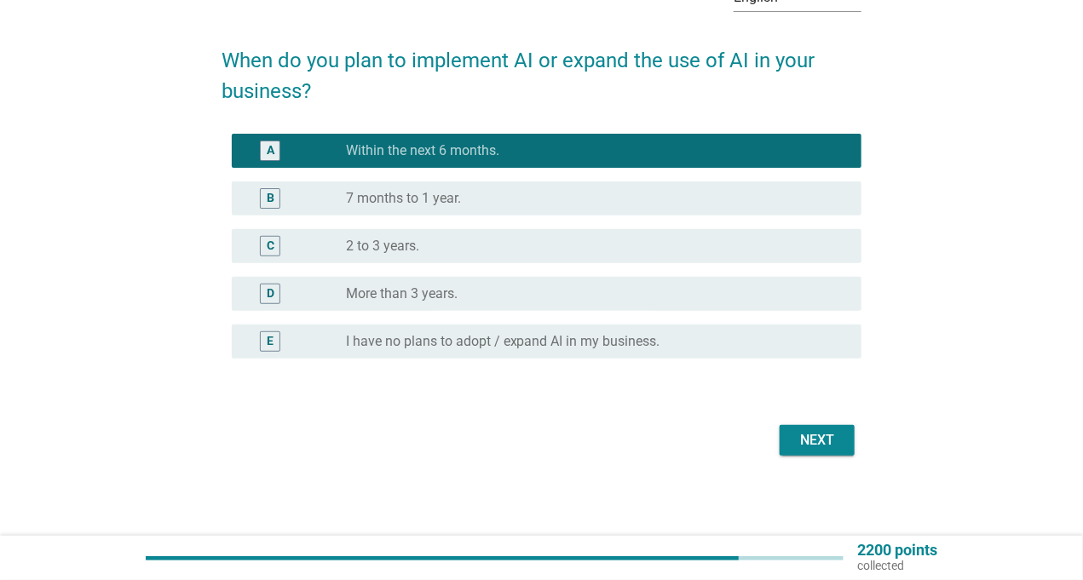
scroll to position [107, 0]
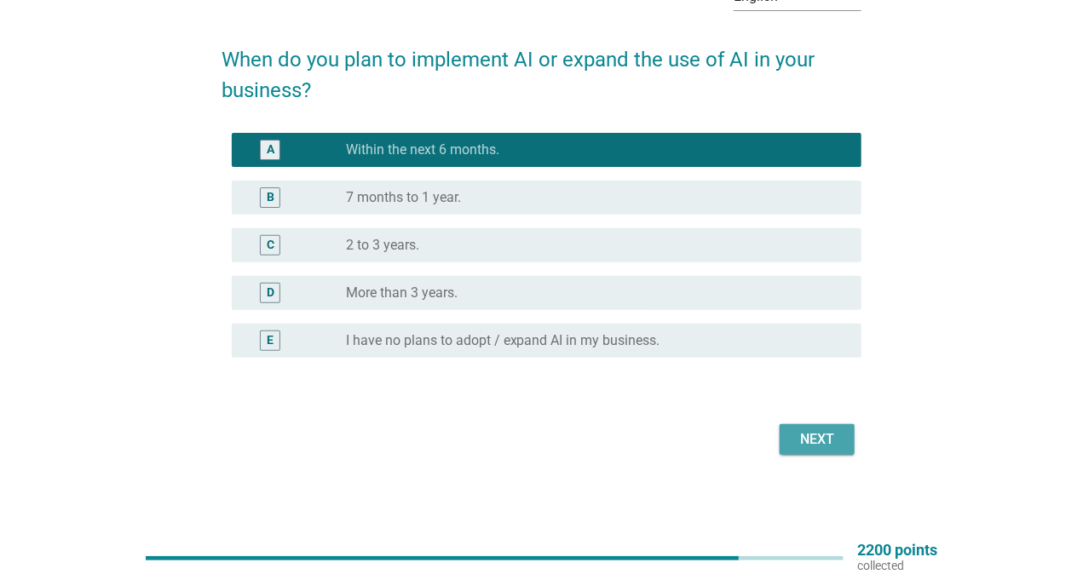
click at [810, 432] on div "Next" at bounding box center [817, 440] width 48 height 20
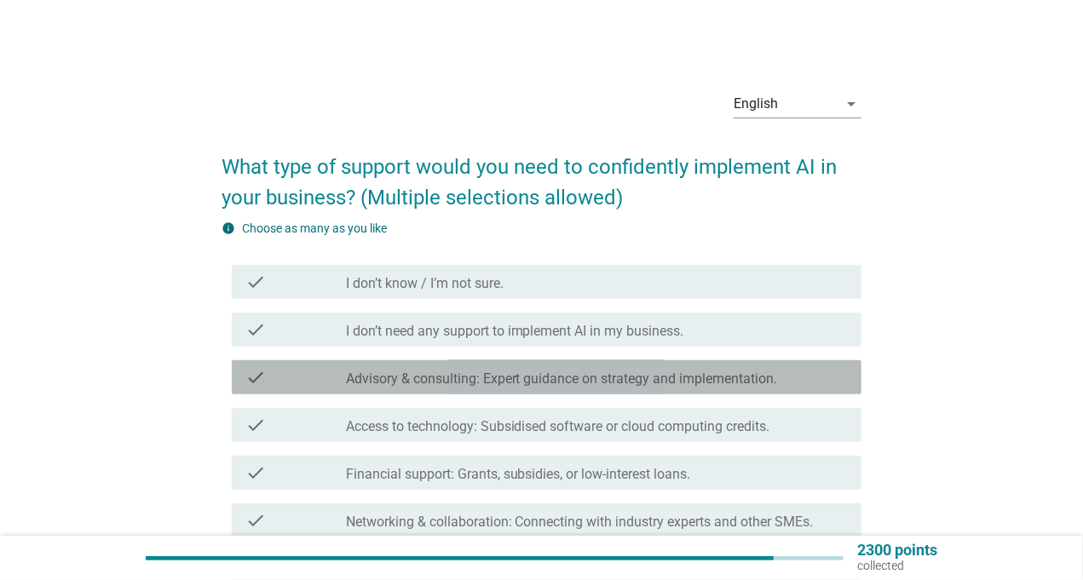
click at [269, 387] on div "check check_box_outline_blank Advisory & consulting: Expert guidance on strateg…" at bounding box center [547, 378] width 630 height 34
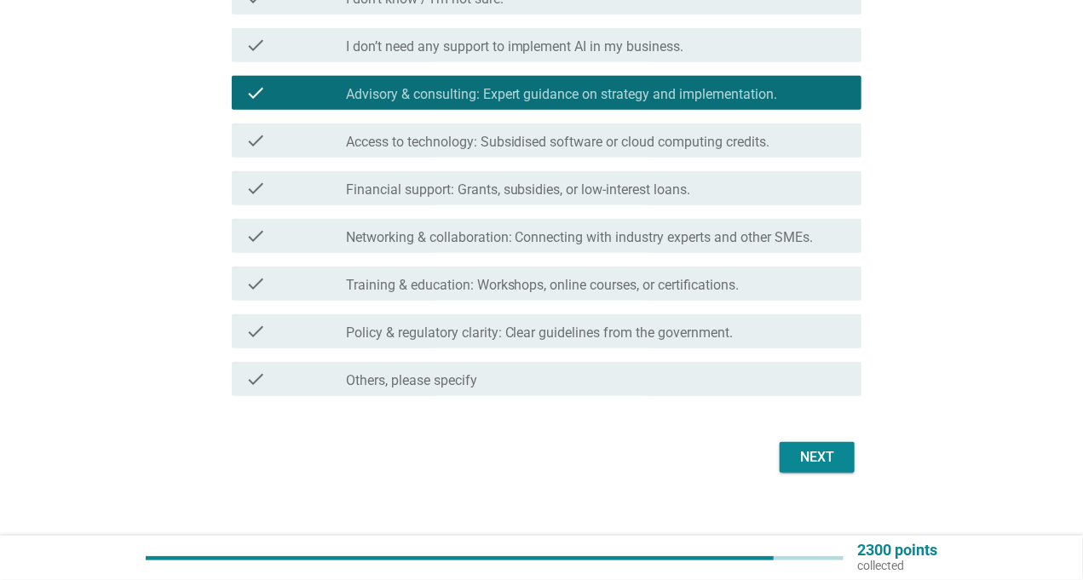
scroll to position [303, 0]
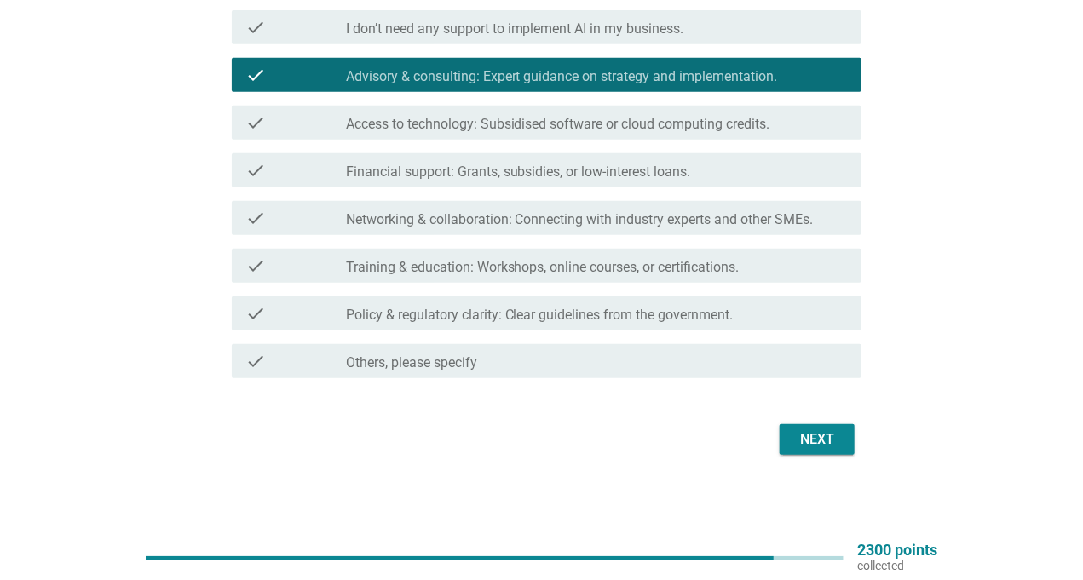
click at [306, 224] on div "check" at bounding box center [295, 218] width 101 height 20
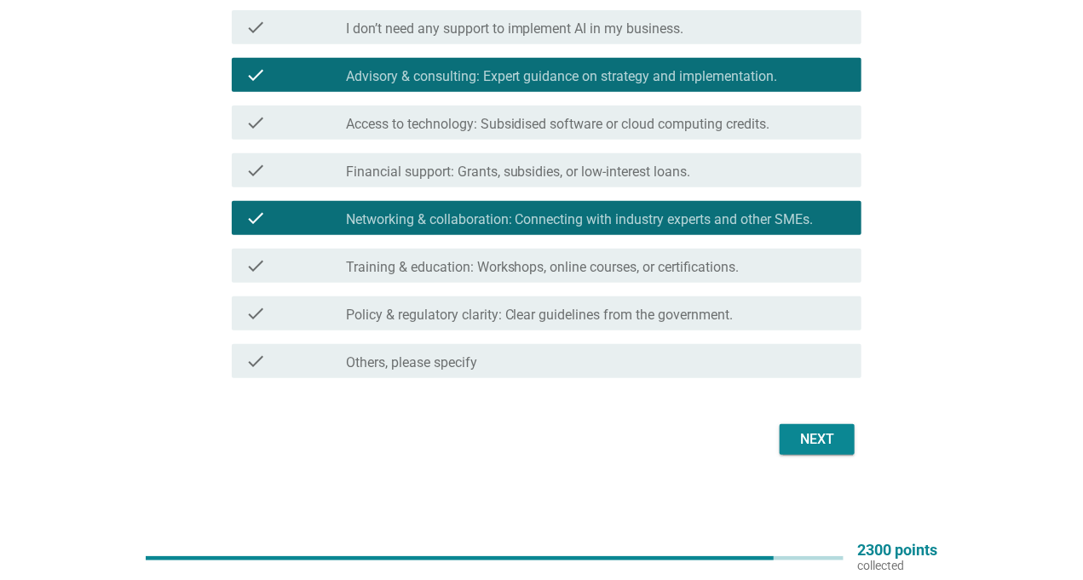
click at [816, 440] on div "Next" at bounding box center [817, 440] width 48 height 20
